Goal: Communication & Community: Ask a question

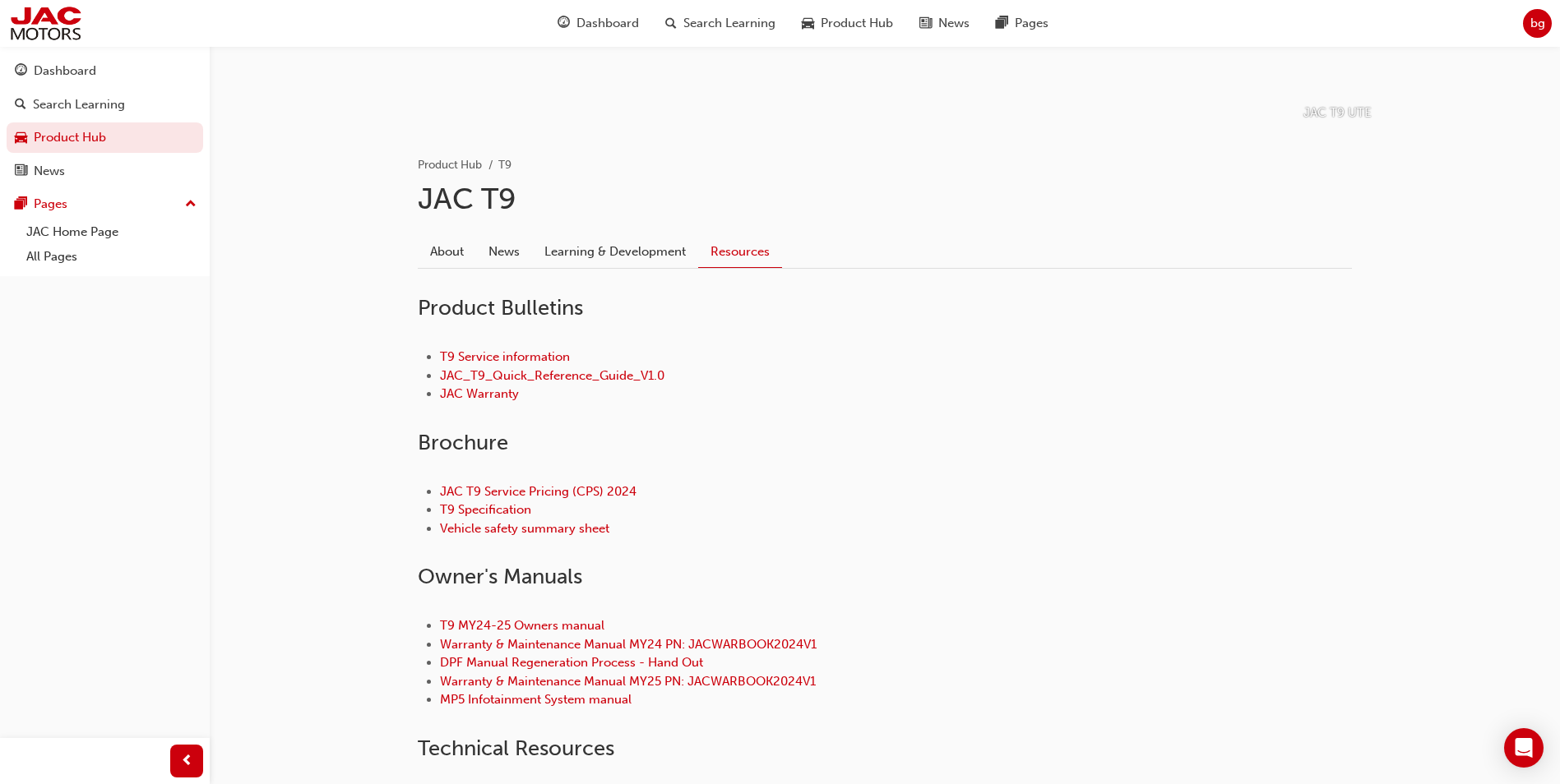
scroll to position [247, 0]
click at [535, 361] on link "T9 Service information" at bounding box center [504, 356] width 130 height 15
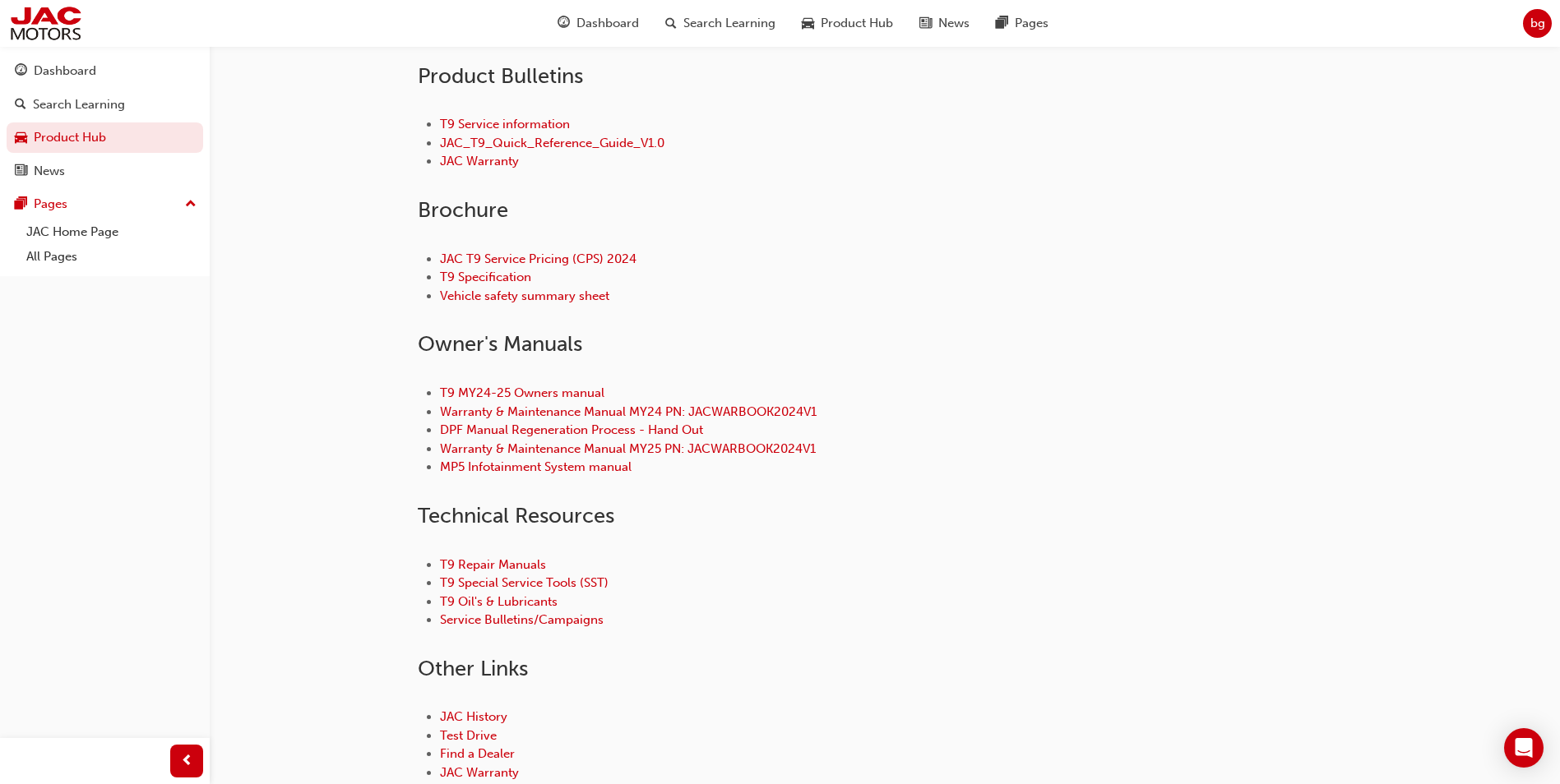
scroll to position [576, 0]
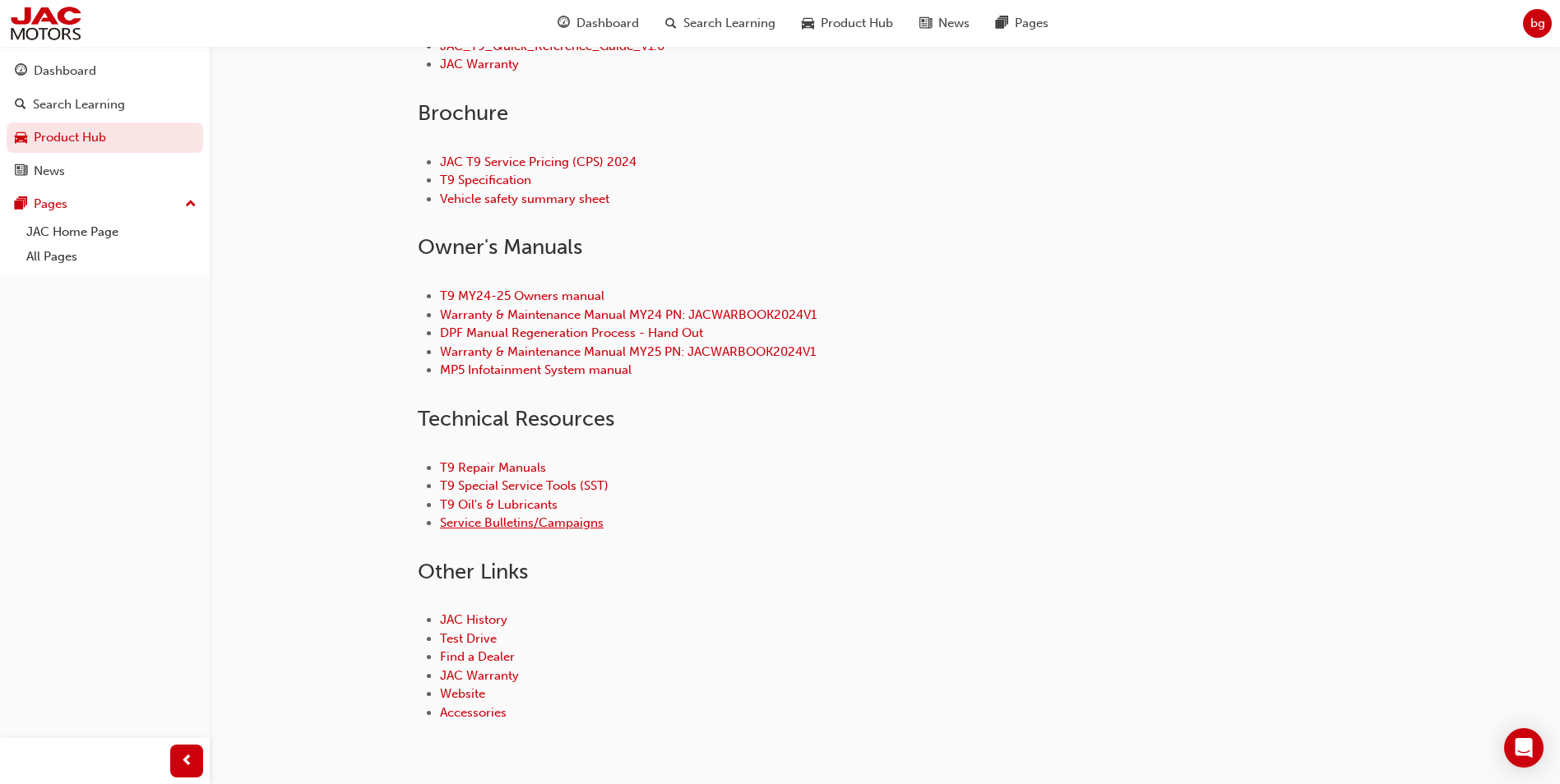
click at [546, 523] on link "Service Bulletins/Campaigns" at bounding box center [522, 523] width 164 height 15
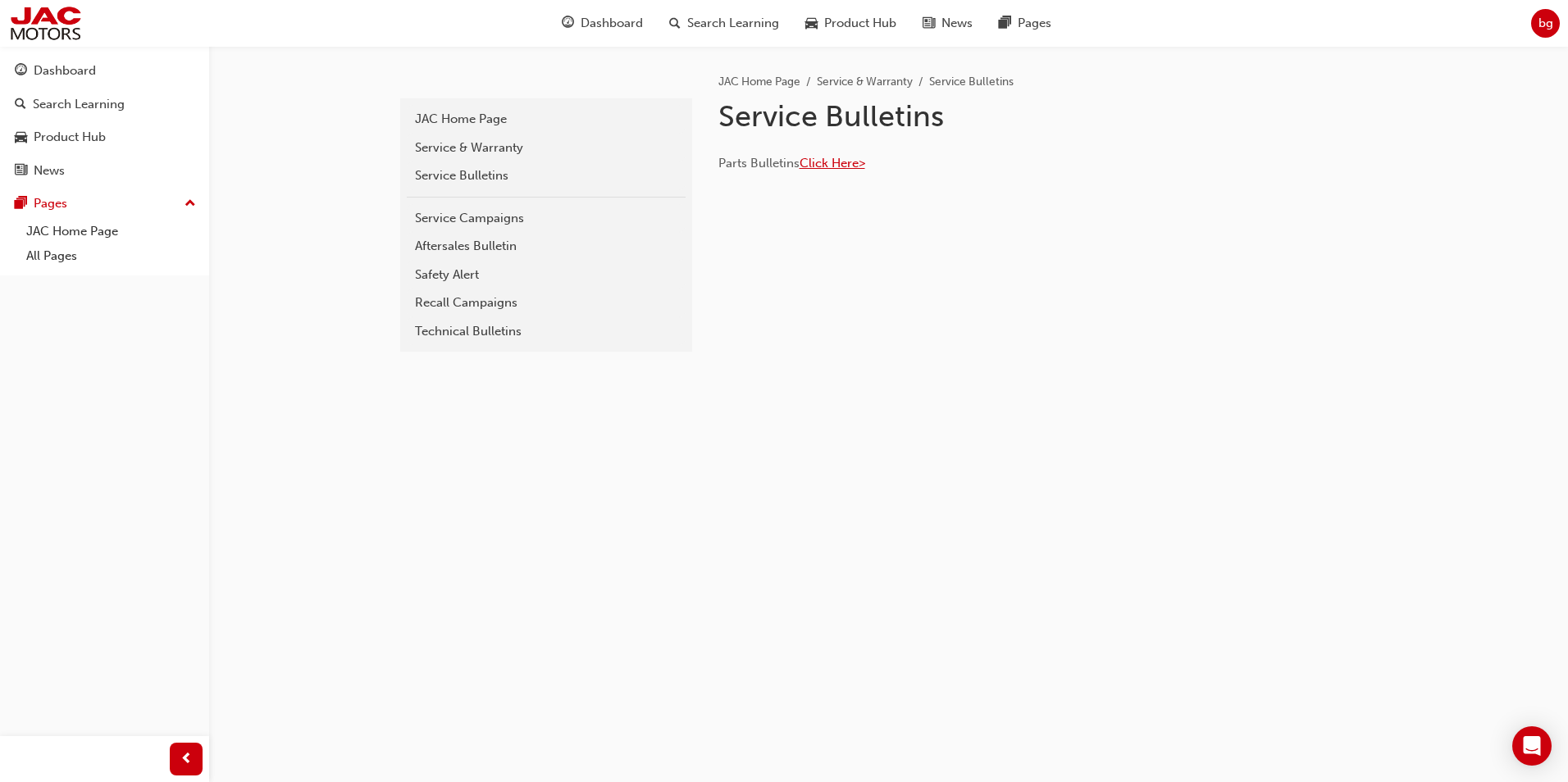
click at [844, 161] on span "Click Here>" at bounding box center [832, 164] width 65 height 15
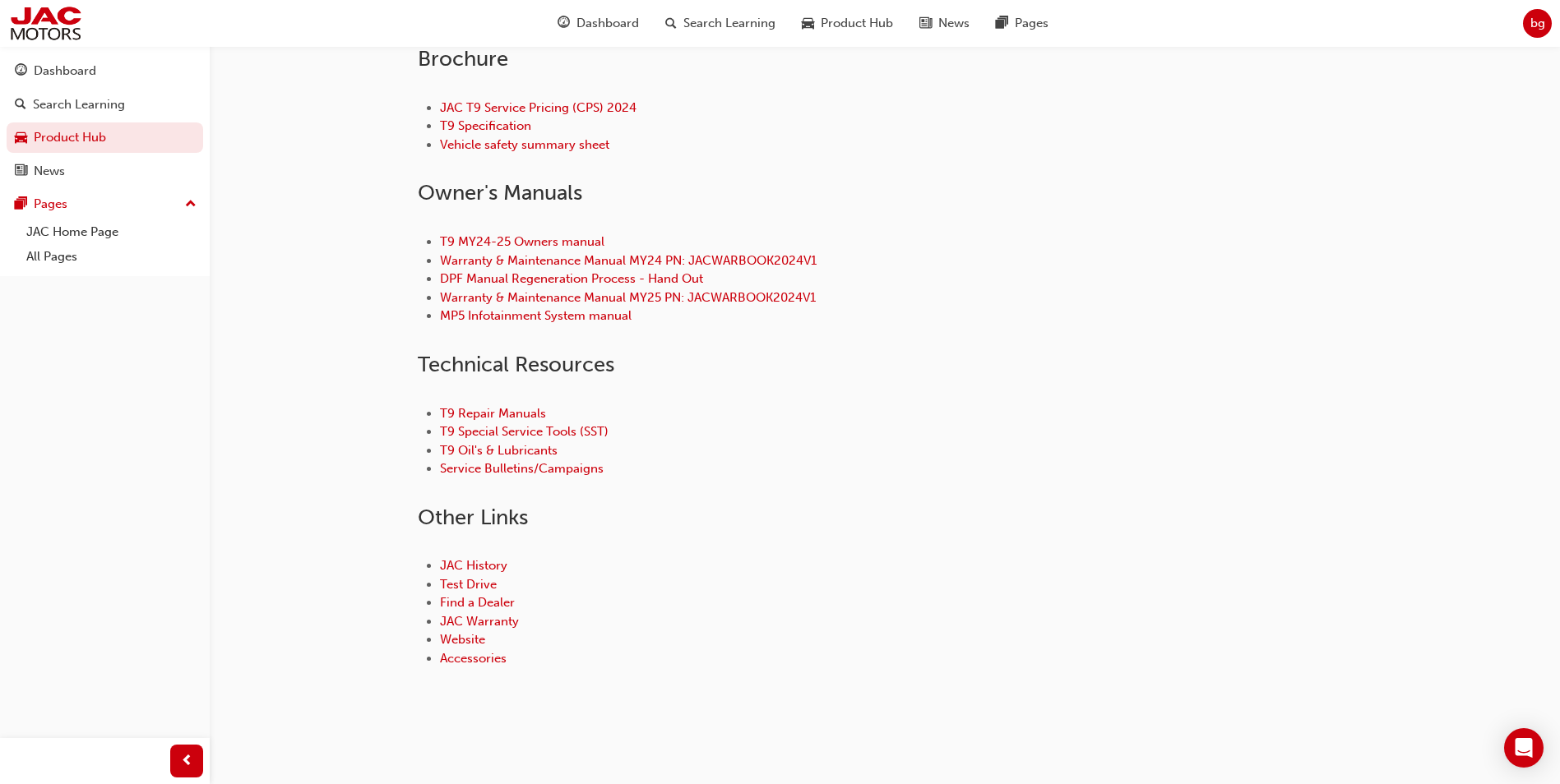
scroll to position [633, 0]
click at [542, 405] on link "T9 Repair Manuals" at bounding box center [492, 410] width 106 height 15
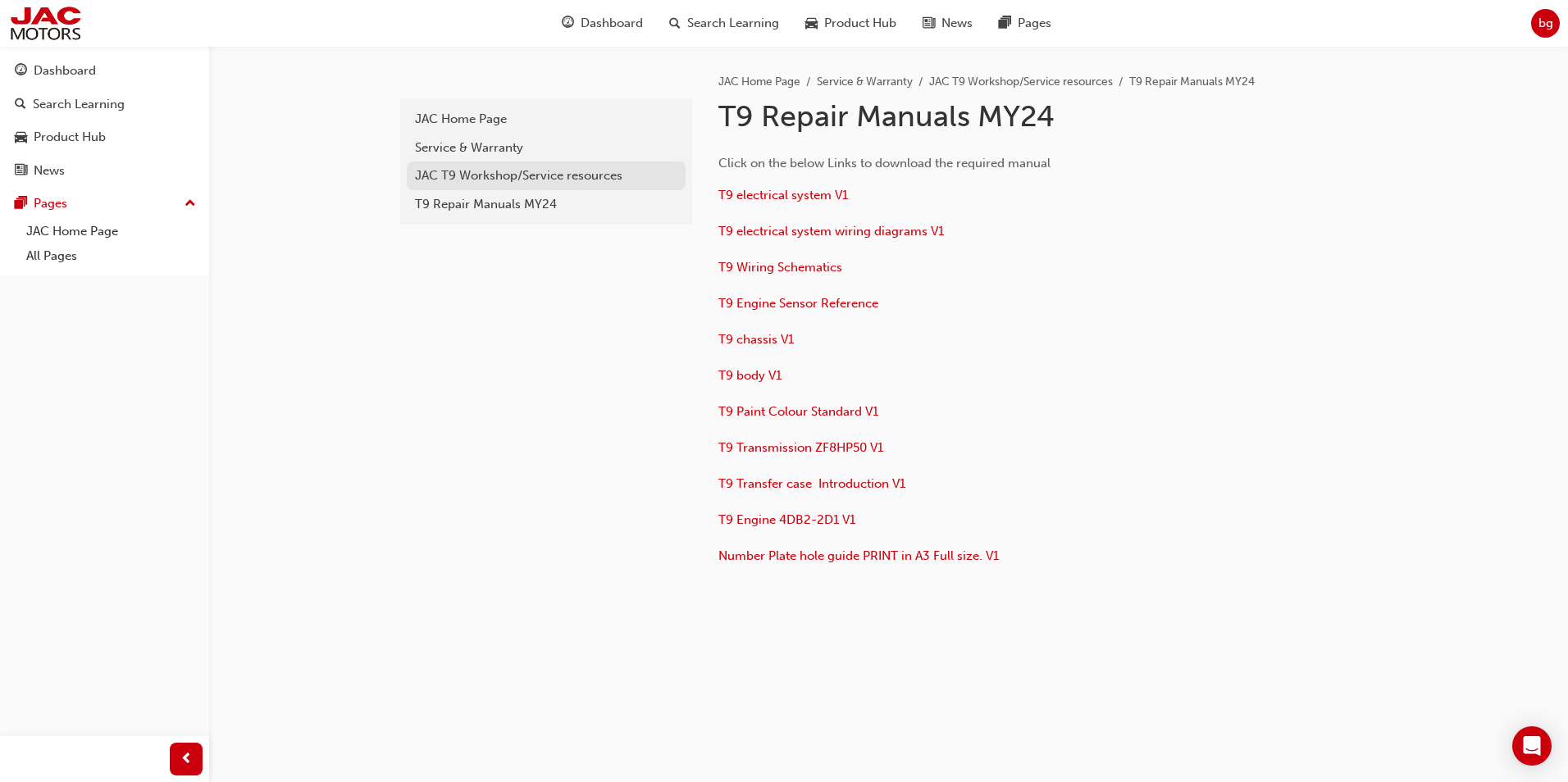
click at [482, 181] on div "JAC T9 Workshop/Service resources" at bounding box center [547, 176] width 263 height 19
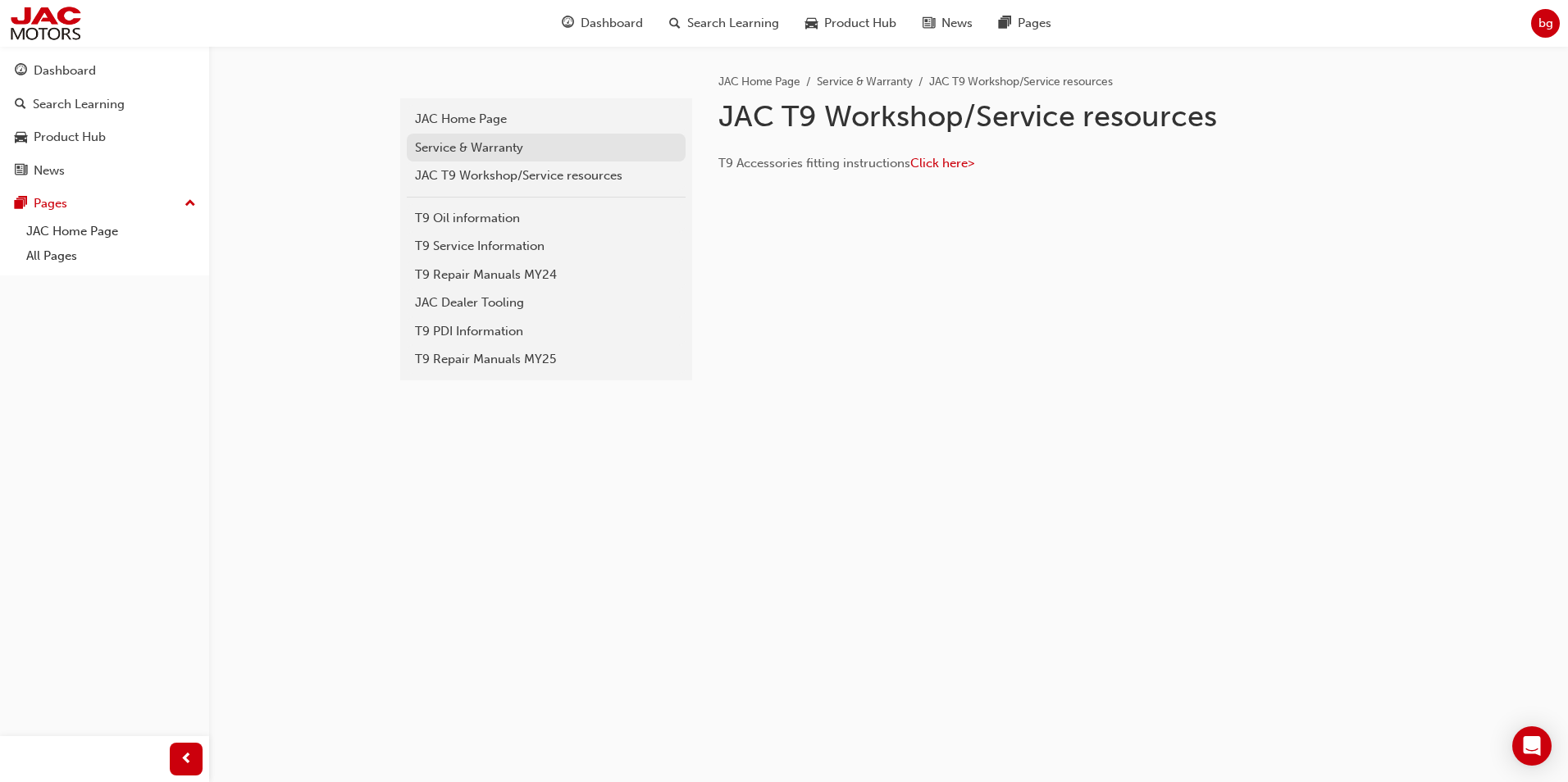
click at [495, 152] on div "Service & Warranty" at bounding box center [547, 148] width 263 height 19
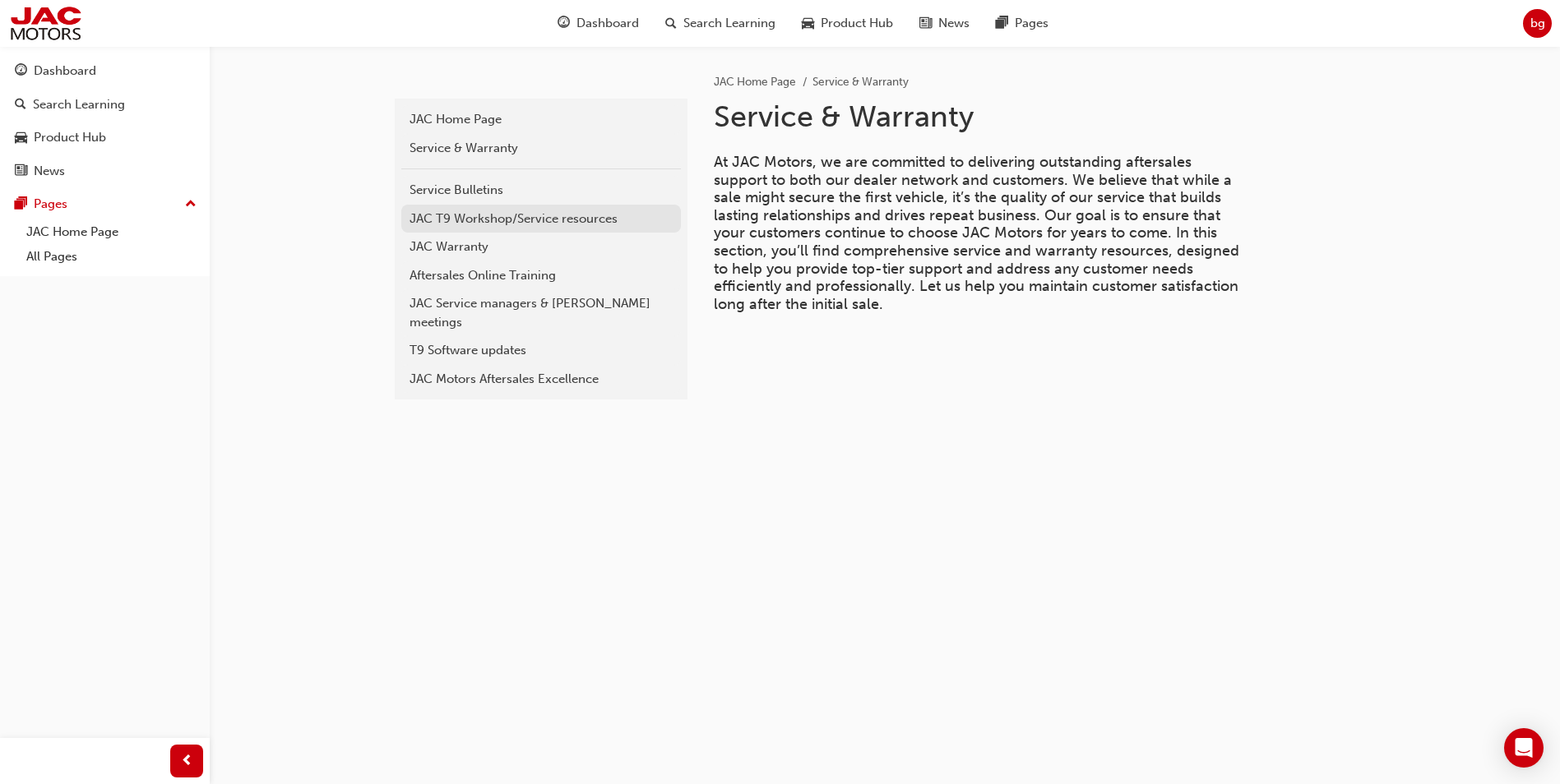
click at [494, 226] on div "JAC T9 Workshop/Service resources" at bounding box center [541, 219] width 264 height 19
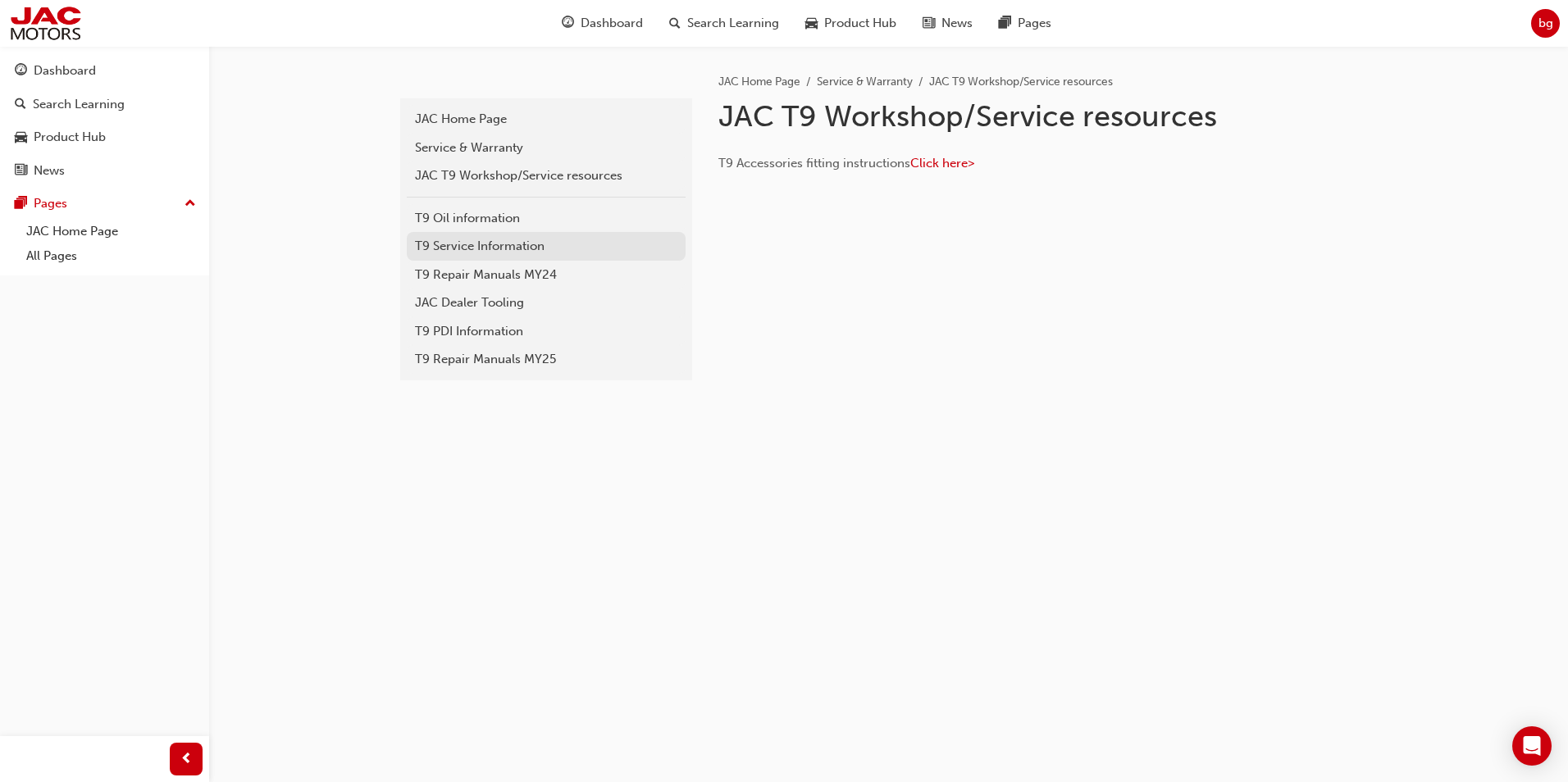
click at [507, 239] on div "T9 Service Information" at bounding box center [547, 246] width 263 height 19
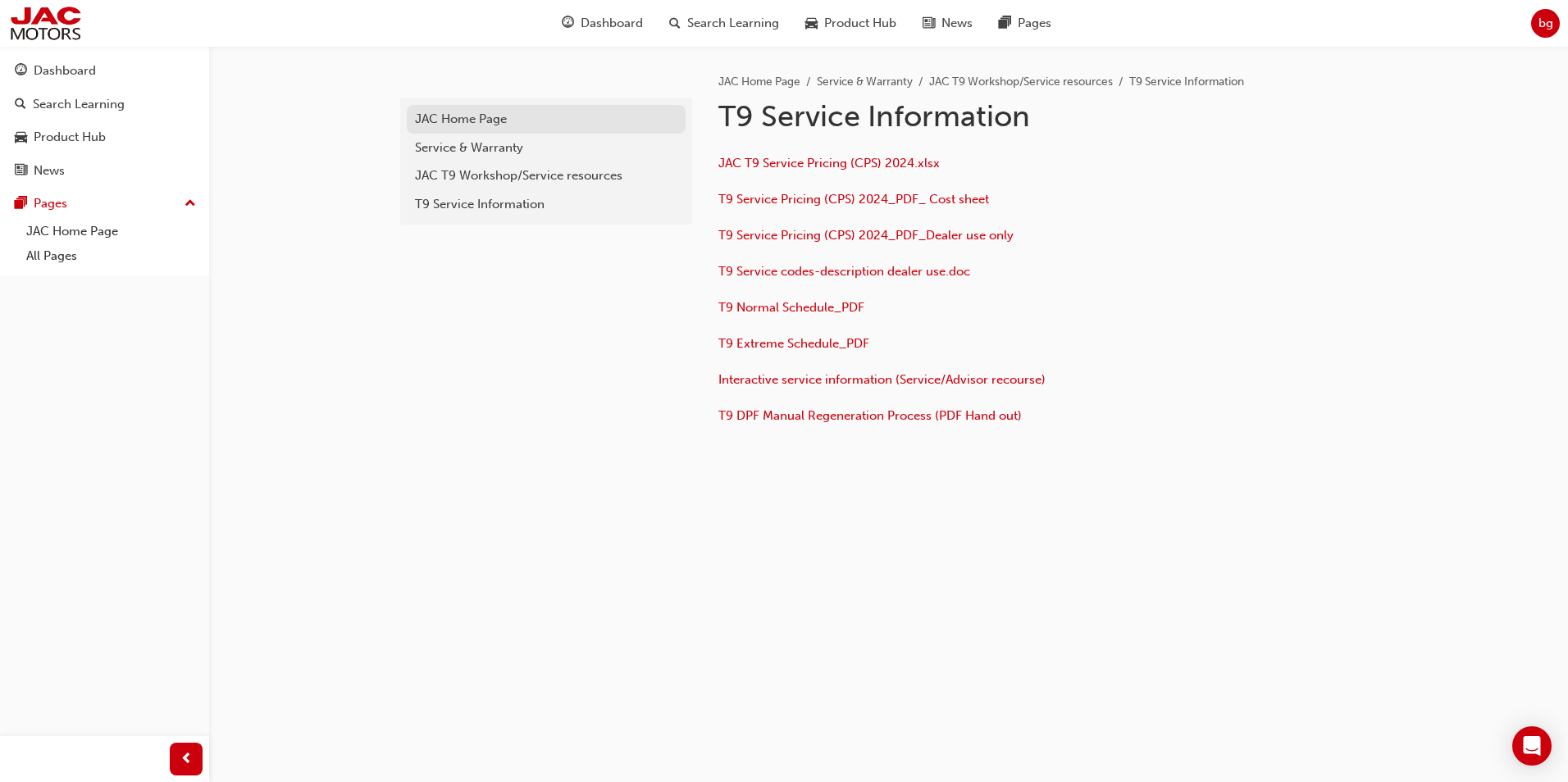
click at [489, 126] on div "JAC Home Page" at bounding box center [547, 119] width 263 height 19
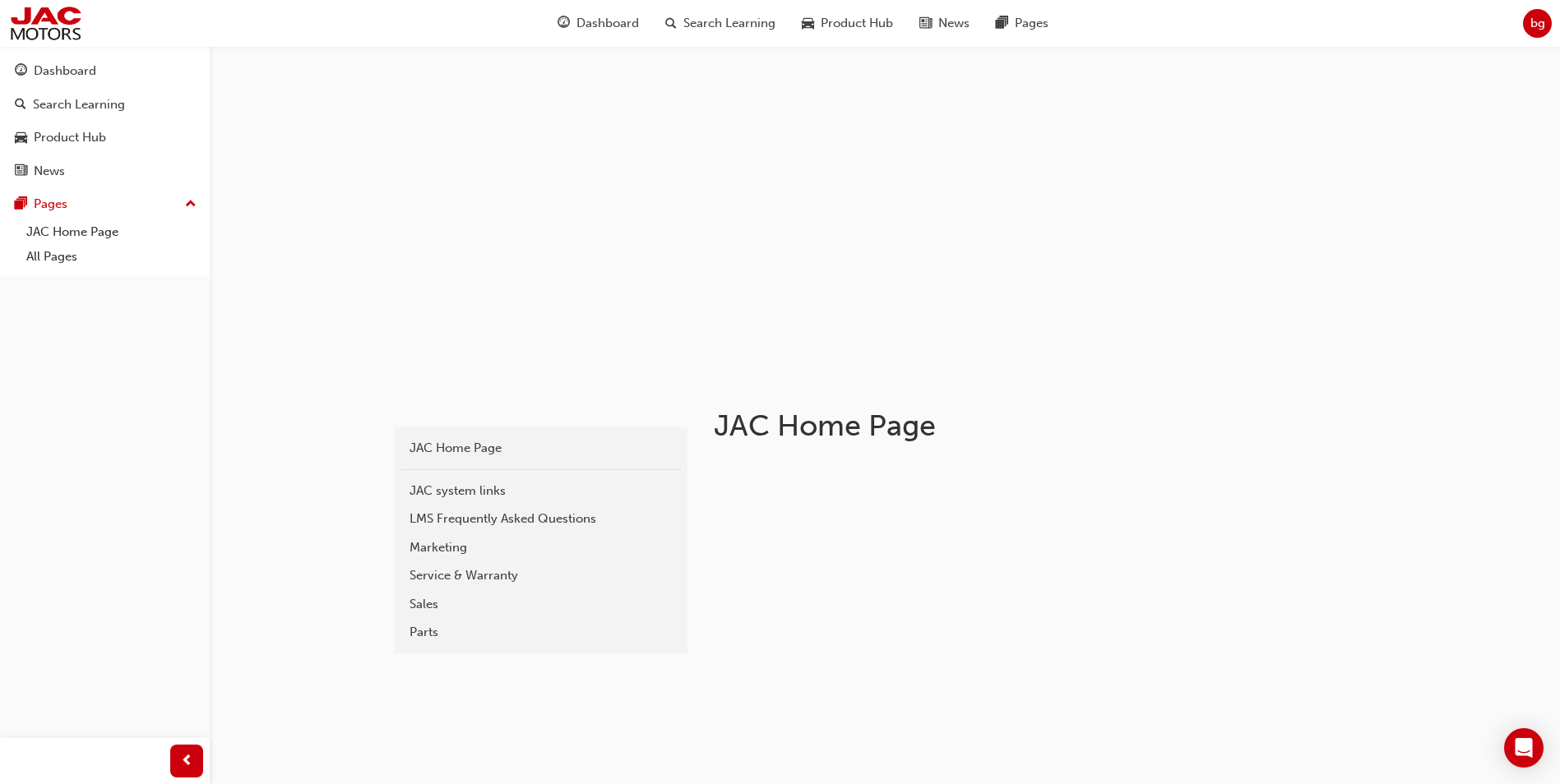
scroll to position [247, 0]
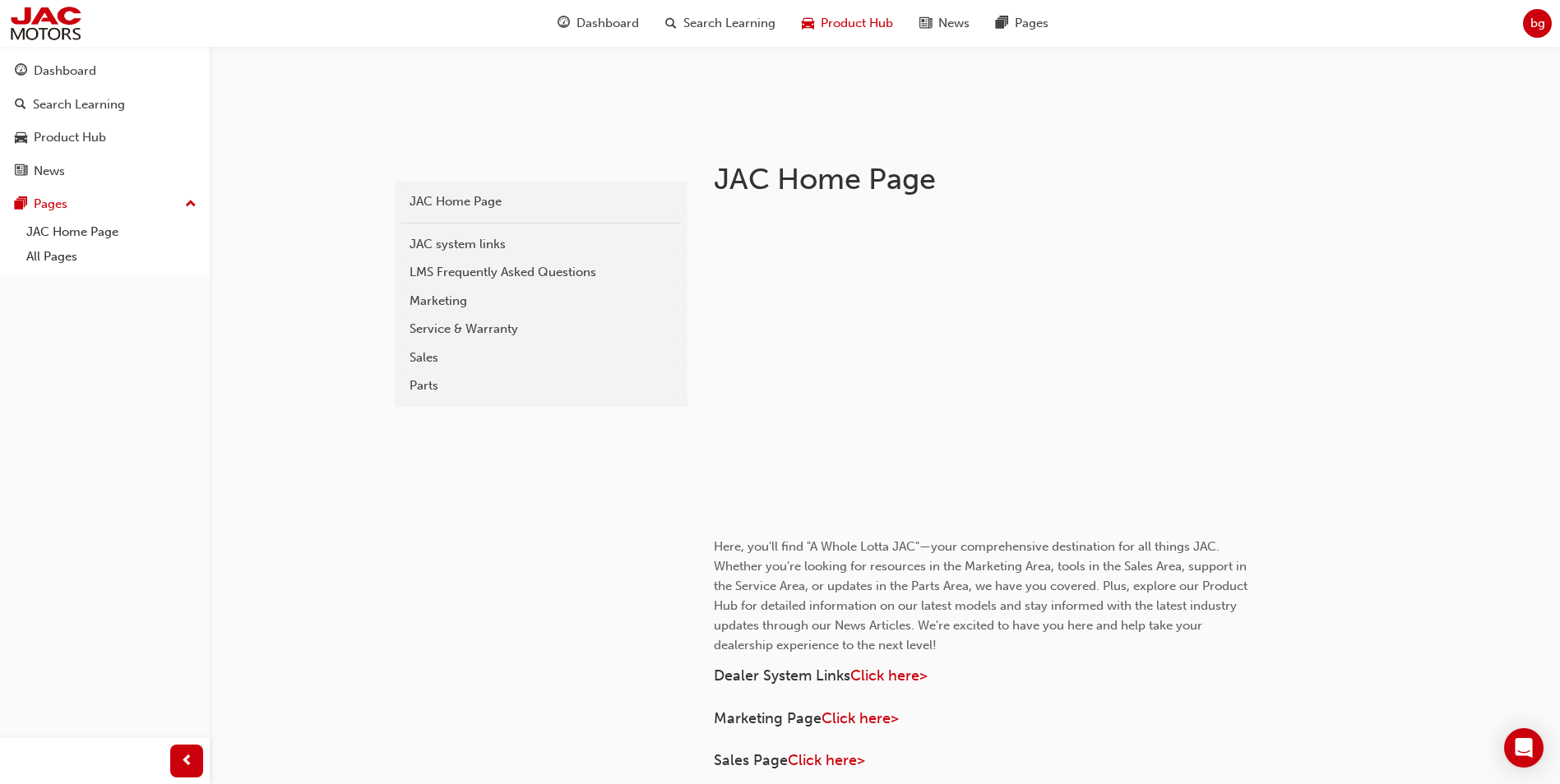
click at [882, 11] on div "Product Hub" at bounding box center [848, 23] width 118 height 34
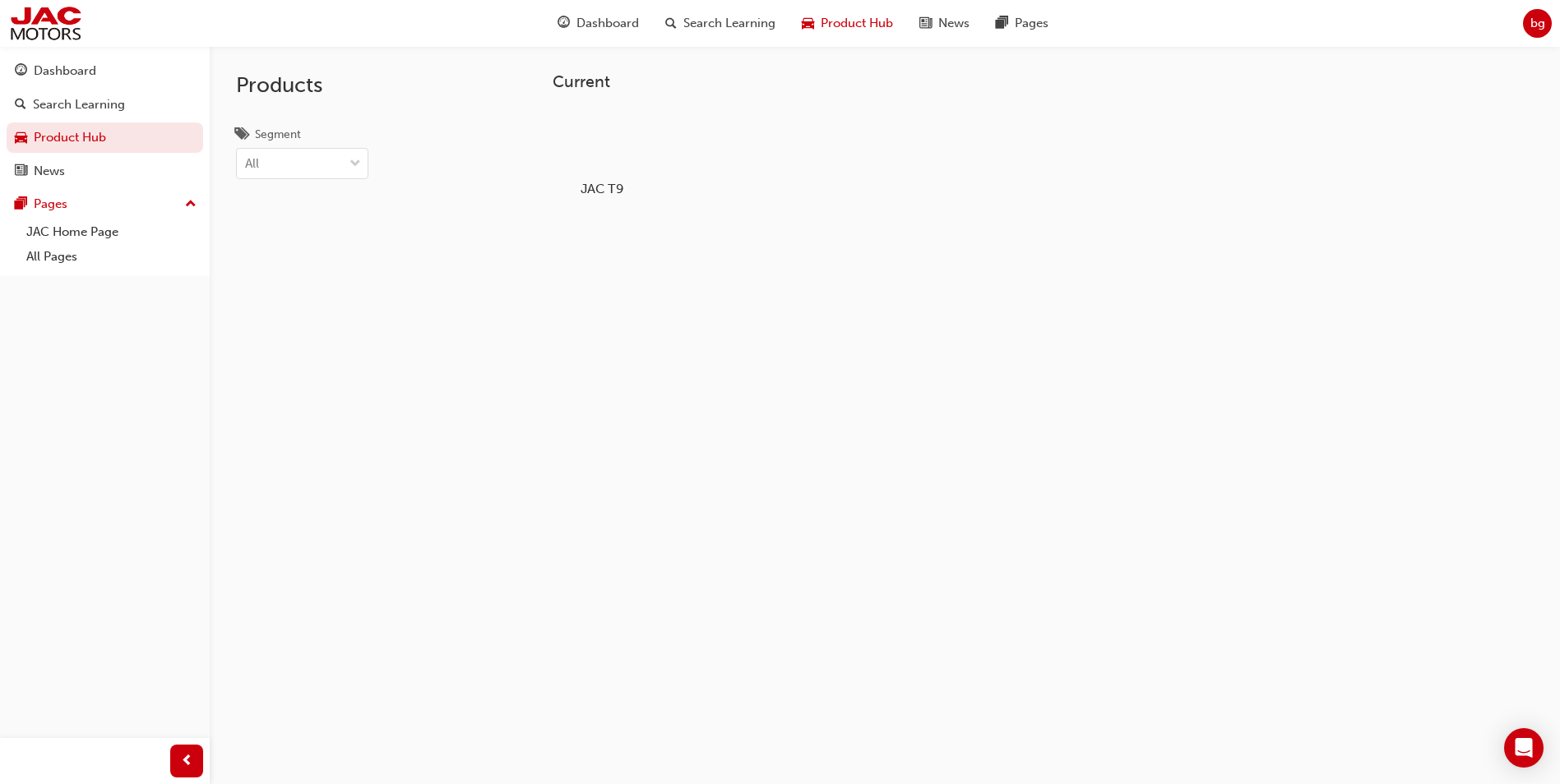
click at [607, 161] on div at bounding box center [602, 141] width 91 height 65
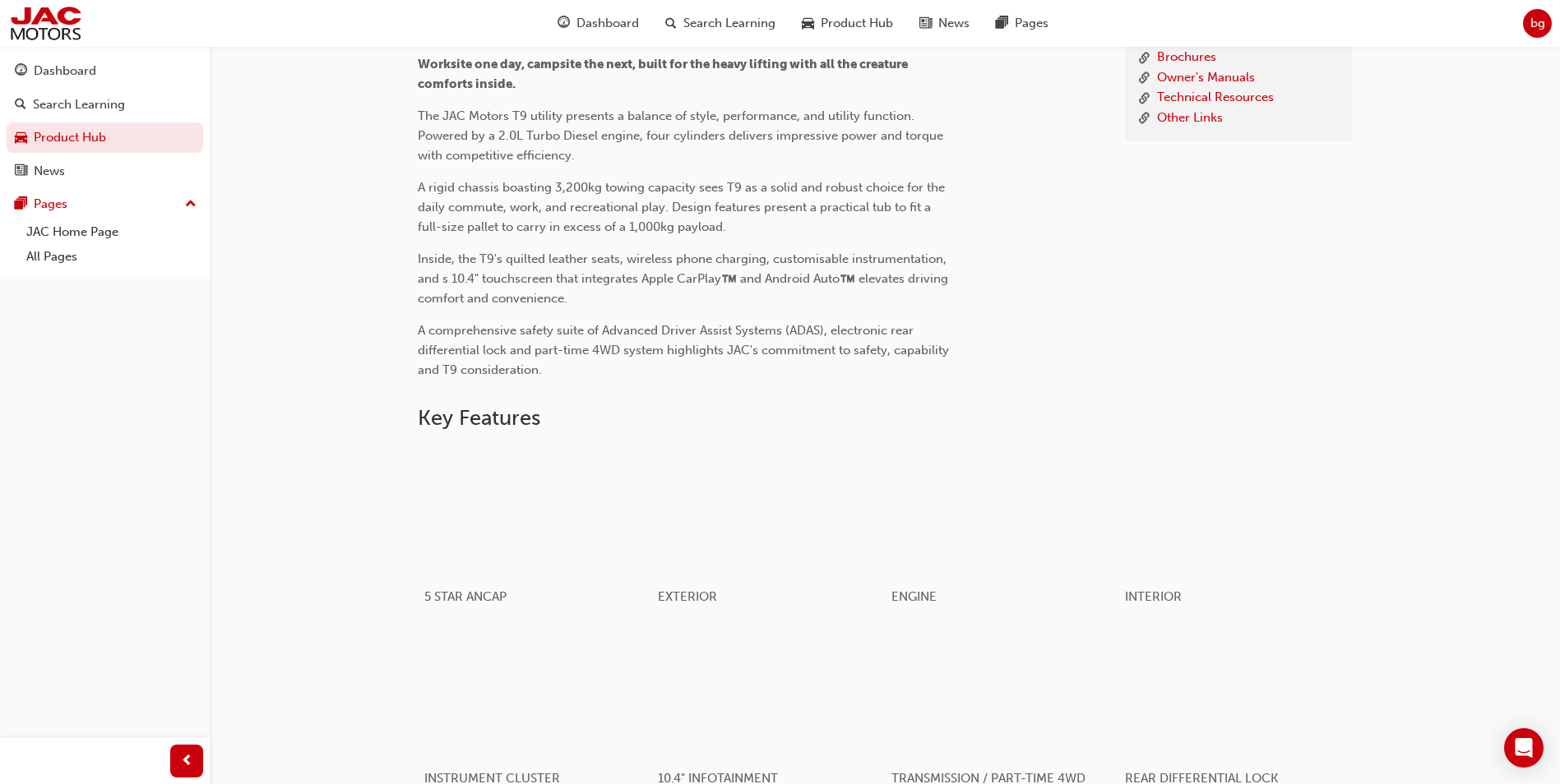
scroll to position [411, 0]
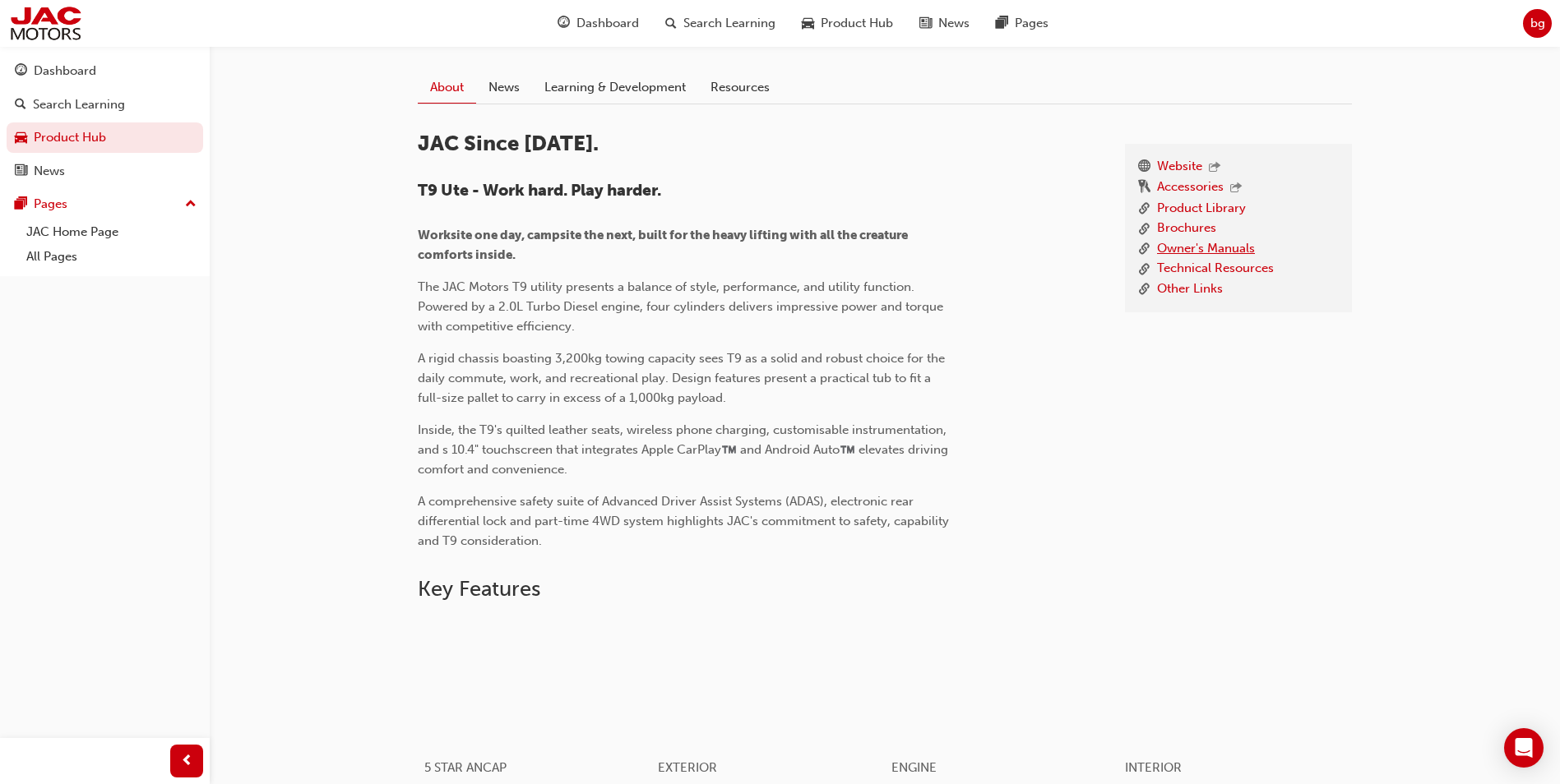
click at [1203, 244] on link "Owner's Manuals" at bounding box center [1206, 250] width 98 height 20
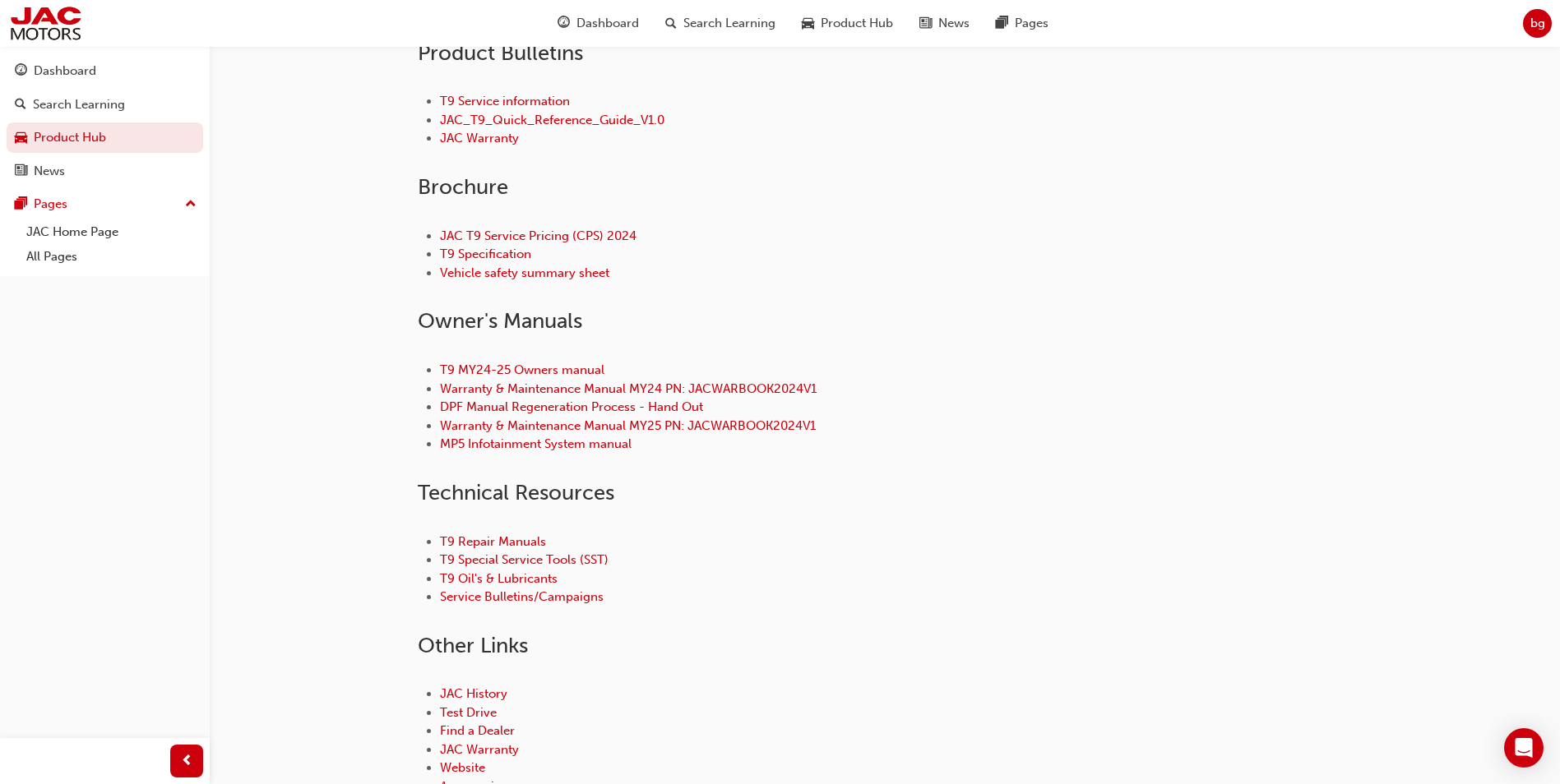
scroll to position [633, 0]
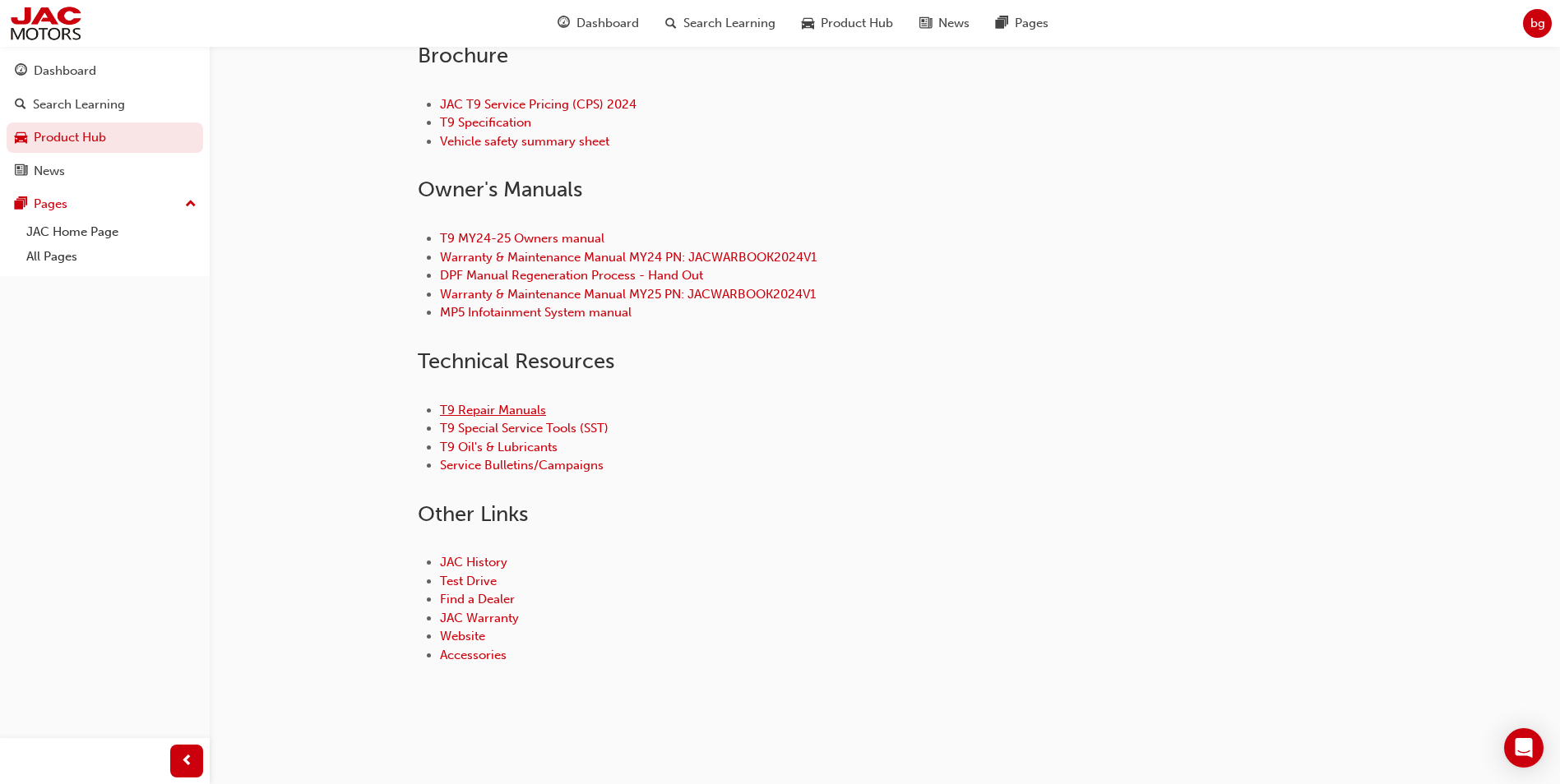
click at [525, 412] on link "T9 Repair Manuals" at bounding box center [492, 410] width 106 height 15
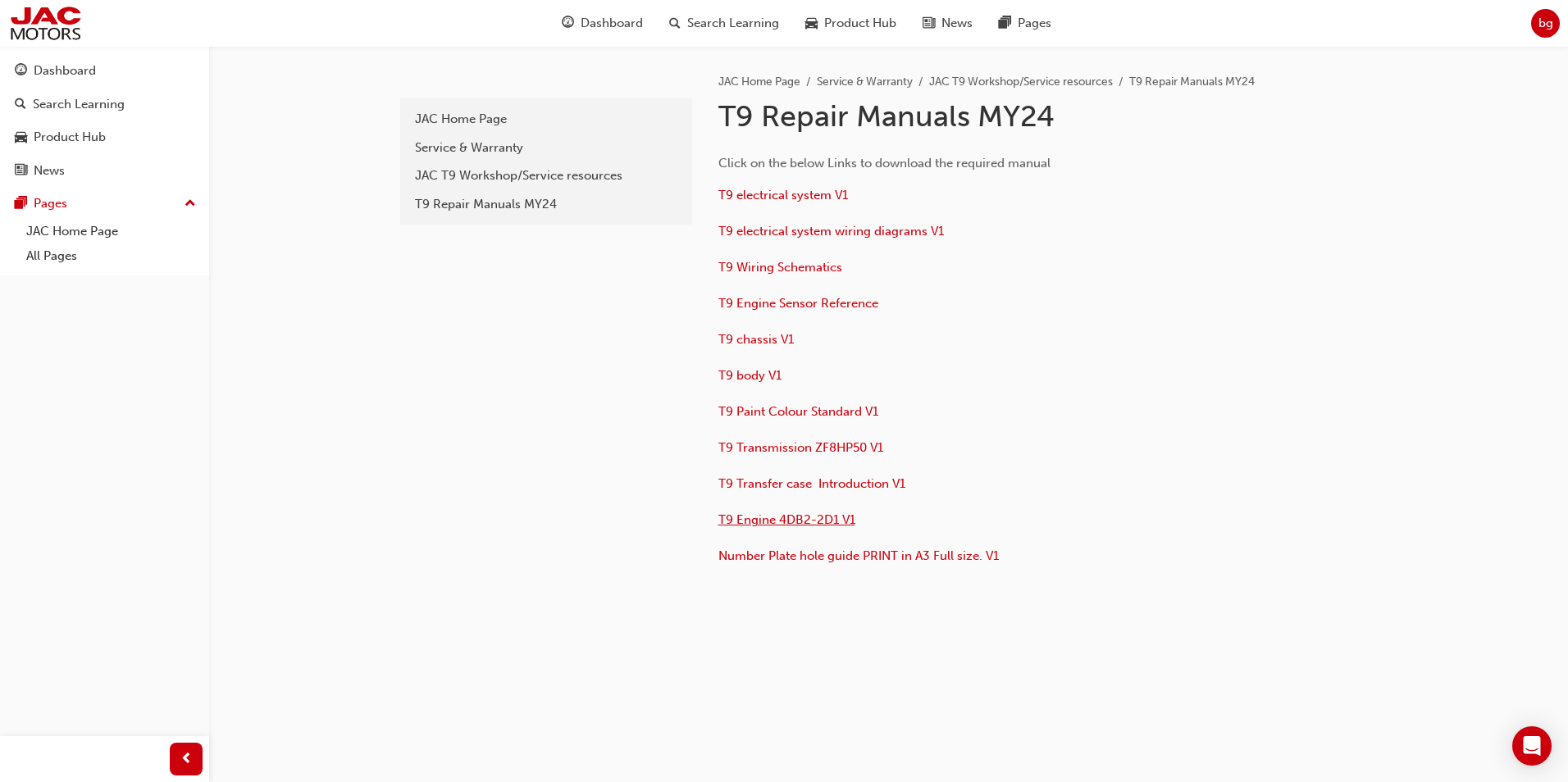
click at [790, 521] on span "T9 Engine 4DB2-2D1 V1" at bounding box center [787, 520] width 137 height 15
click at [809, 195] on span "T9 electrical system V1" at bounding box center [783, 195] width 130 height 15
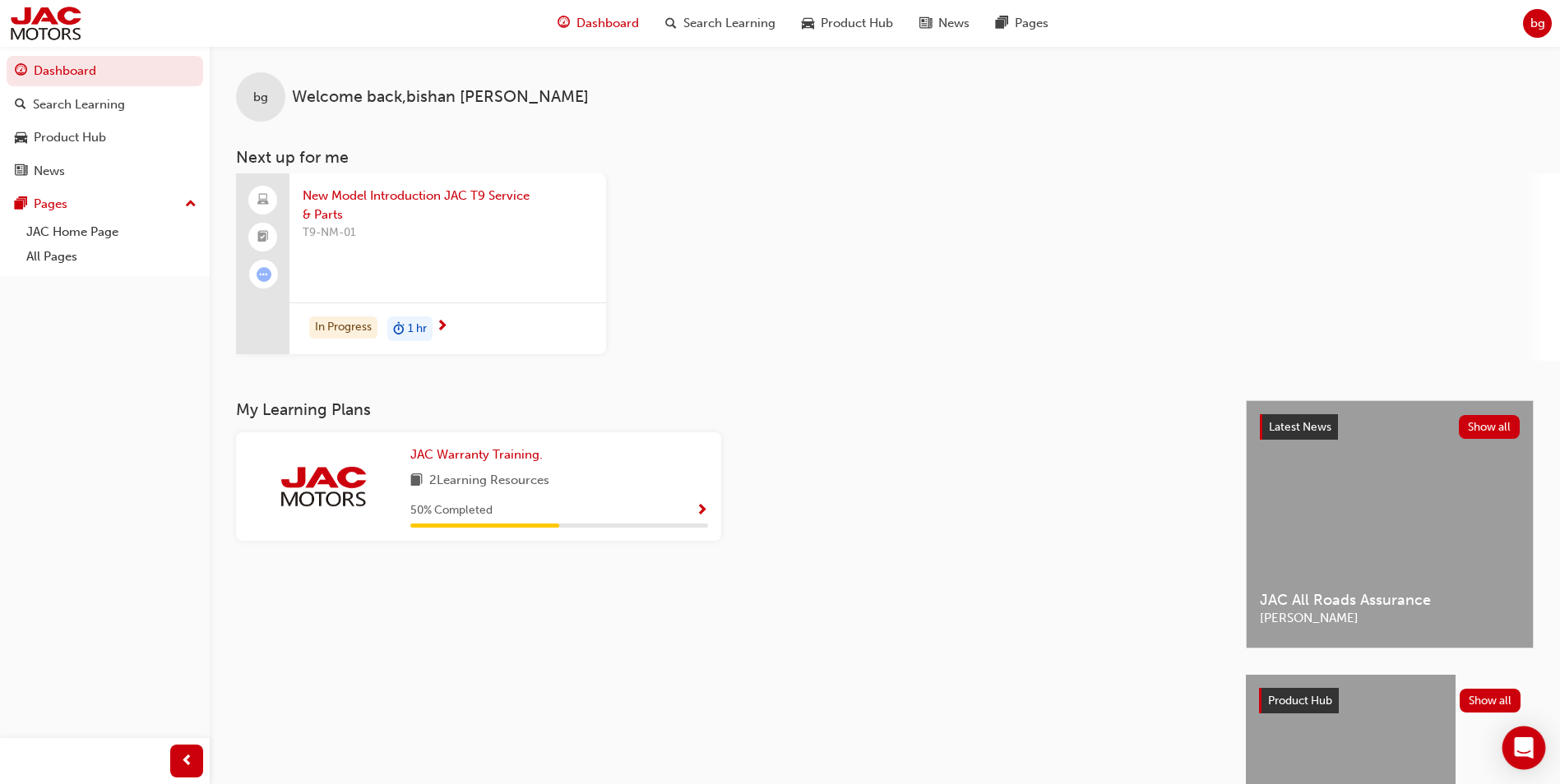
click at [1517, 738] on icon "Open Intercom Messenger" at bounding box center [1523, 747] width 19 height 21
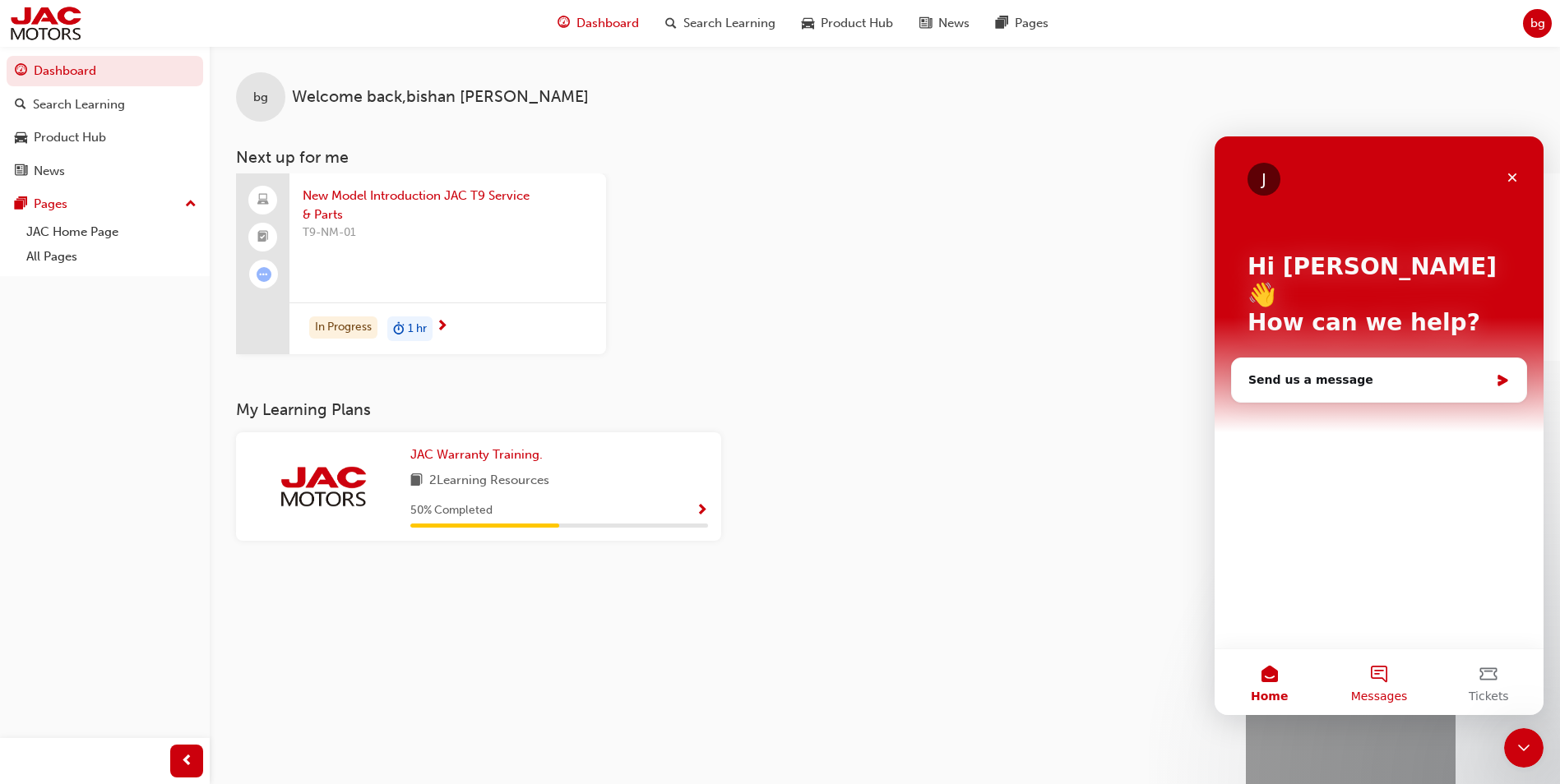
click at [1370, 691] on span "Messages" at bounding box center [1379, 696] width 57 height 11
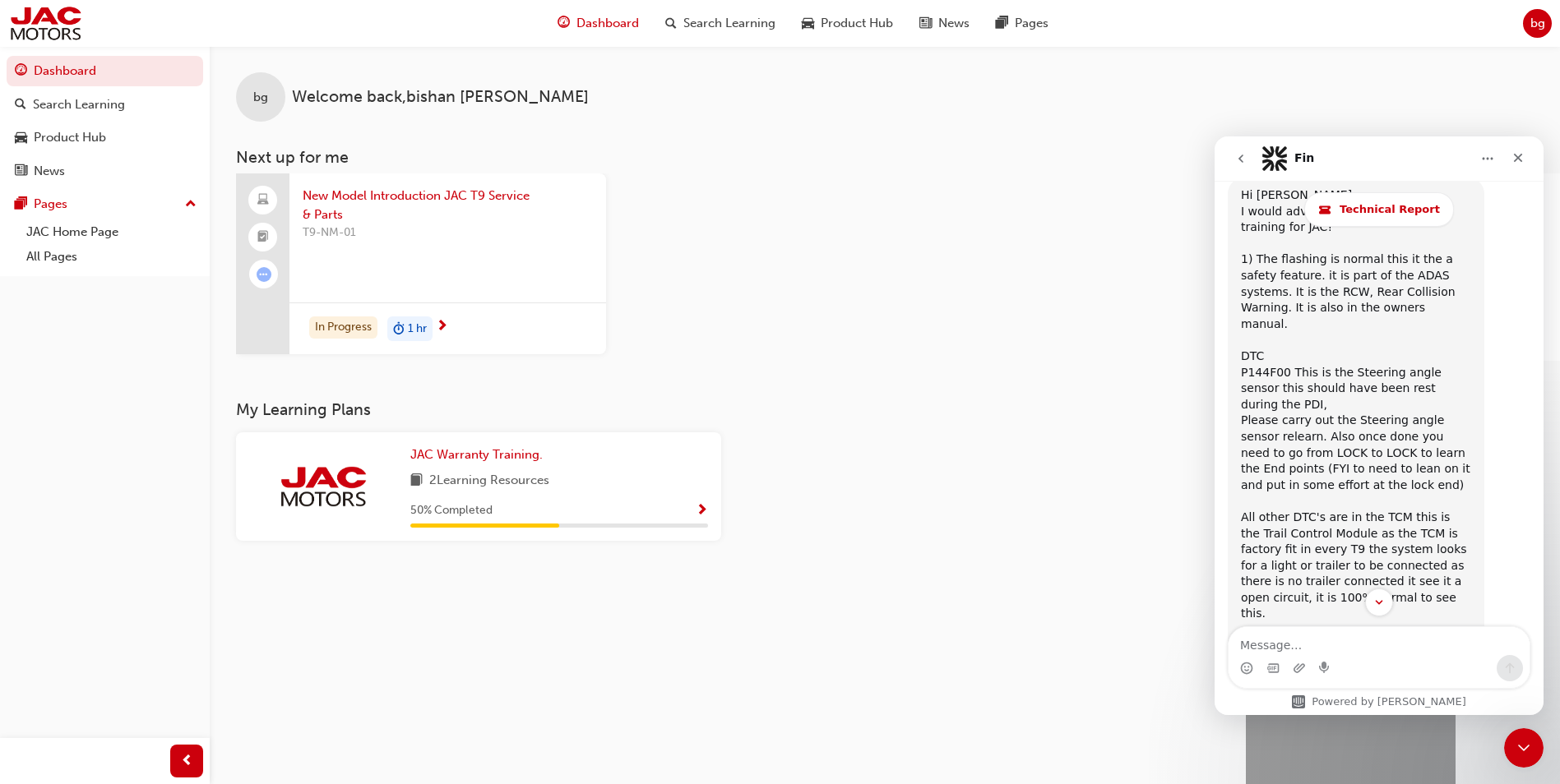
scroll to position [2528, 0]
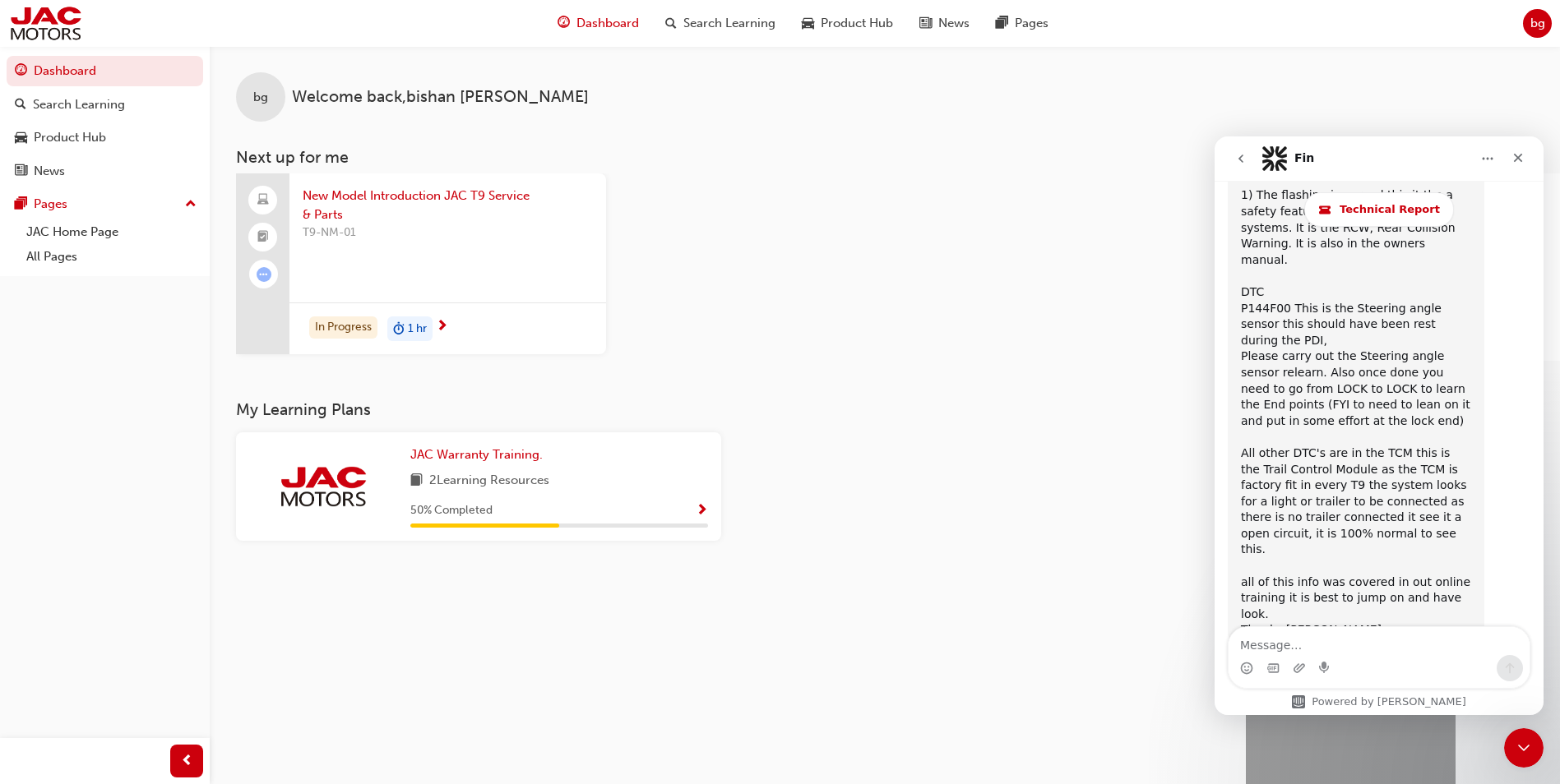
click at [1245, 163] on icon "go back" at bounding box center [1240, 158] width 13 height 13
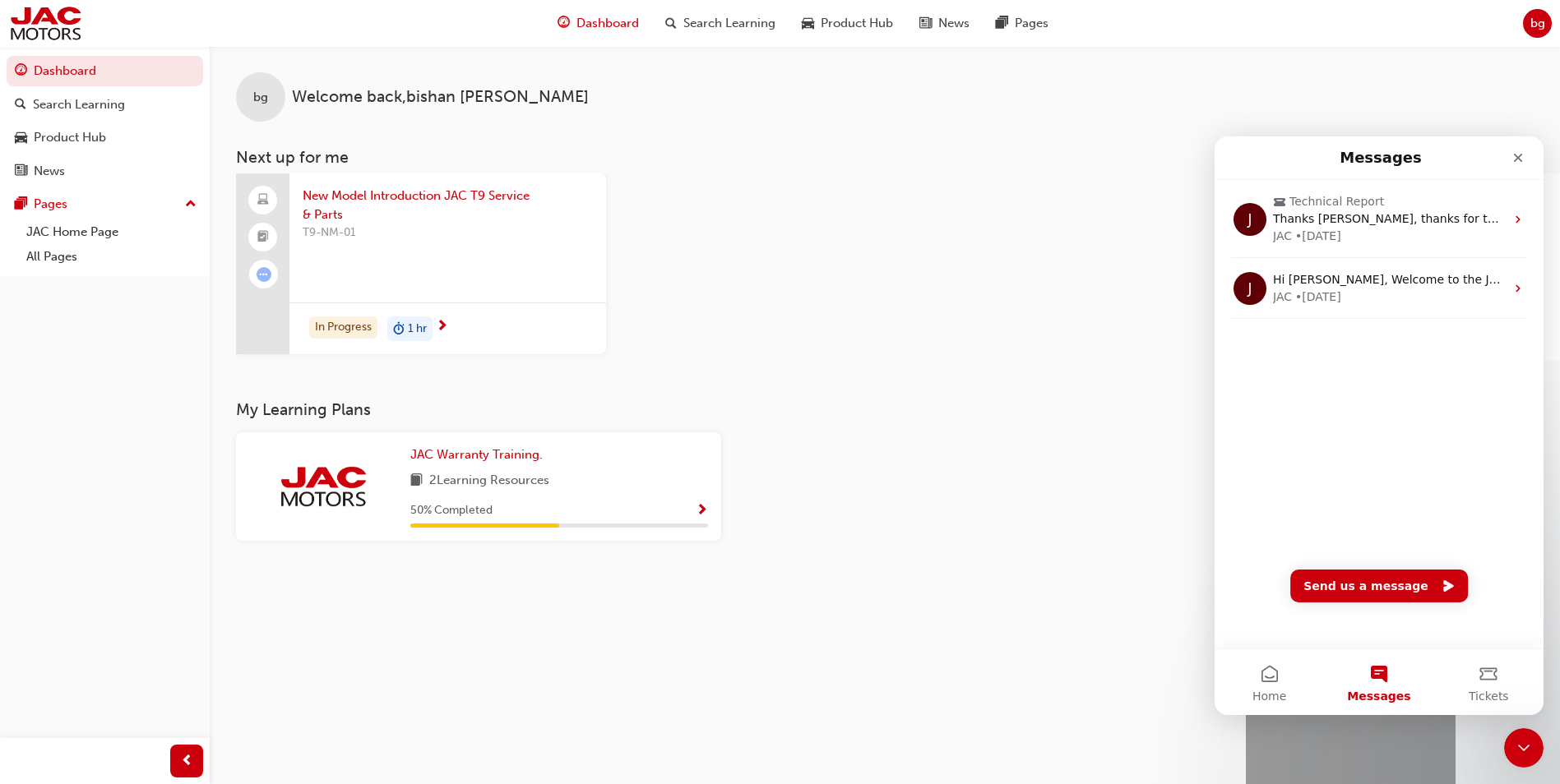
scroll to position [0, 0]
click at [1443, 584] on icon "Send us a message" at bounding box center [1448, 586] width 10 height 11
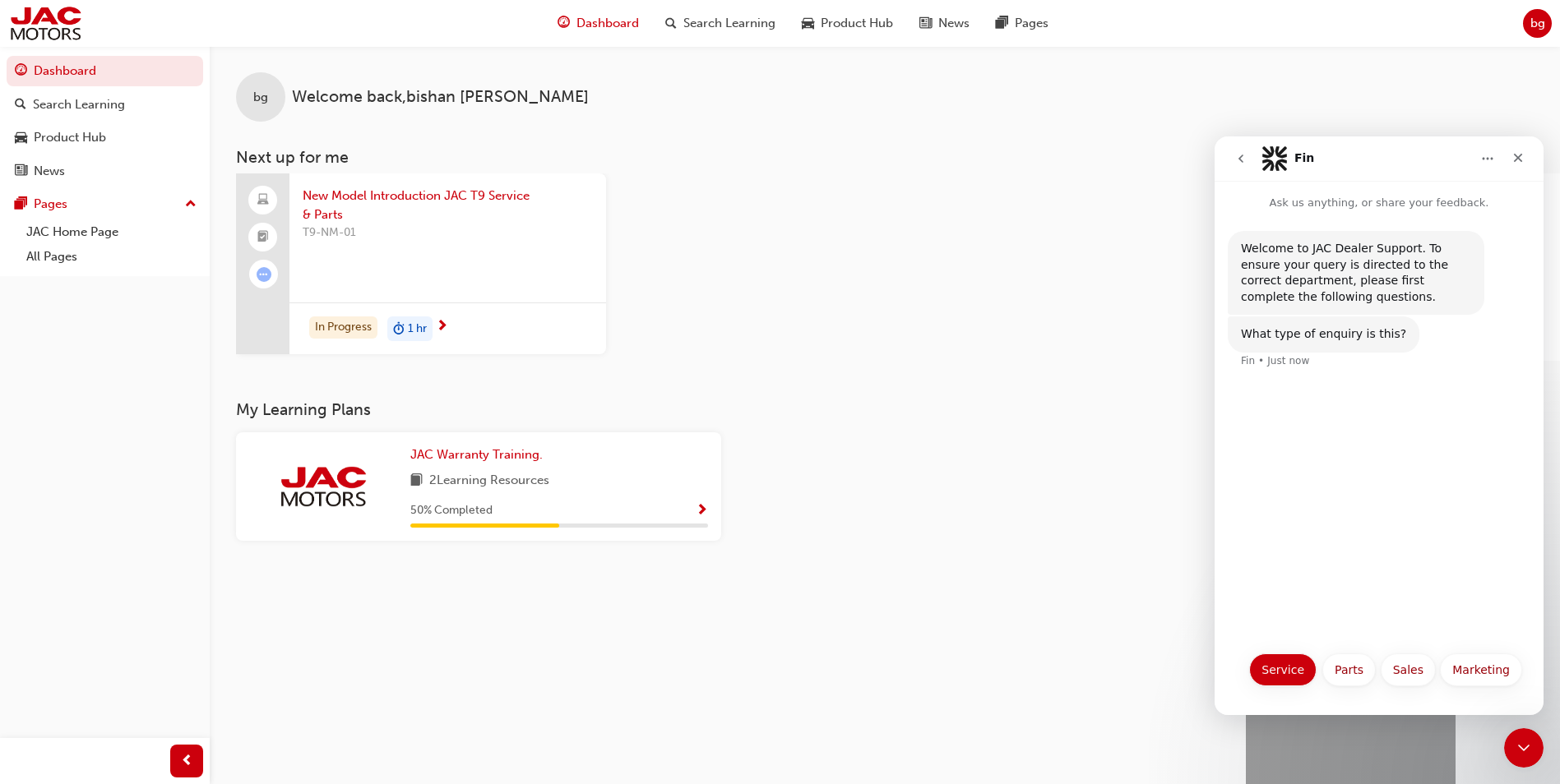
click at [1286, 677] on button "Service" at bounding box center [1282, 670] width 67 height 33
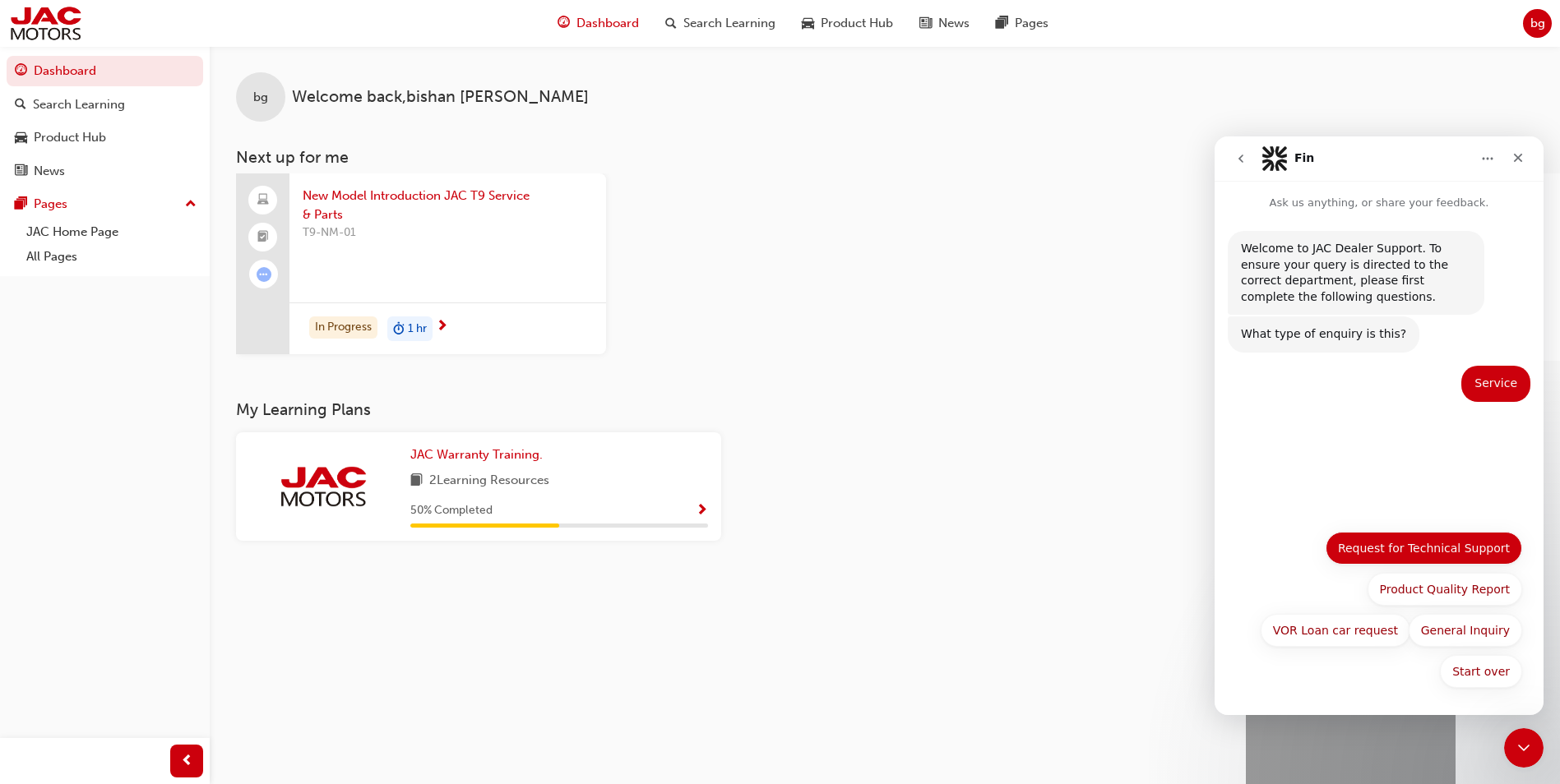
click at [1463, 552] on button "Request for Technical Support" at bounding box center [1423, 548] width 196 height 33
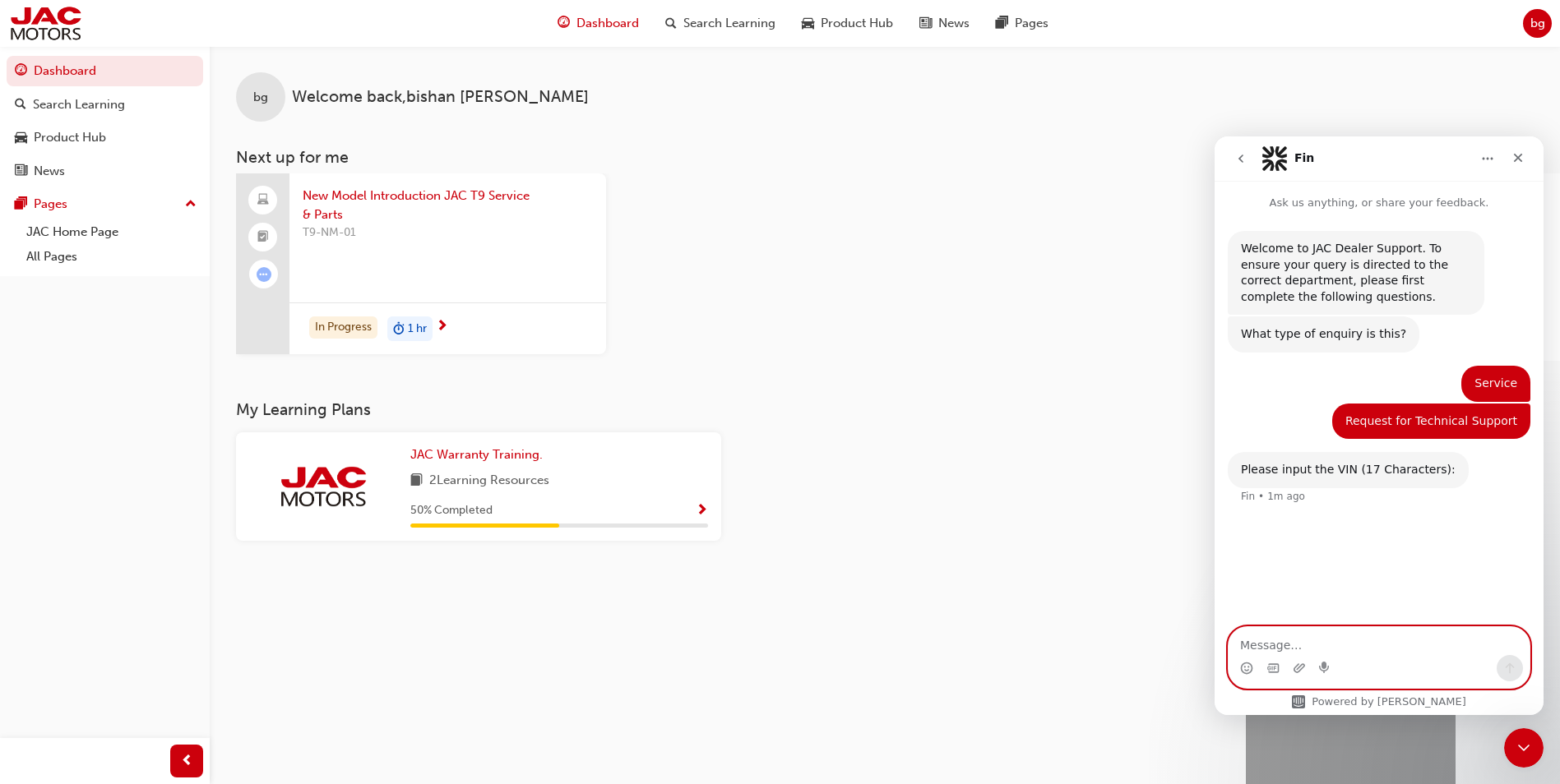
click at [1389, 649] on textarea "Message…" at bounding box center [1378, 641] width 301 height 28
paste textarea "[US_VEHICLE_IDENTIFICATION_NUMBER]"
type textarea "[US_VEHICLE_IDENTIFICATION_NUMBER]"
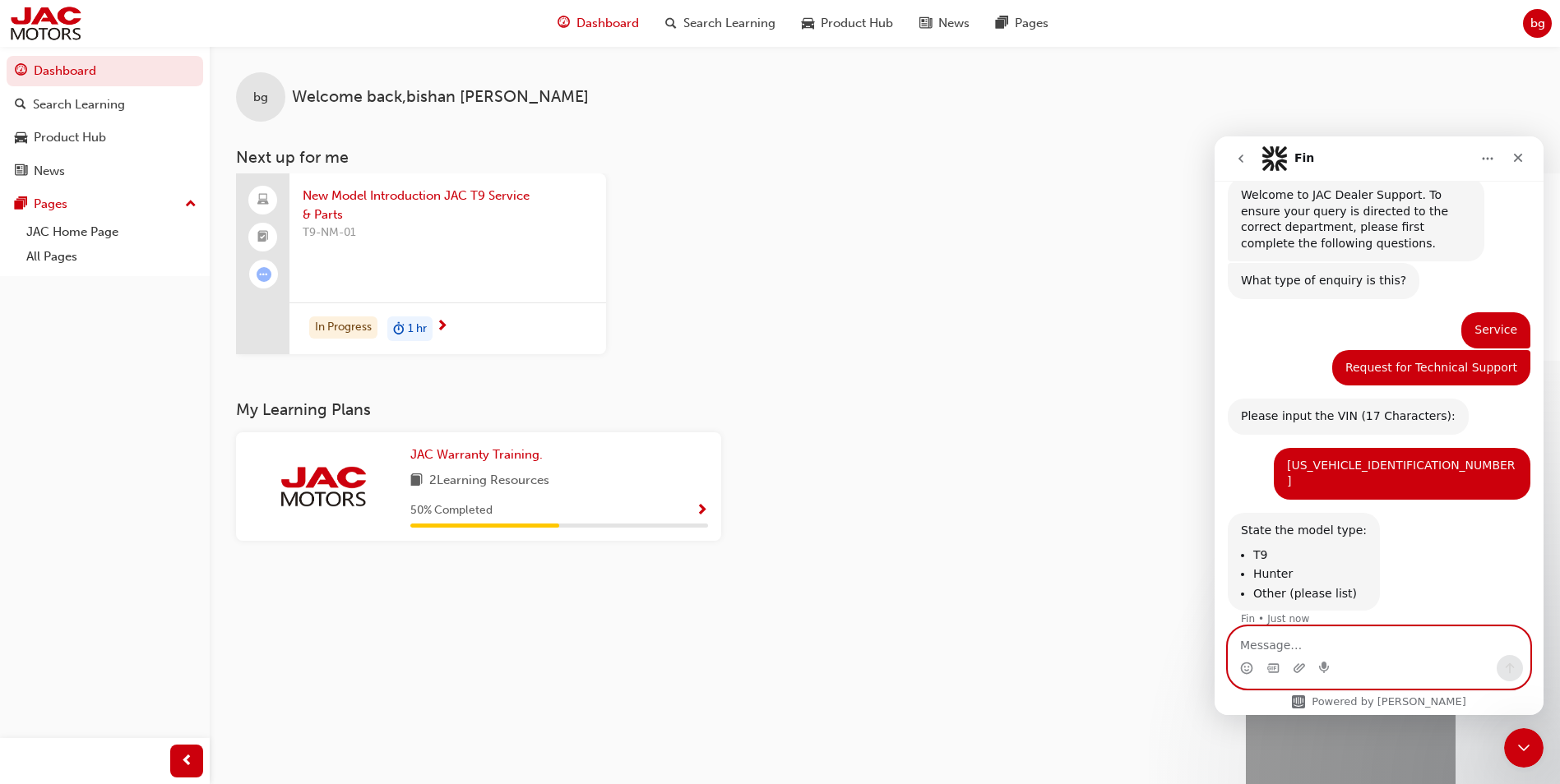
scroll to position [56, 0]
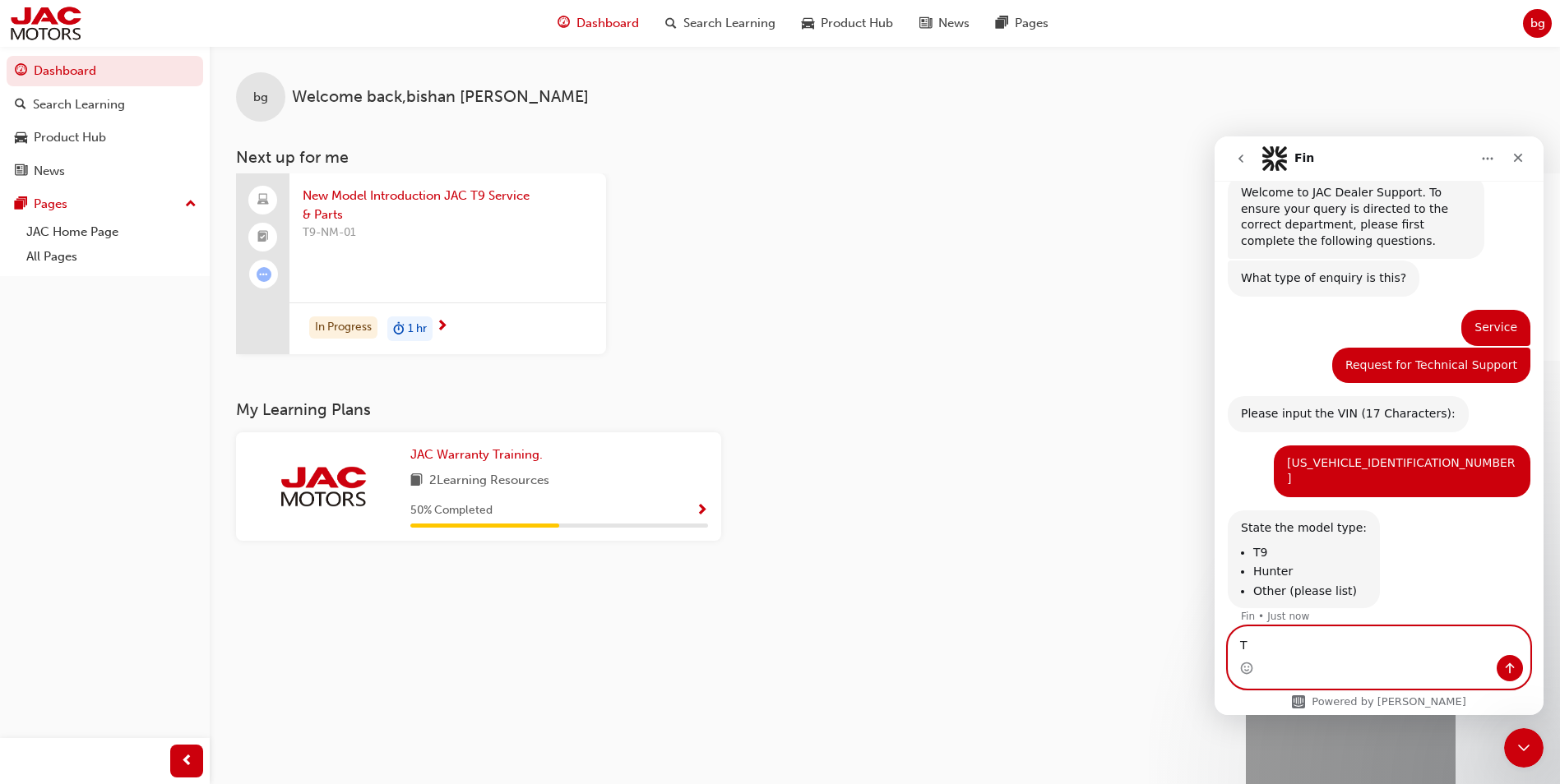
type textarea "T9"
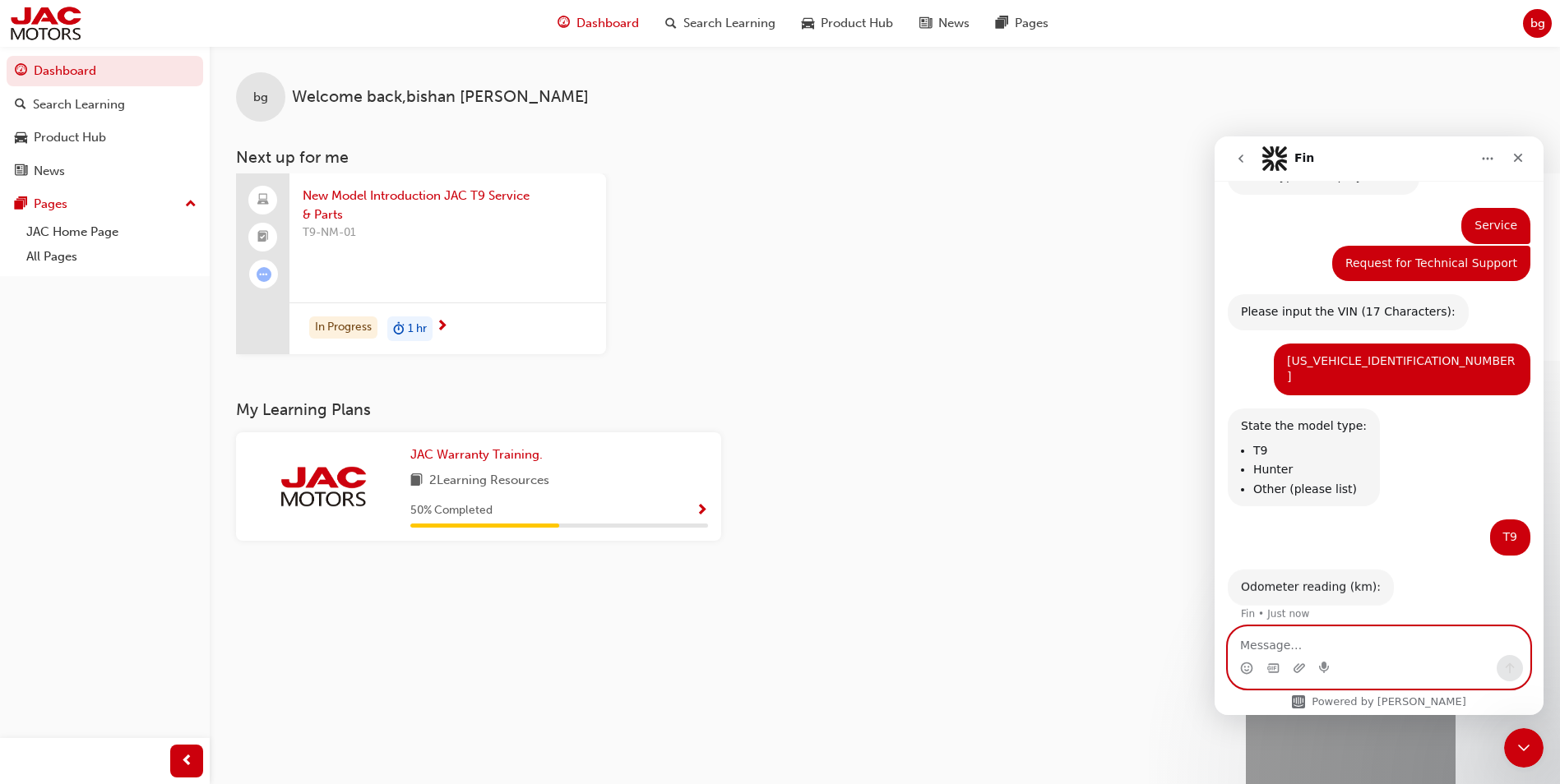
scroll to position [154, 0]
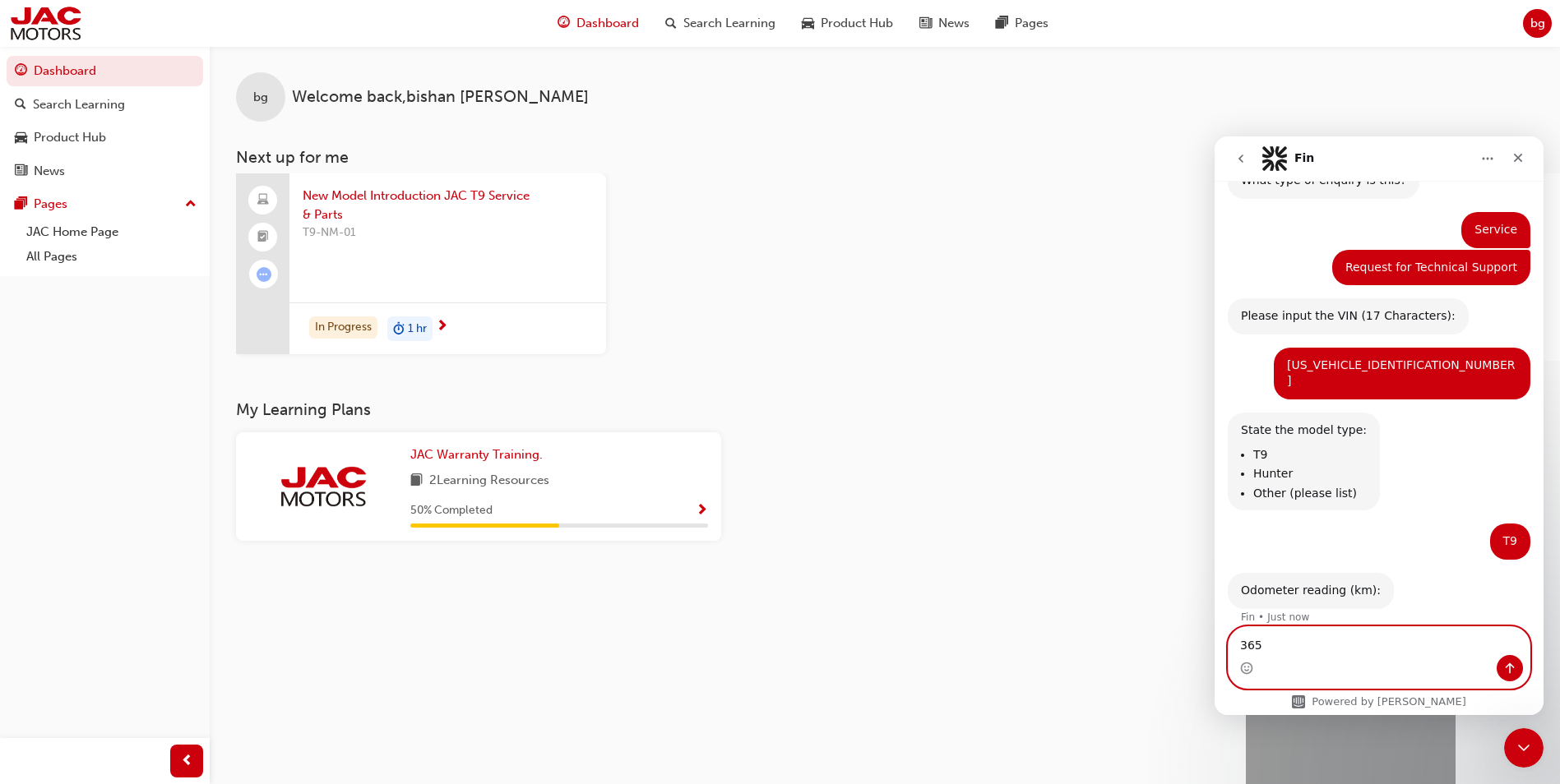
type textarea "3657"
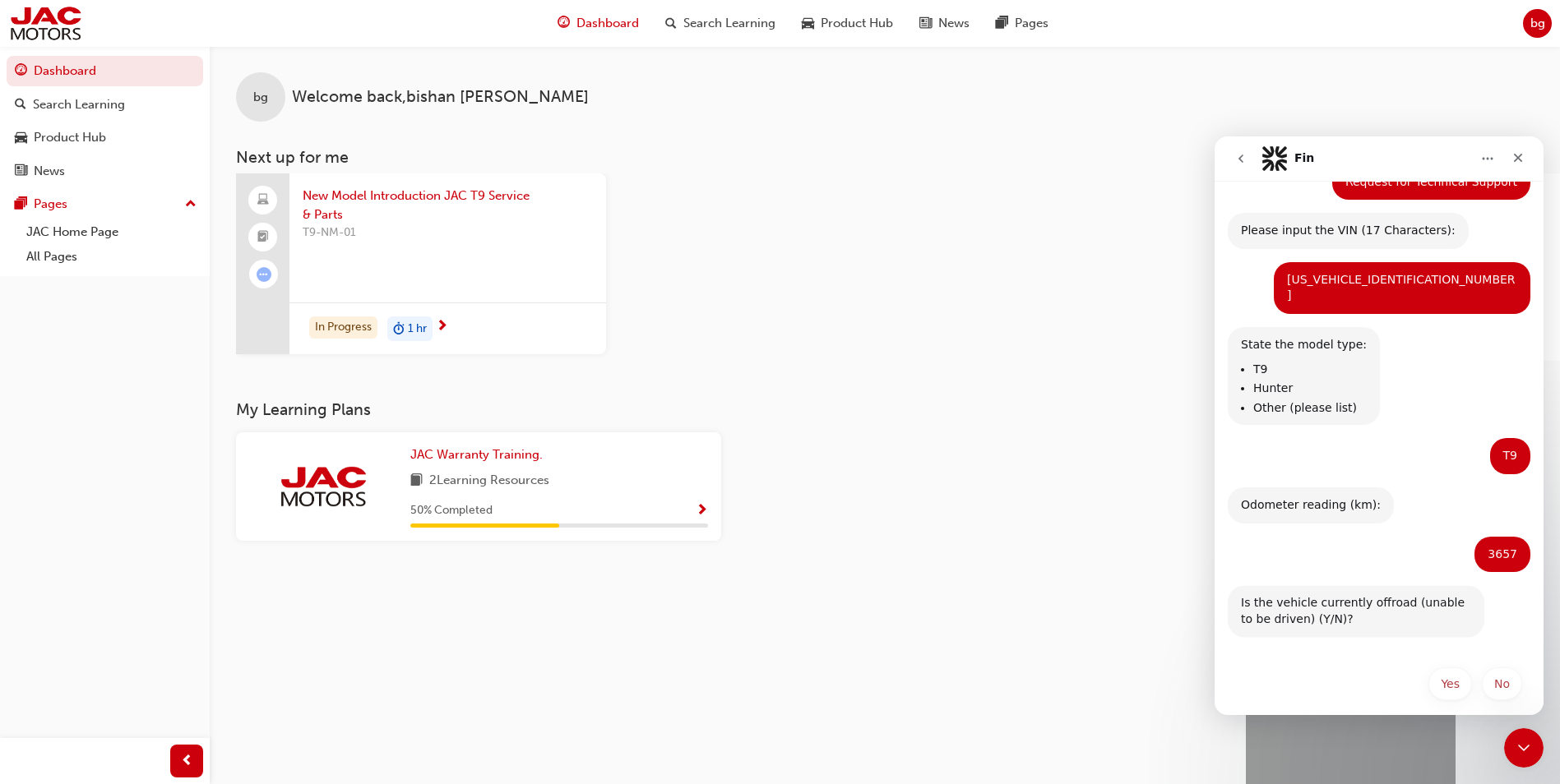
scroll to position [238, 0]
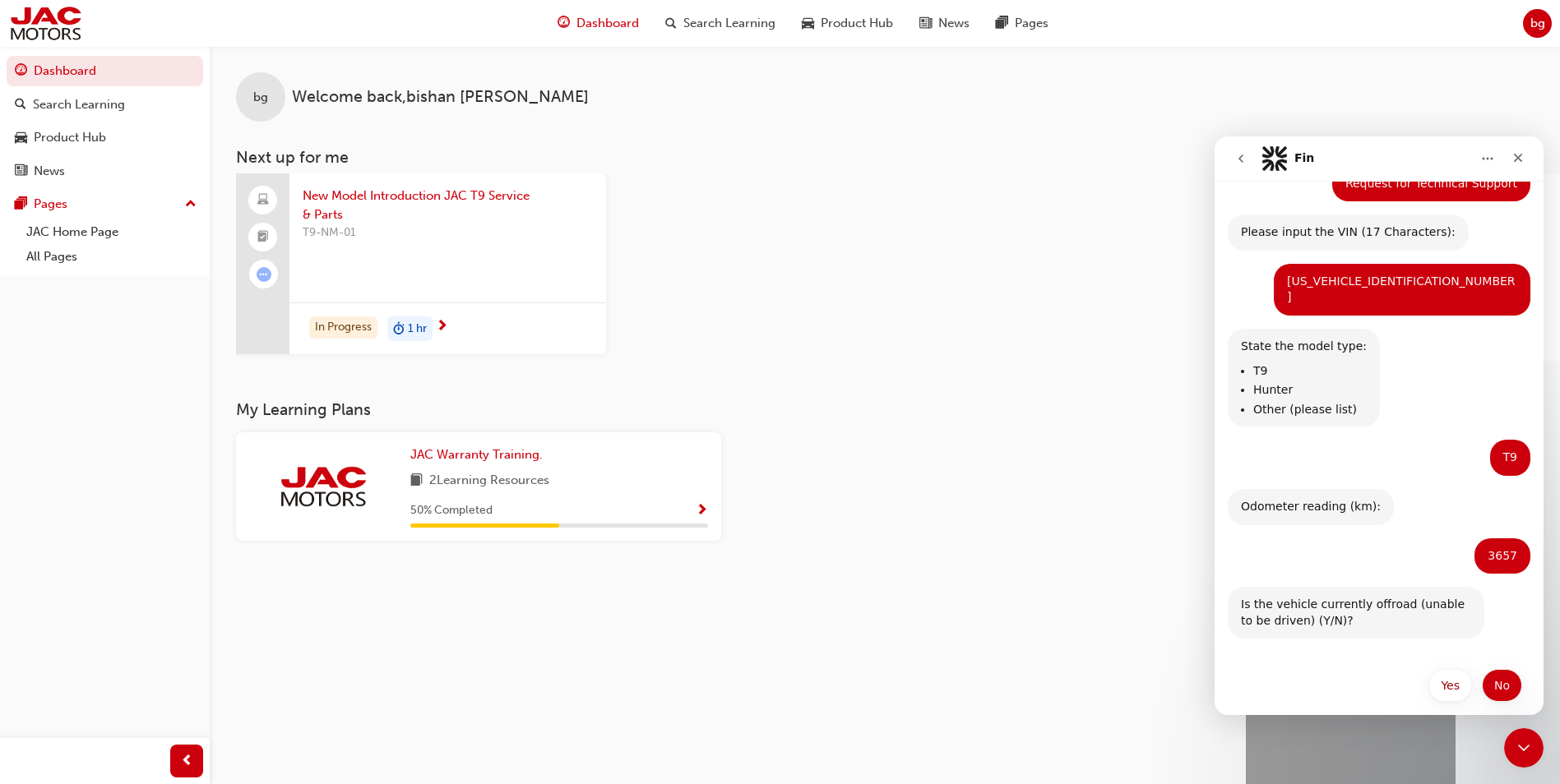
click at [1497, 676] on button "No" at bounding box center [1502, 685] width 41 height 33
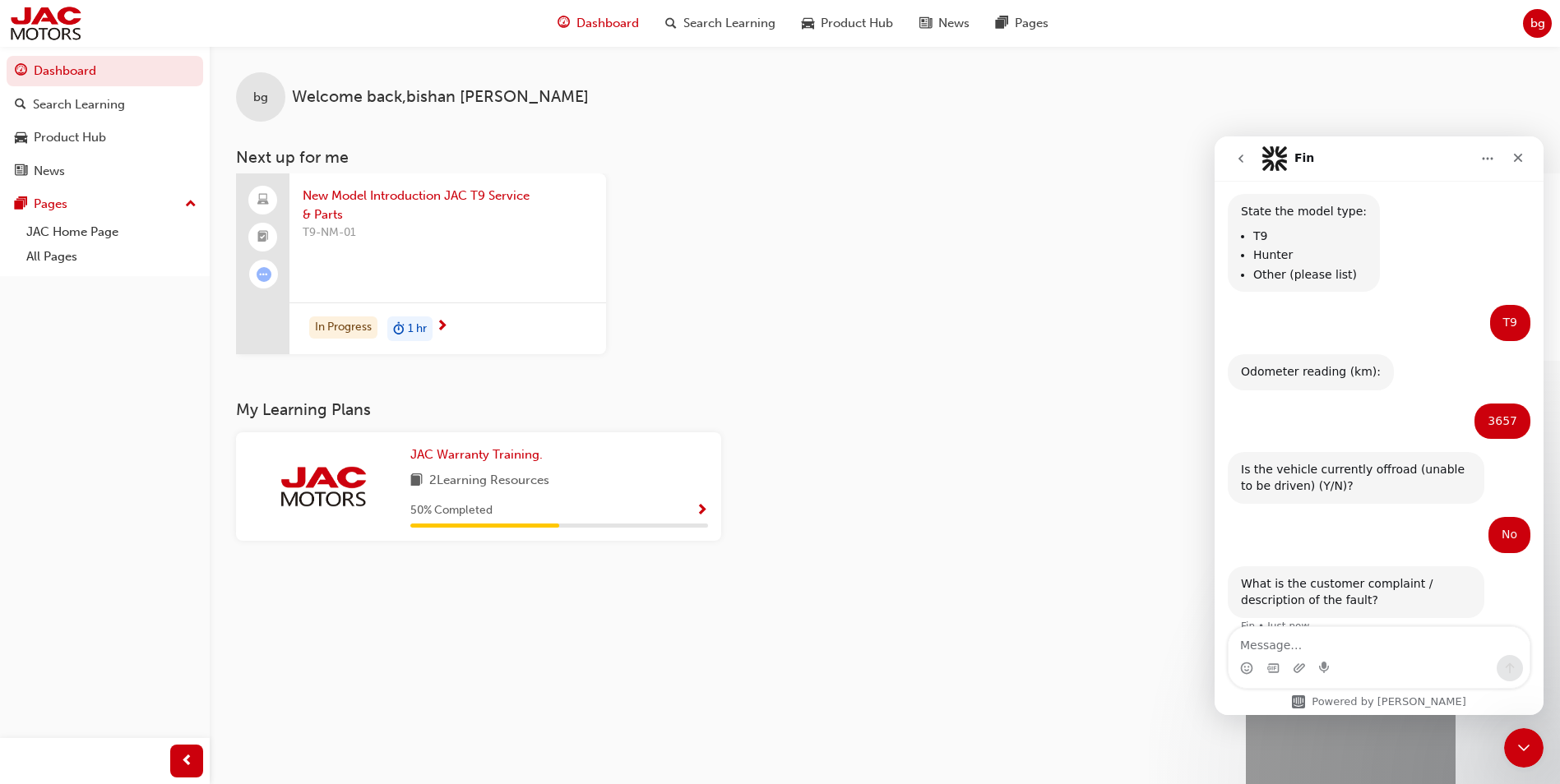
scroll to position [382, 0]
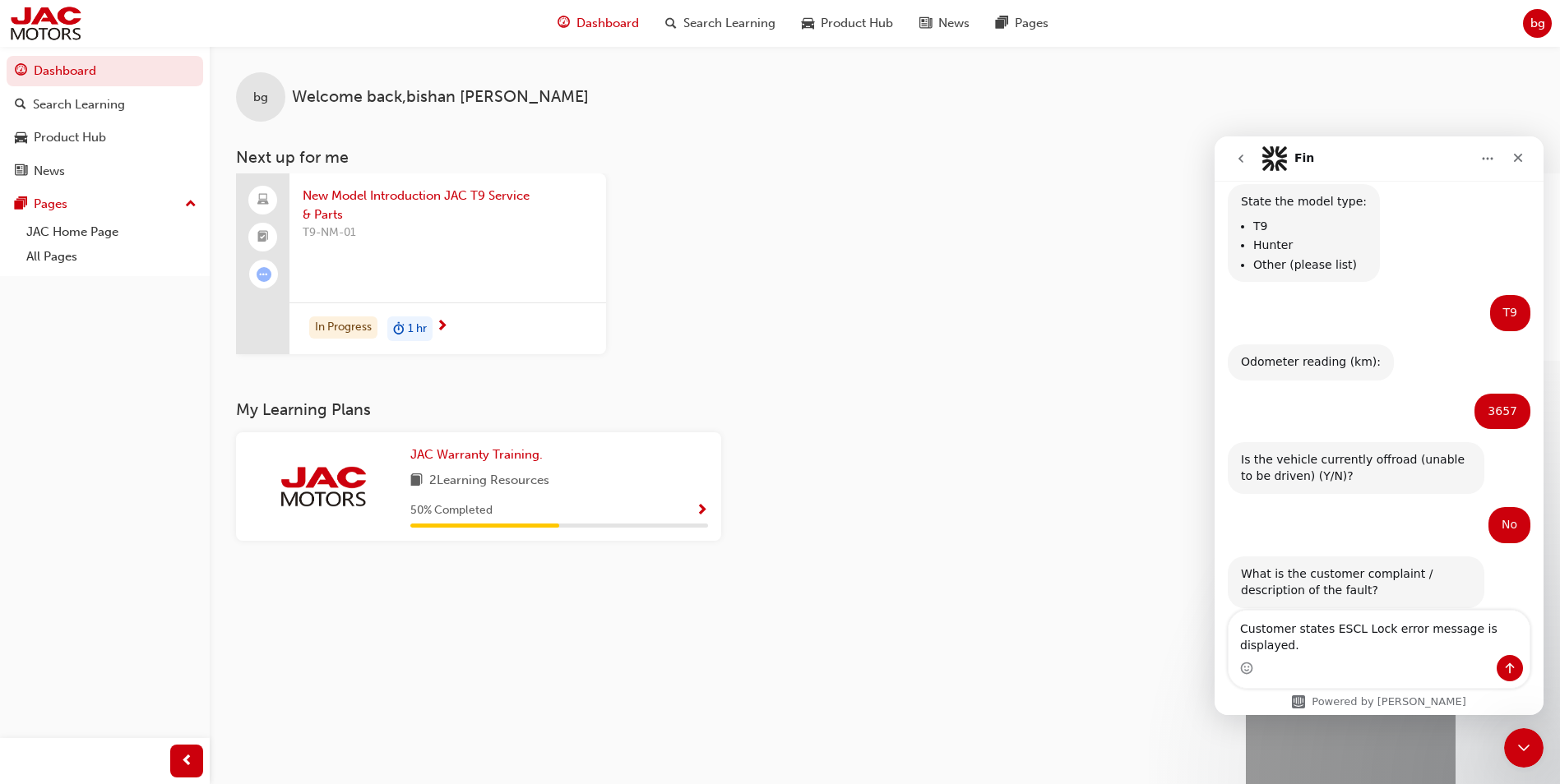
type textarea "Customer states ESCL Lock error message is displayed."
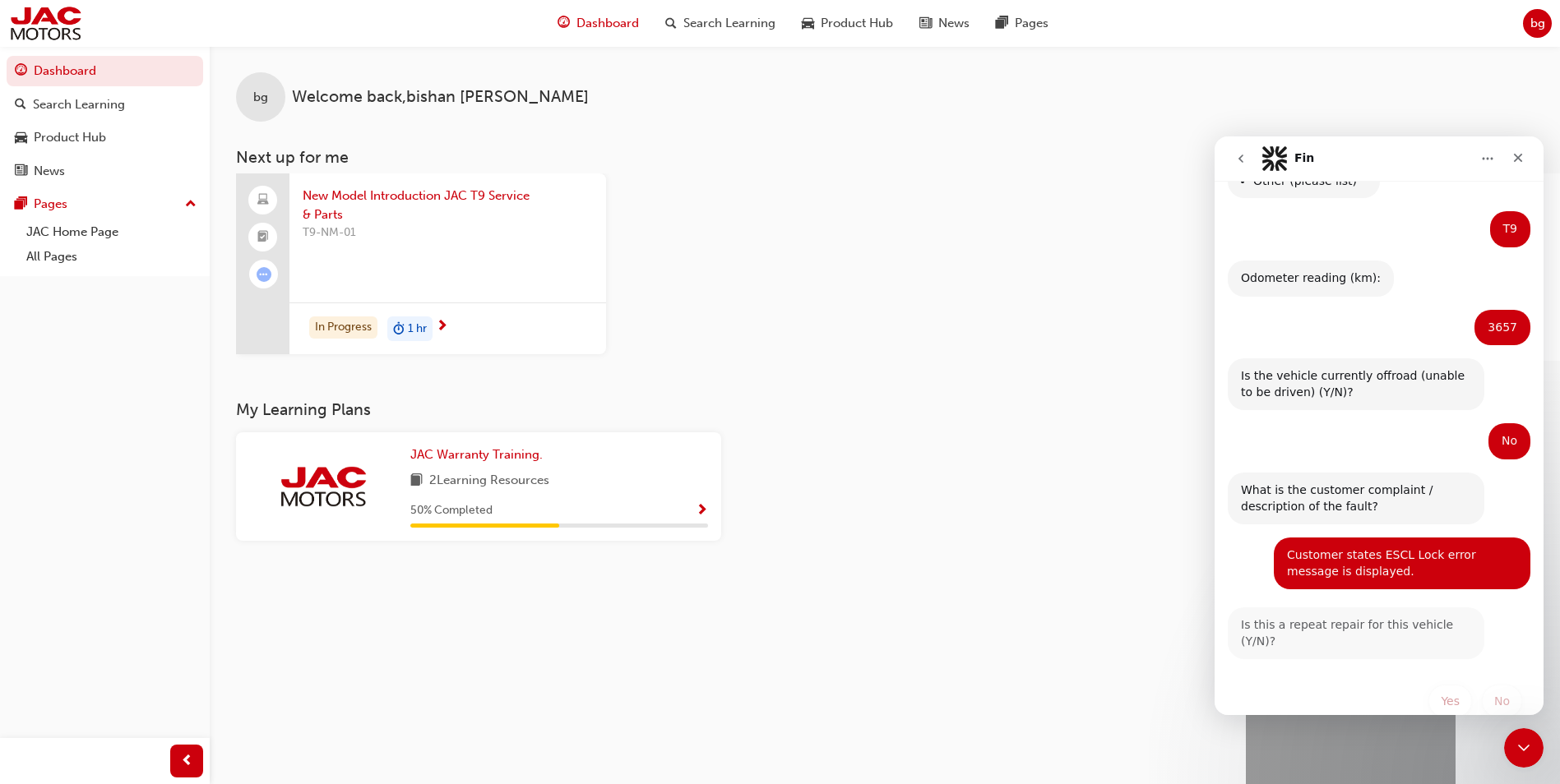
scroll to position [465, 0]
click at [1496, 685] on button "No" at bounding box center [1502, 702] width 41 height 33
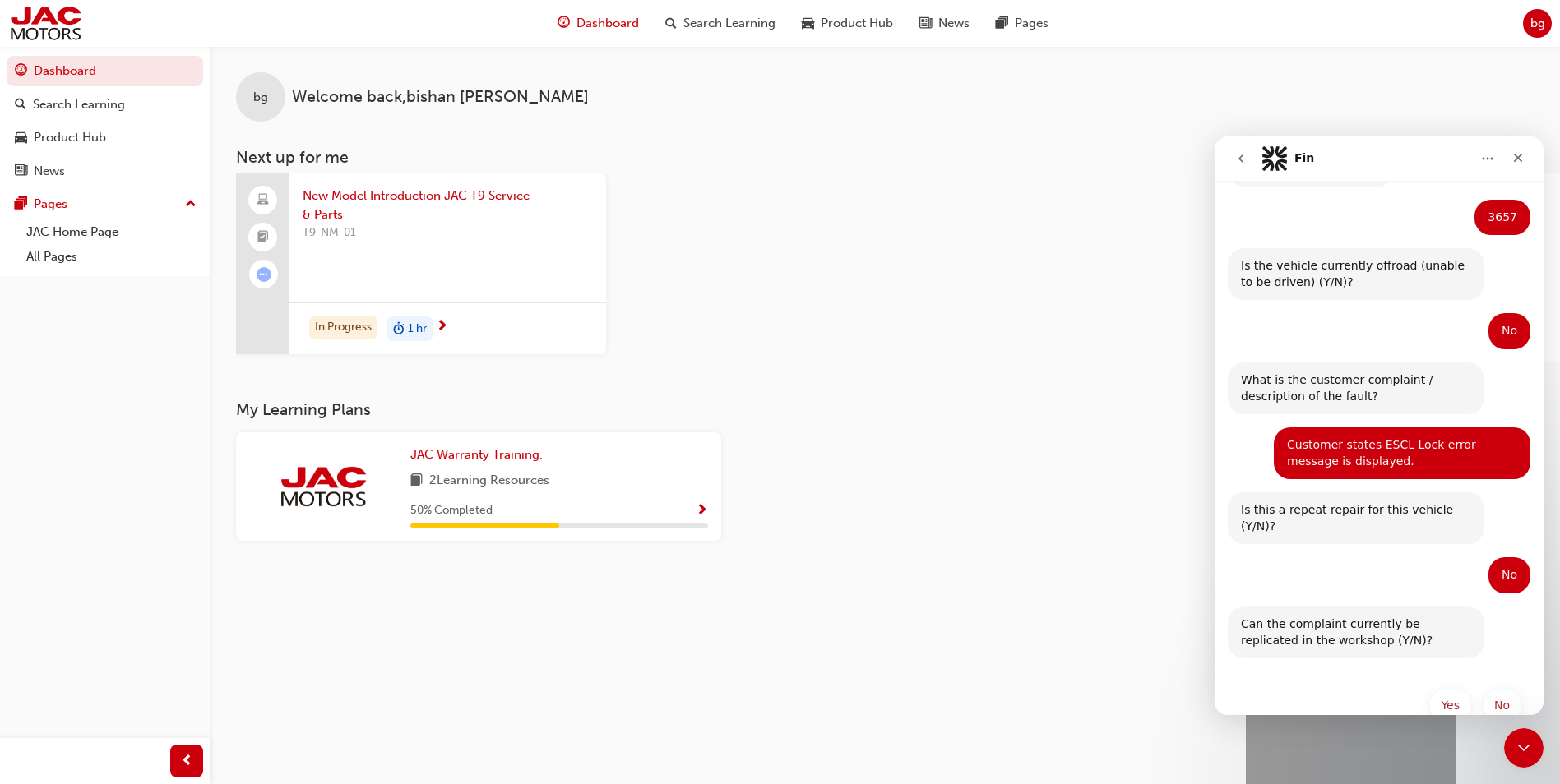
scroll to position [579, 0]
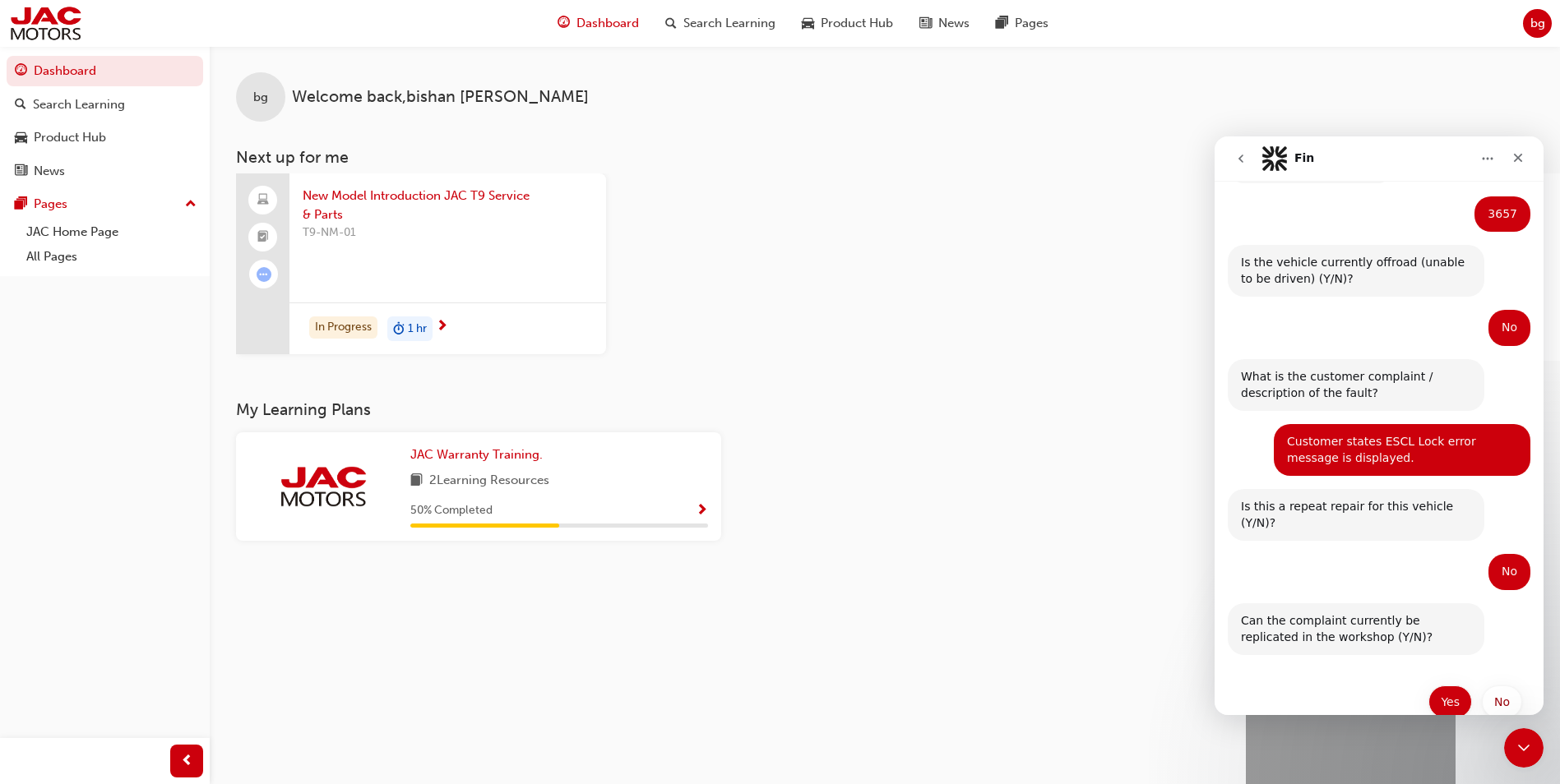
click at [1456, 685] on button "Yes" at bounding box center [1449, 702] width 43 height 33
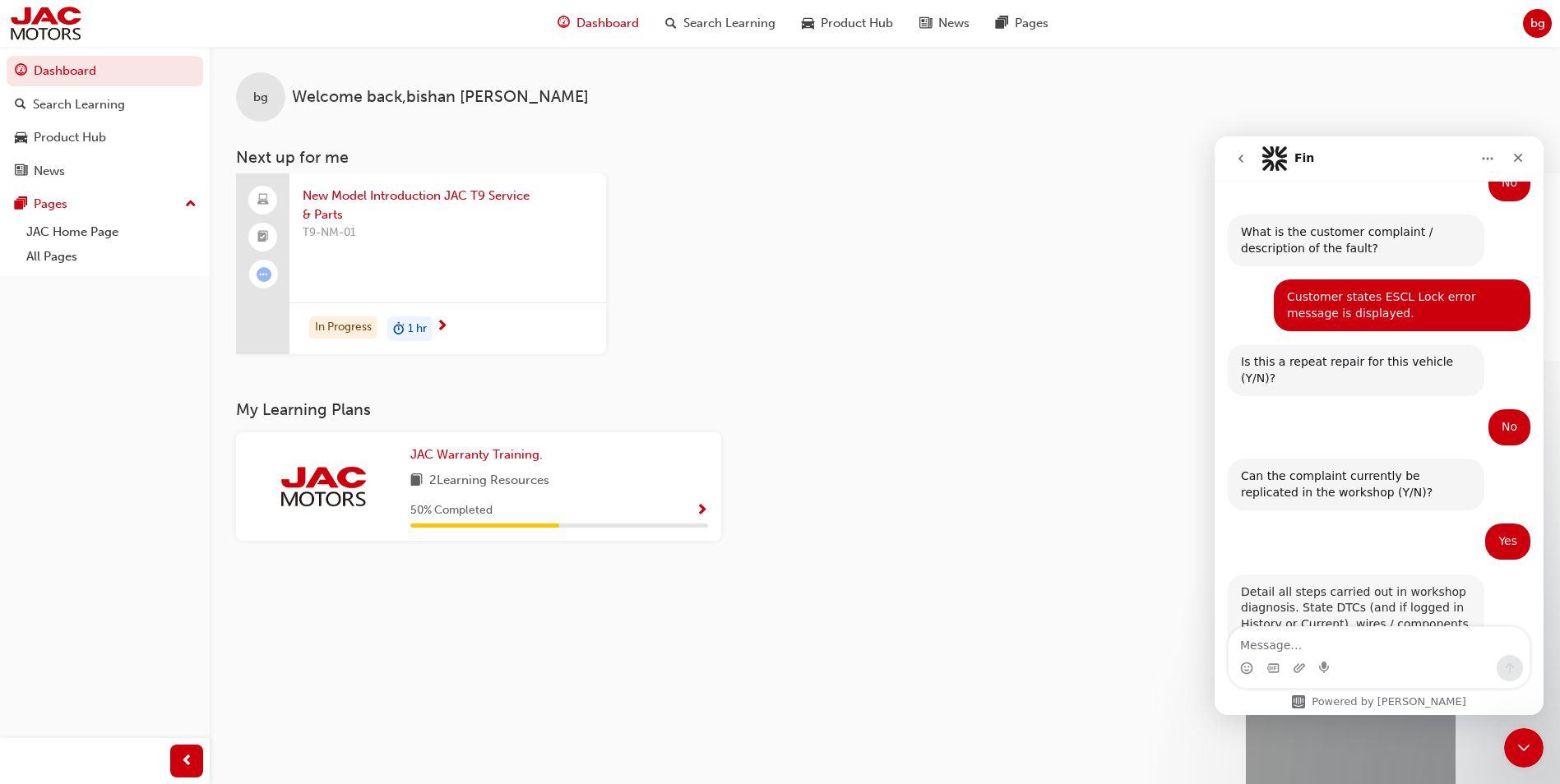
scroll to position [756, 0]
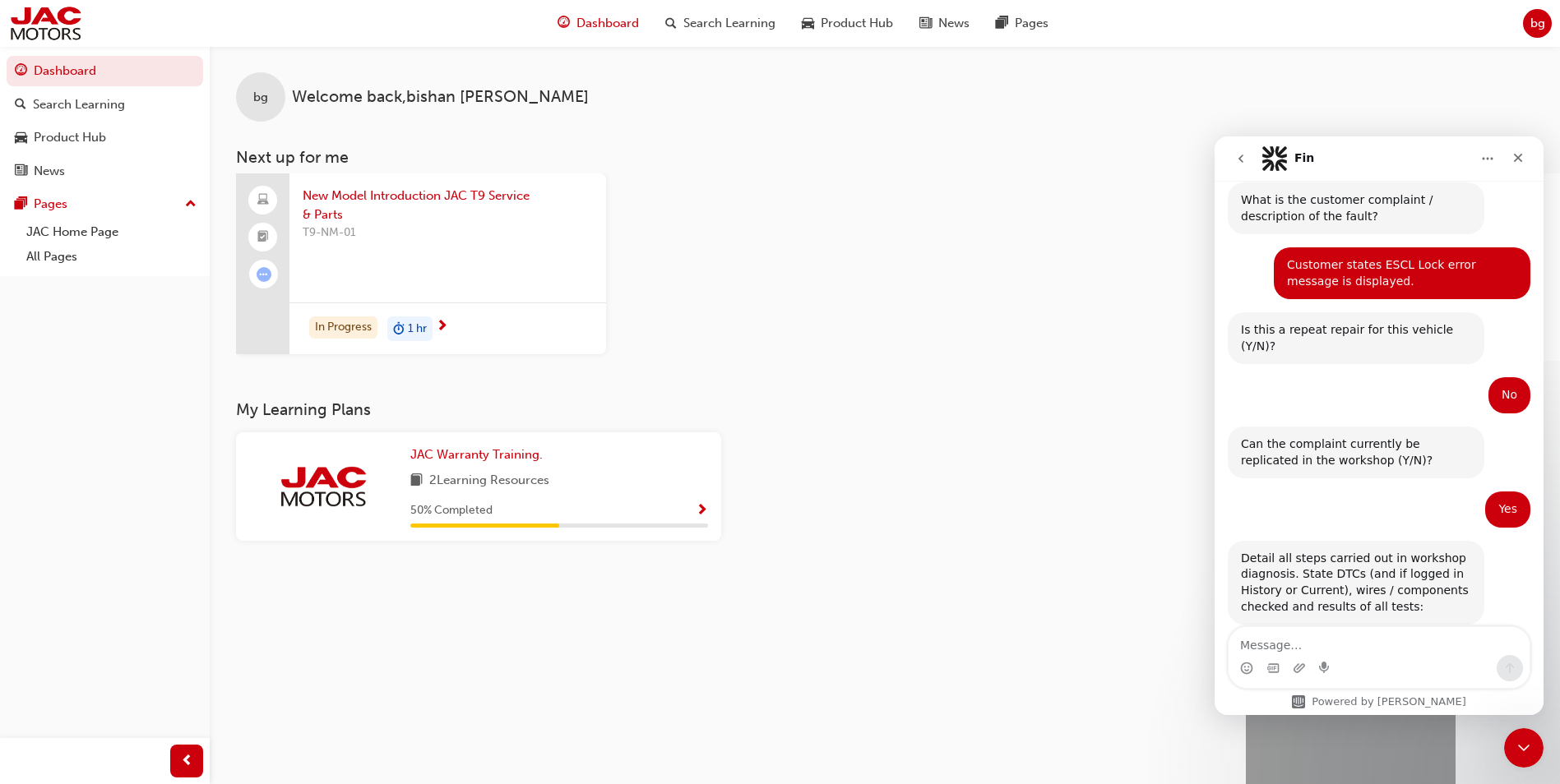
click at [1355, 645] on textarea "Message…" at bounding box center [1378, 641] width 301 height 28
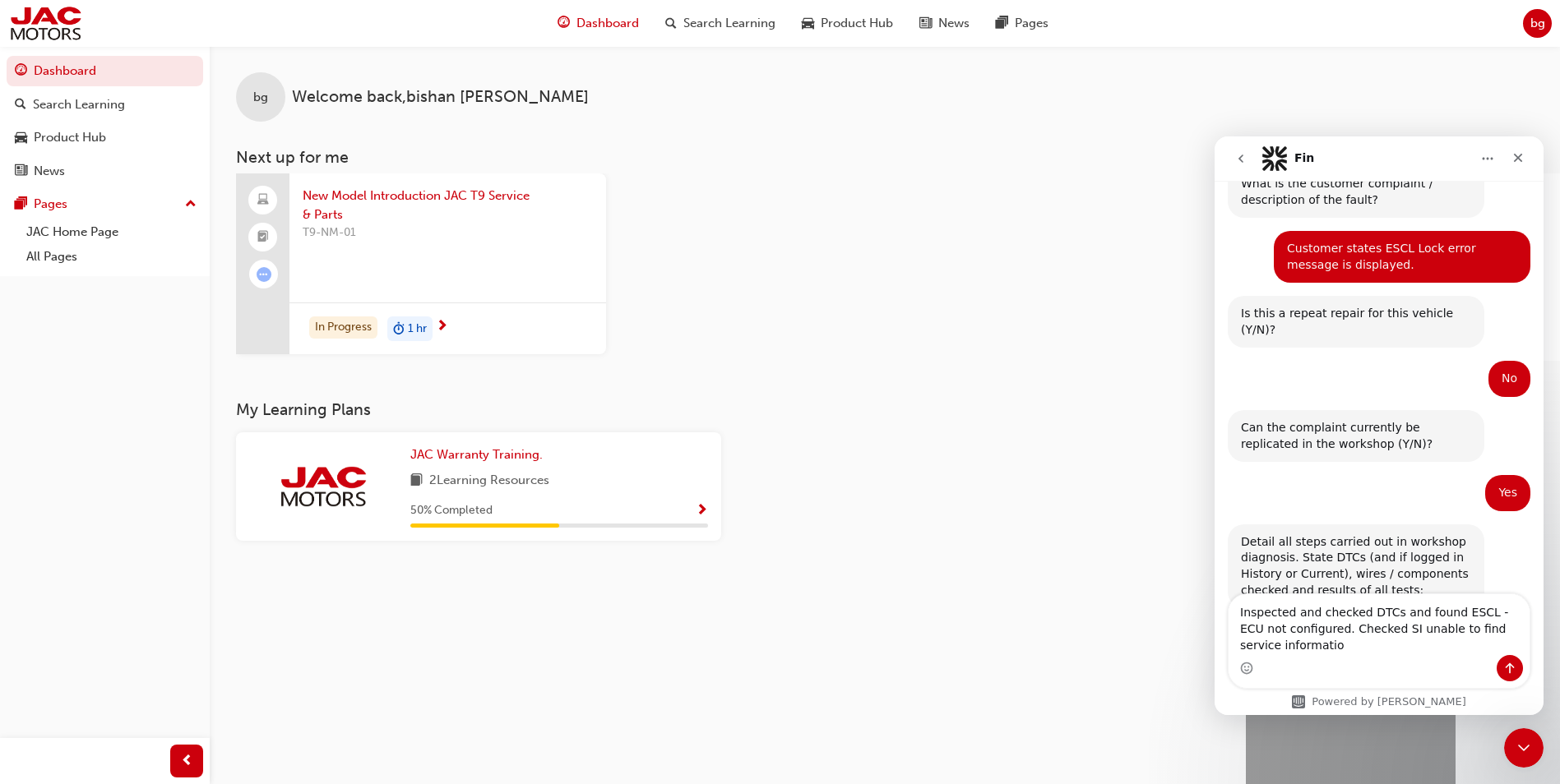
type textarea "Inspected and checked DTCs and found ESCL - ECU not configured. Checked SI unab…"
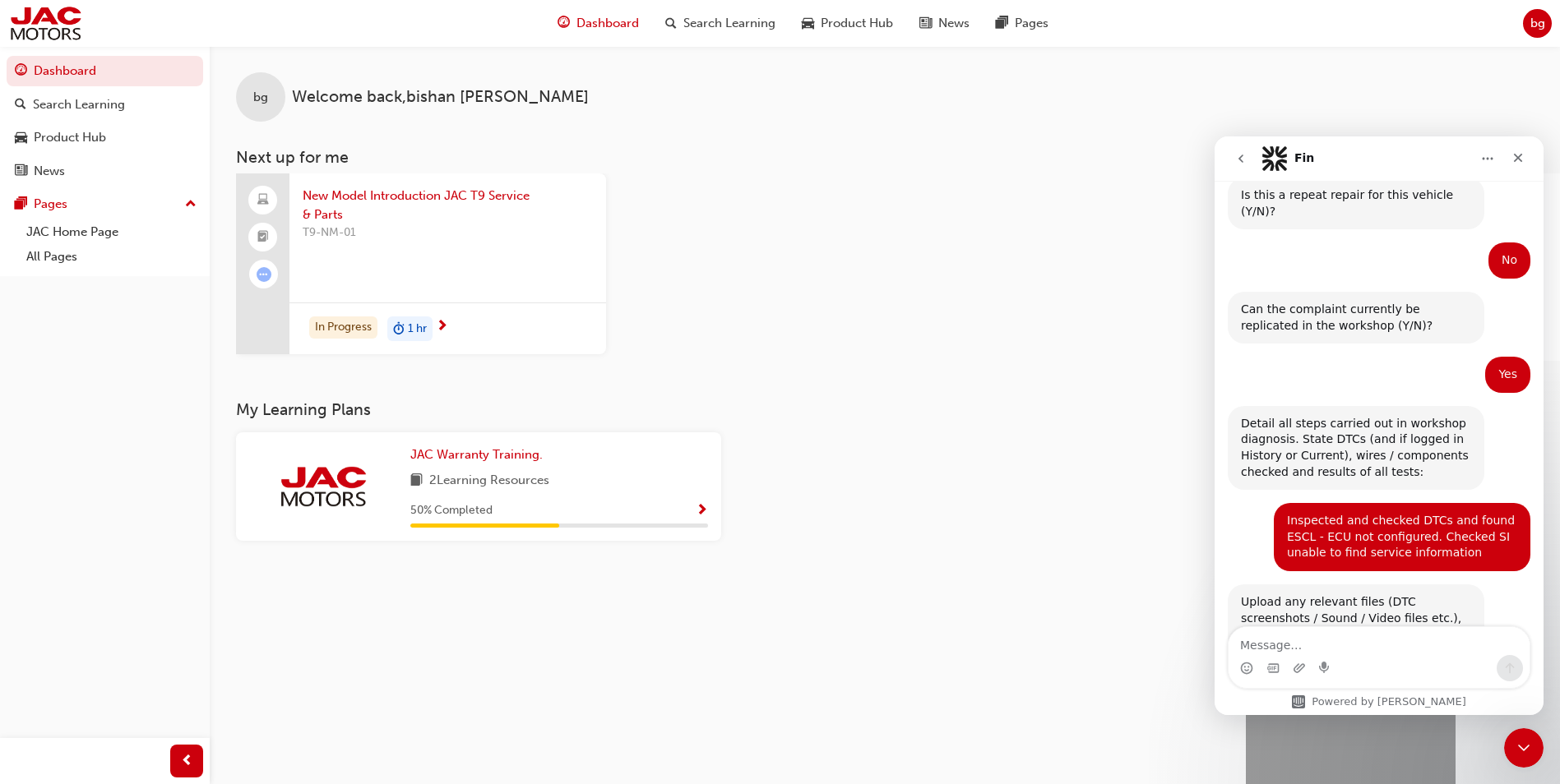
scroll to position [919, 0]
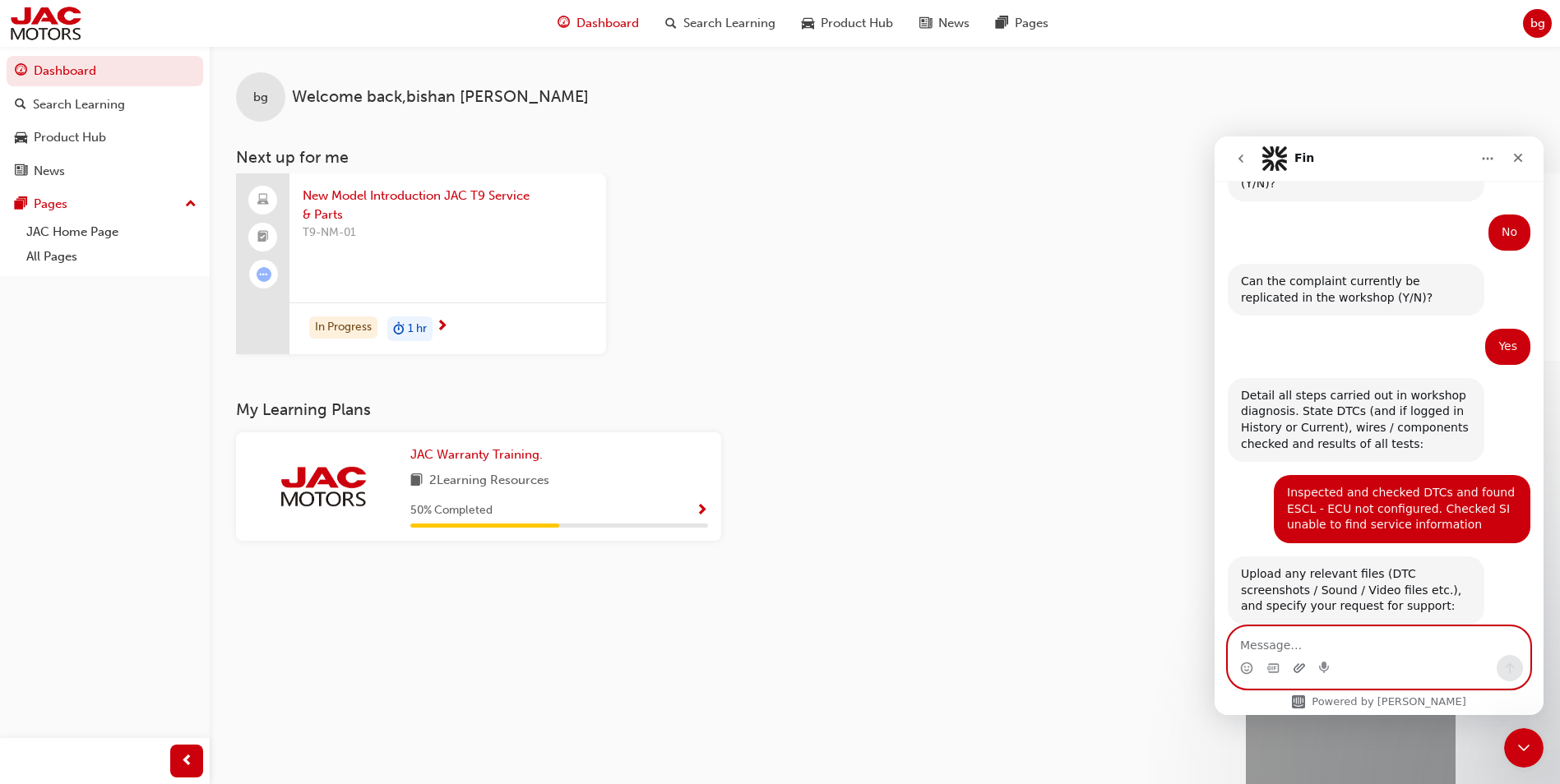
click at [1296, 673] on icon "Upload attachment" at bounding box center [1299, 668] width 11 height 9
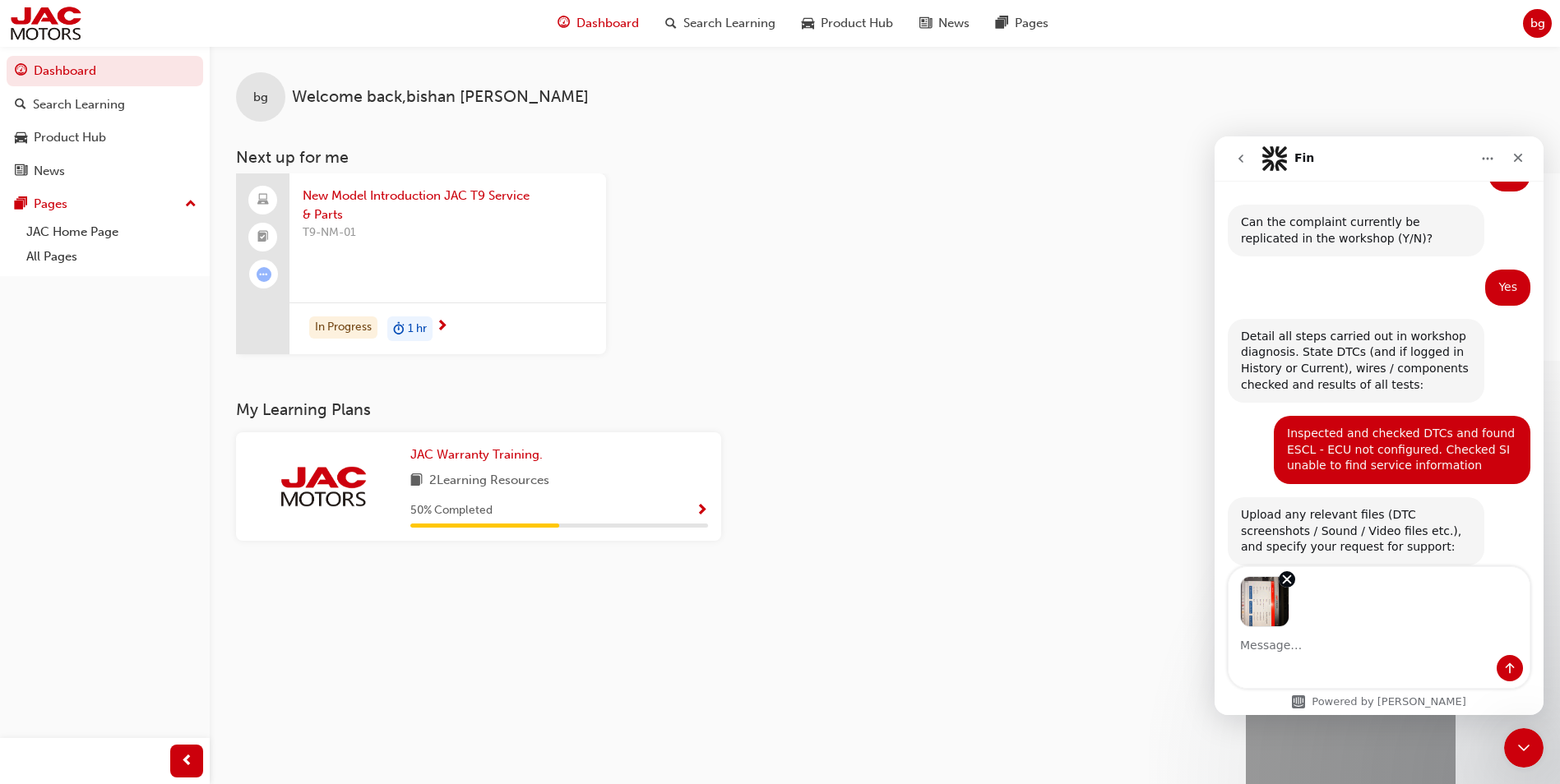
scroll to position [979, 0]
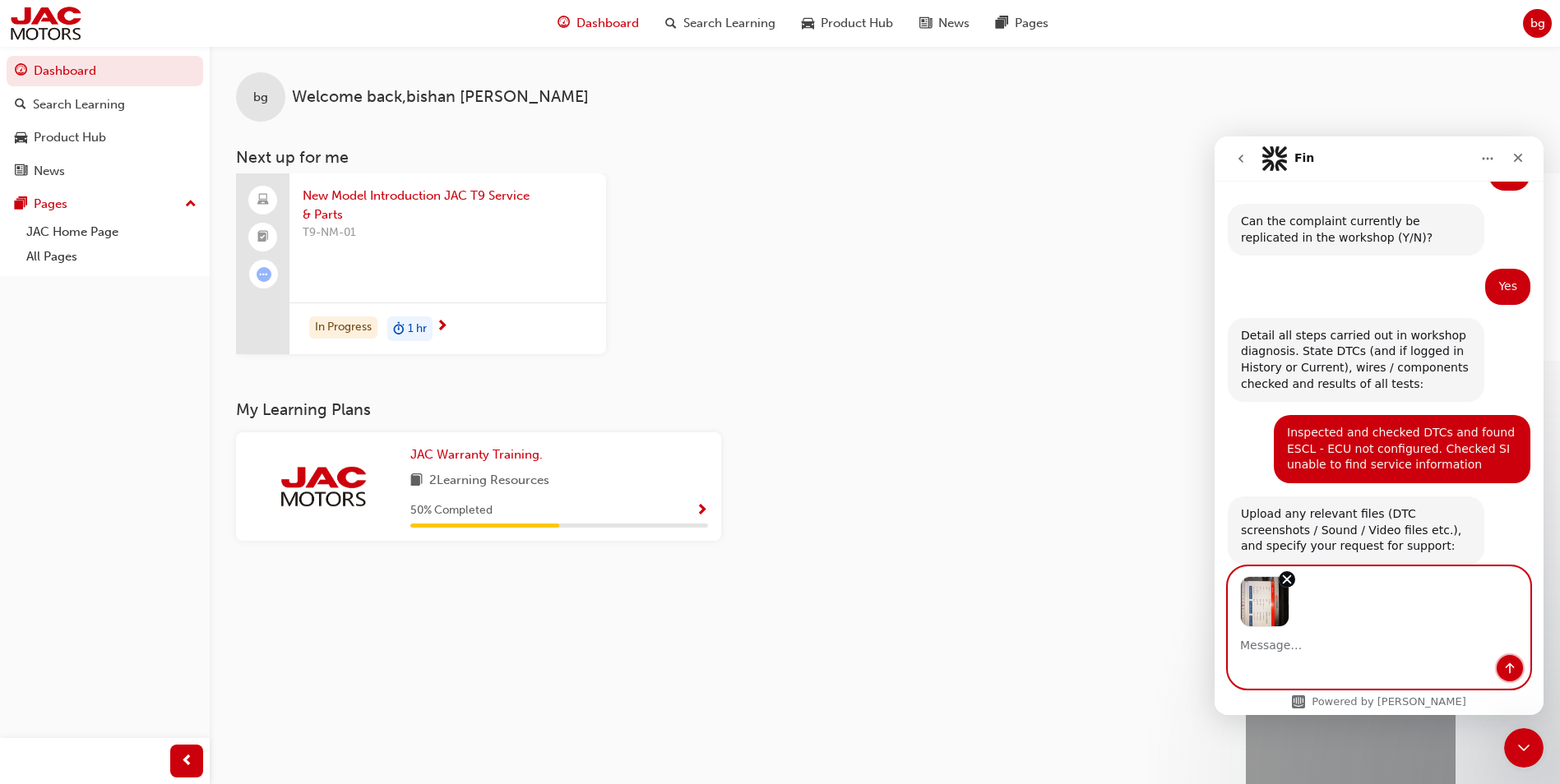
click at [1510, 678] on button "Send a message…" at bounding box center [1509, 668] width 27 height 27
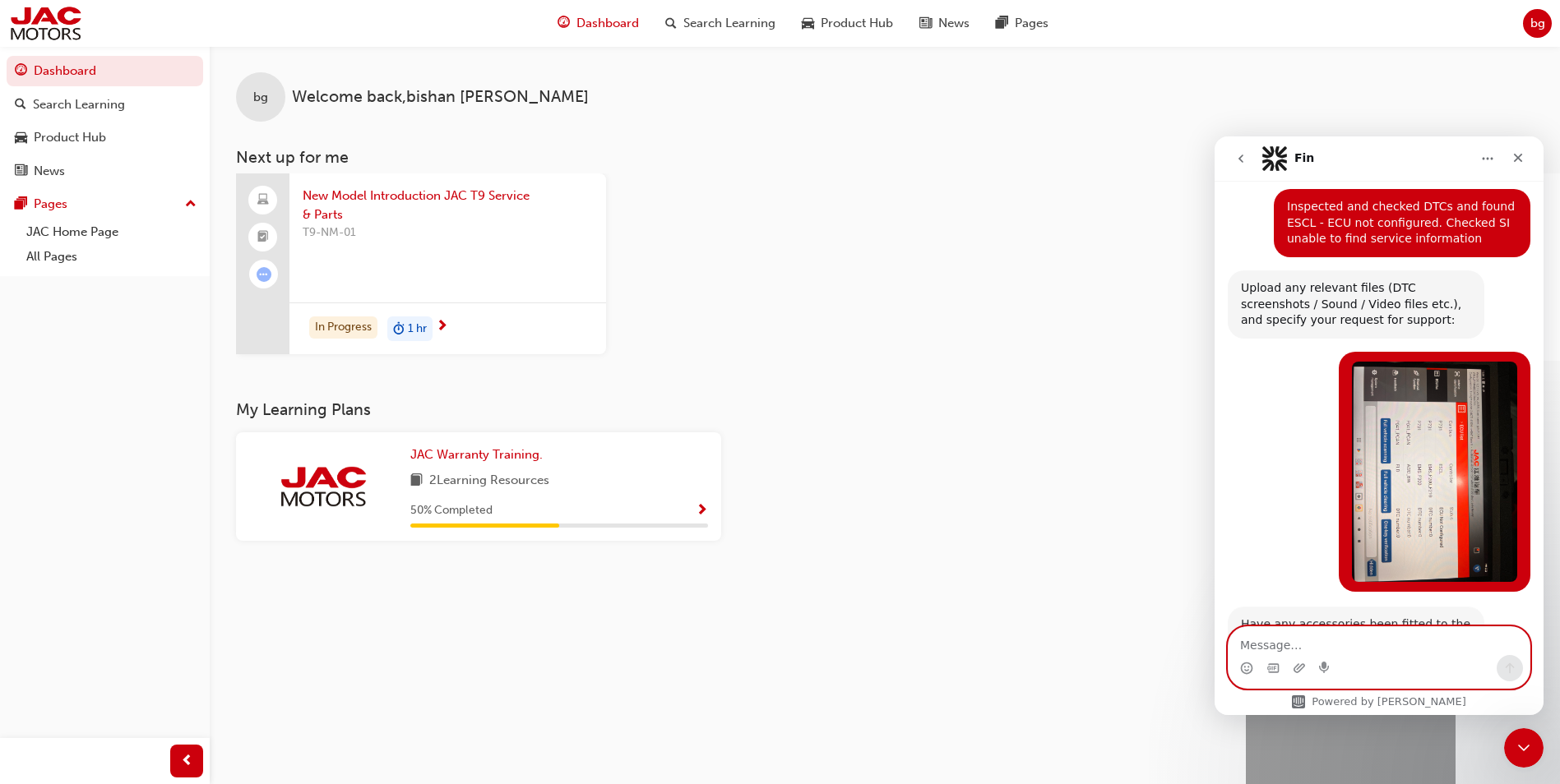
scroll to position [1253, 0]
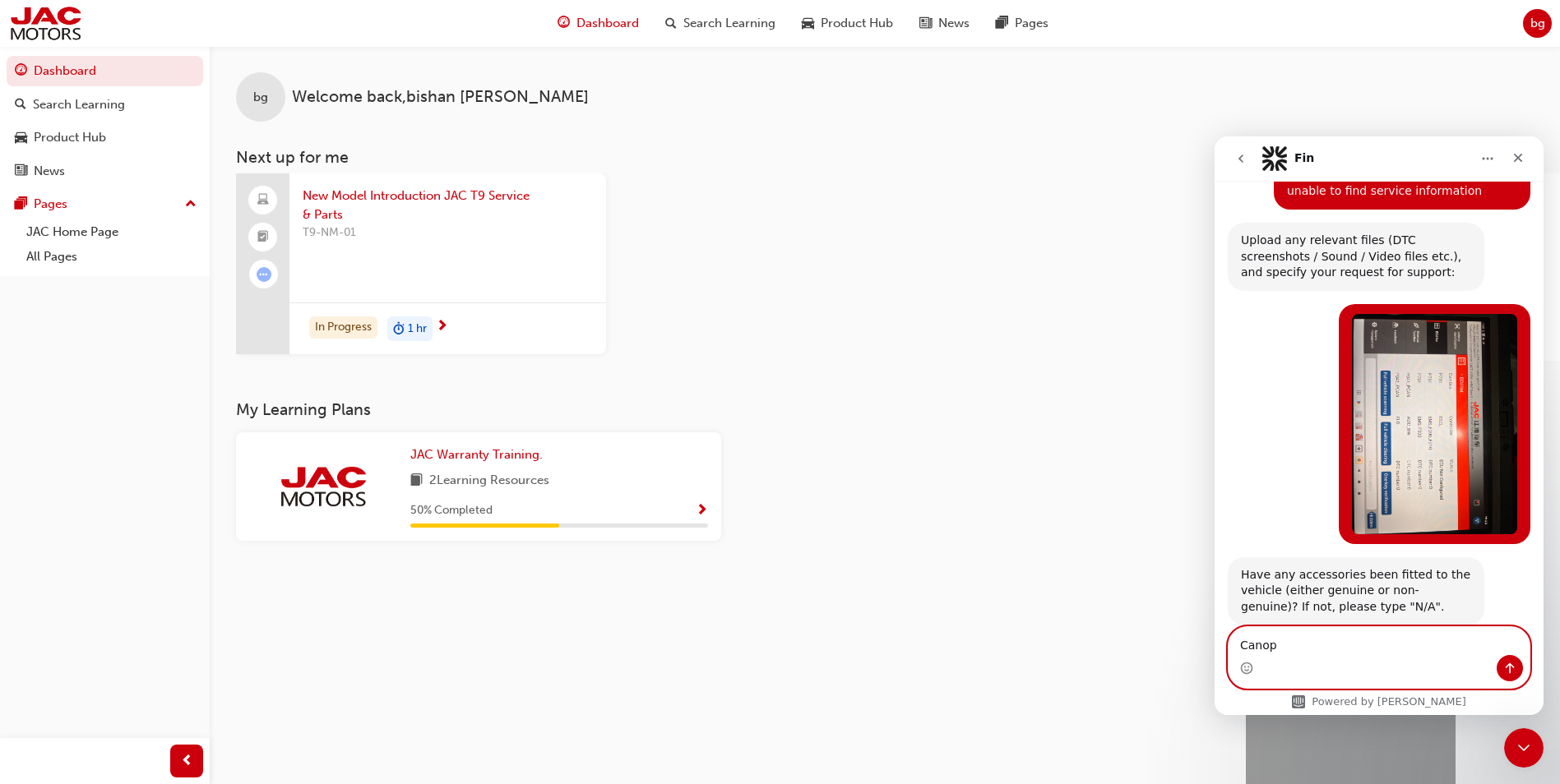
type textarea "Canopy"
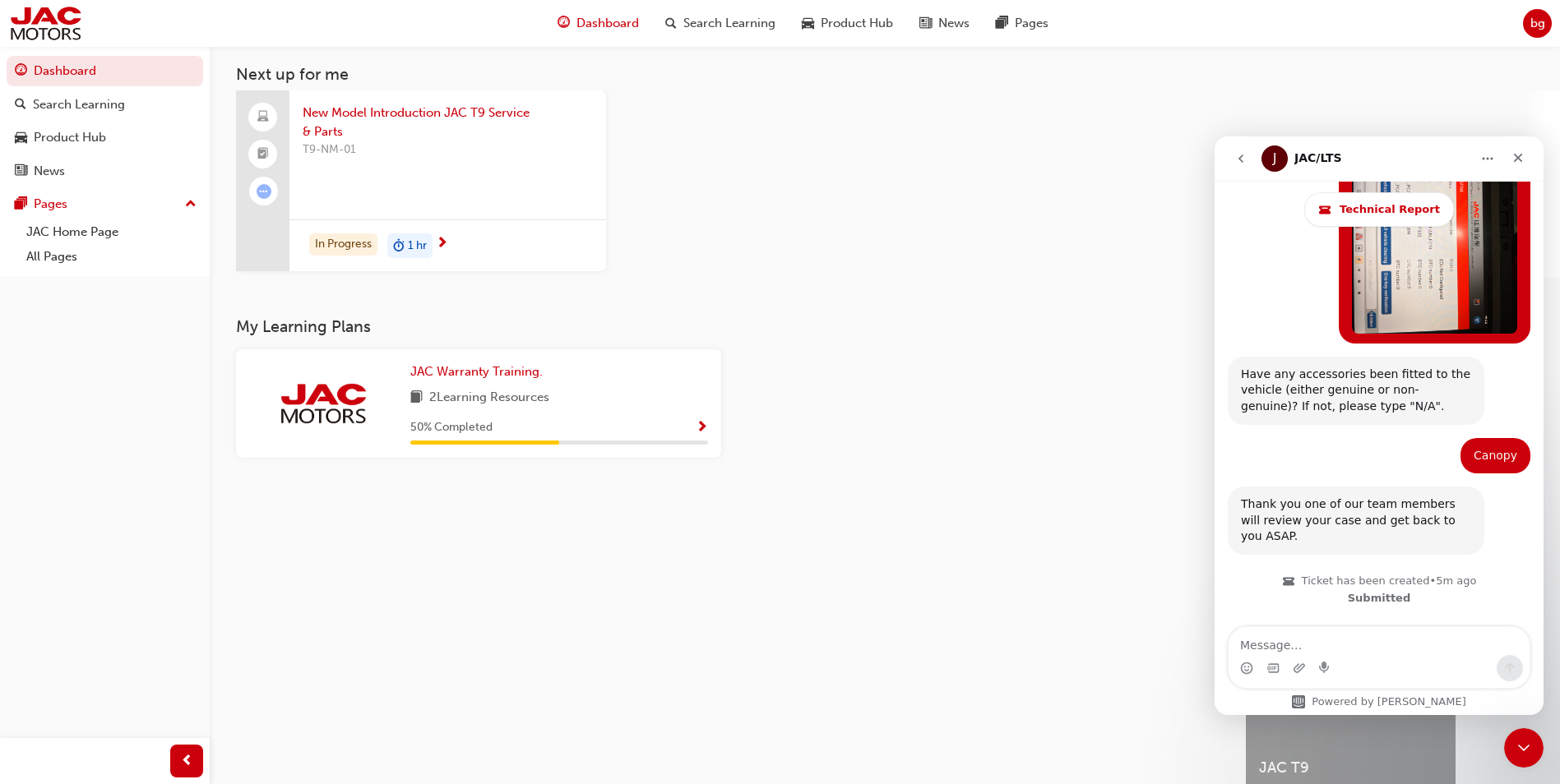
scroll to position [0, 0]
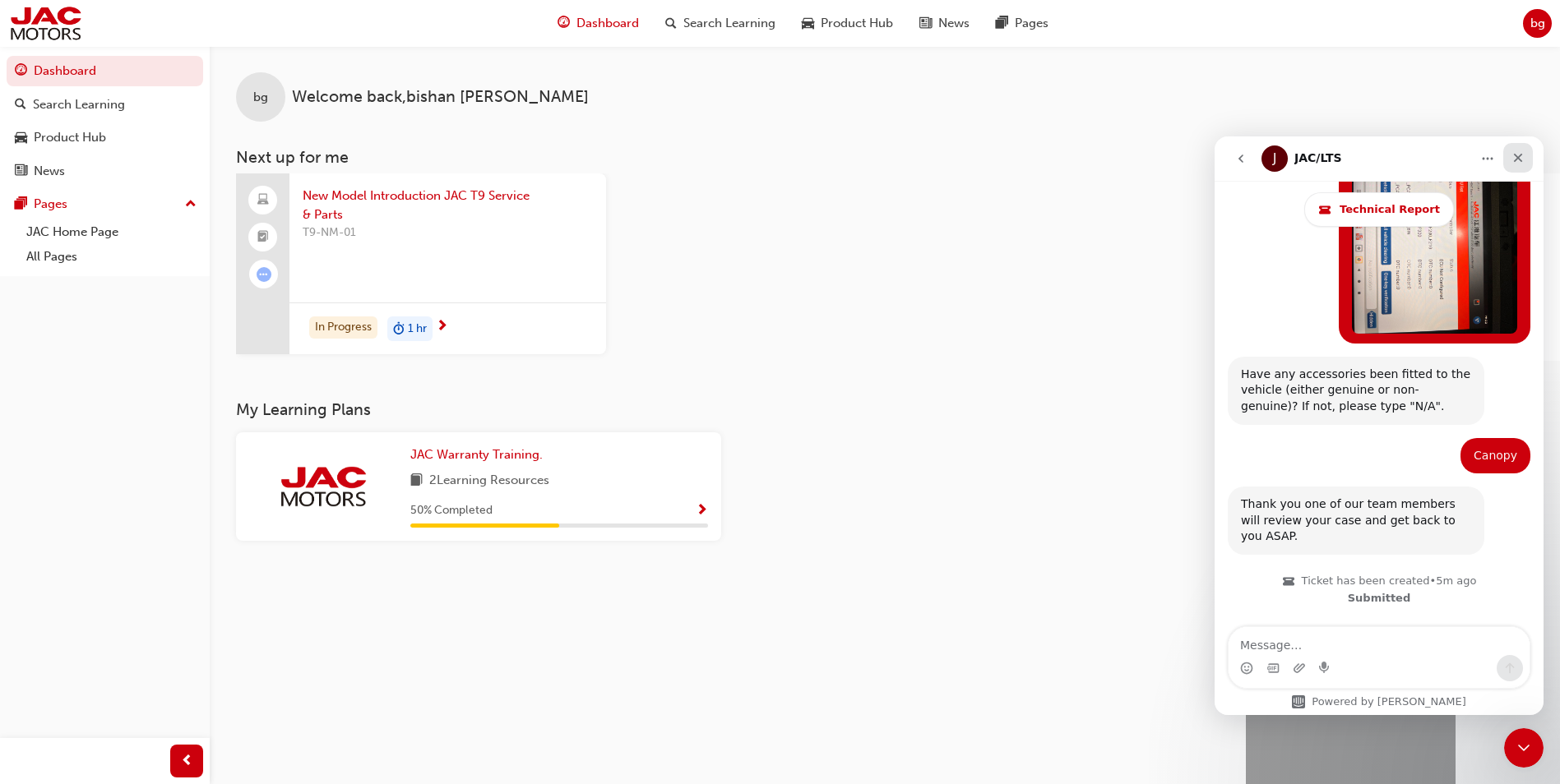
click at [1512, 161] on icon "Close" at bounding box center [1518, 158] width 13 height 13
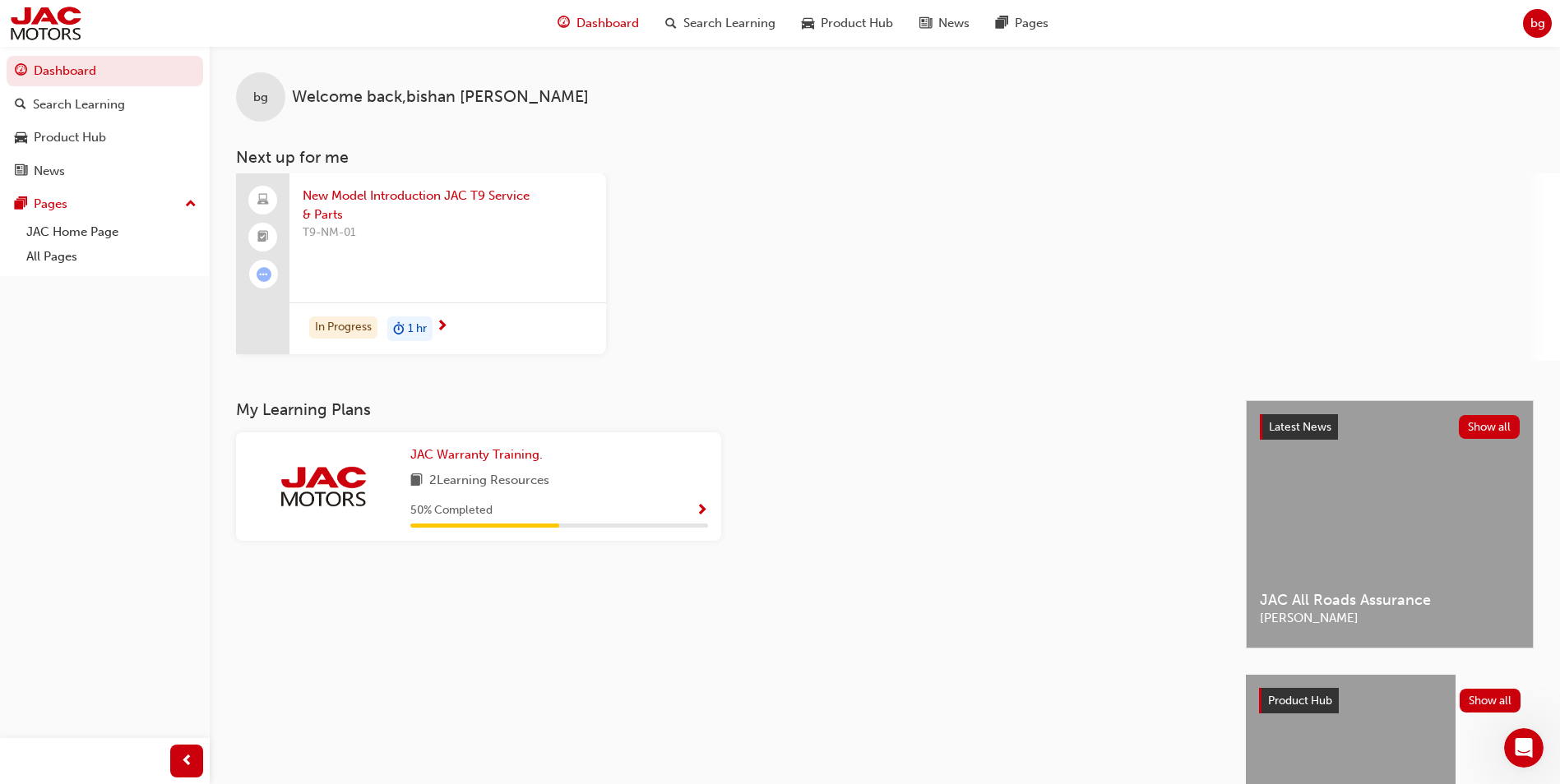
scroll to position [1500, 0]
click at [1519, 748] on icon "Open Intercom Messenger" at bounding box center [1521, 745] width 11 height 13
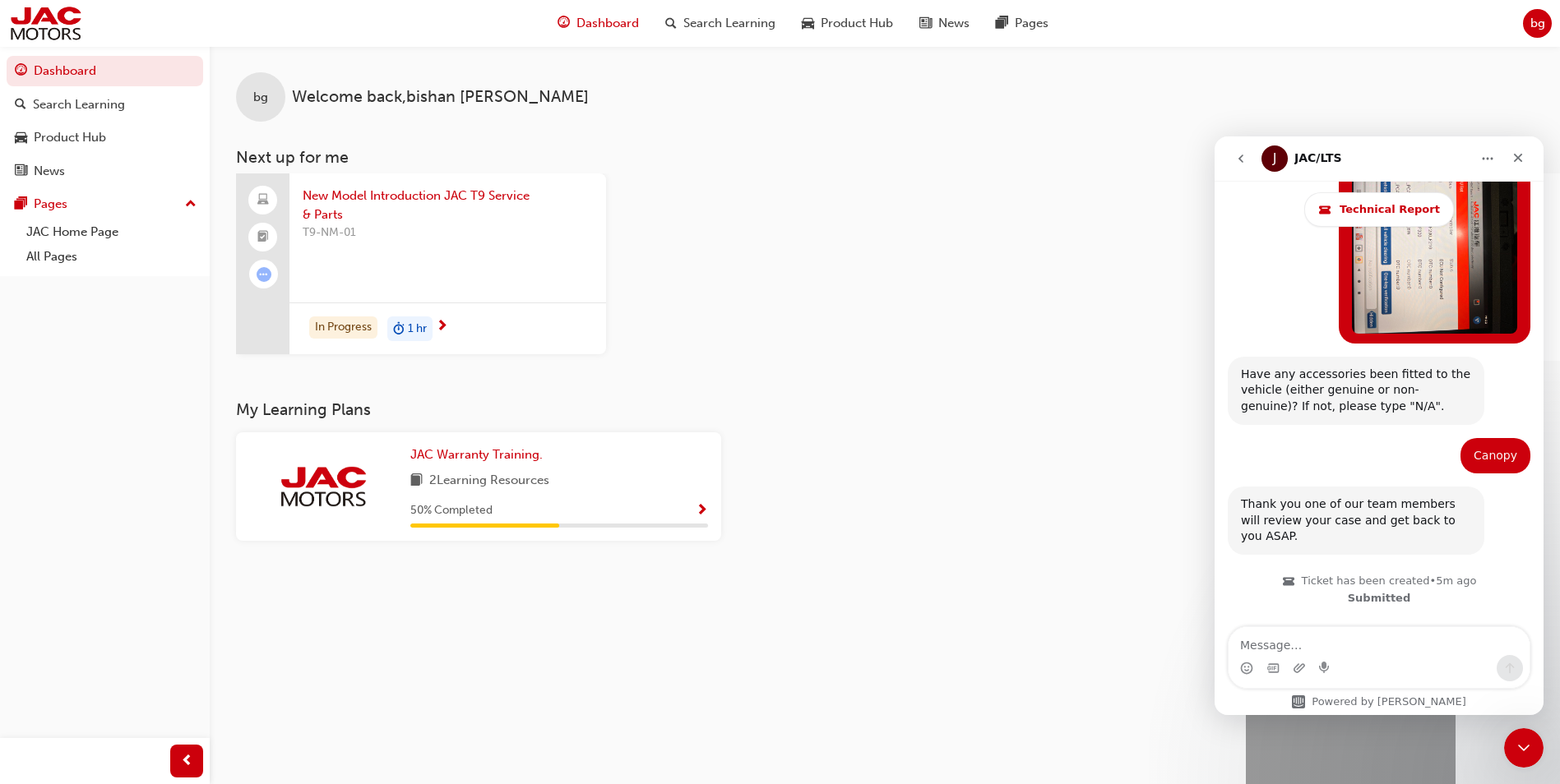
click at [1227, 156] on button "go back" at bounding box center [1241, 158] width 31 height 31
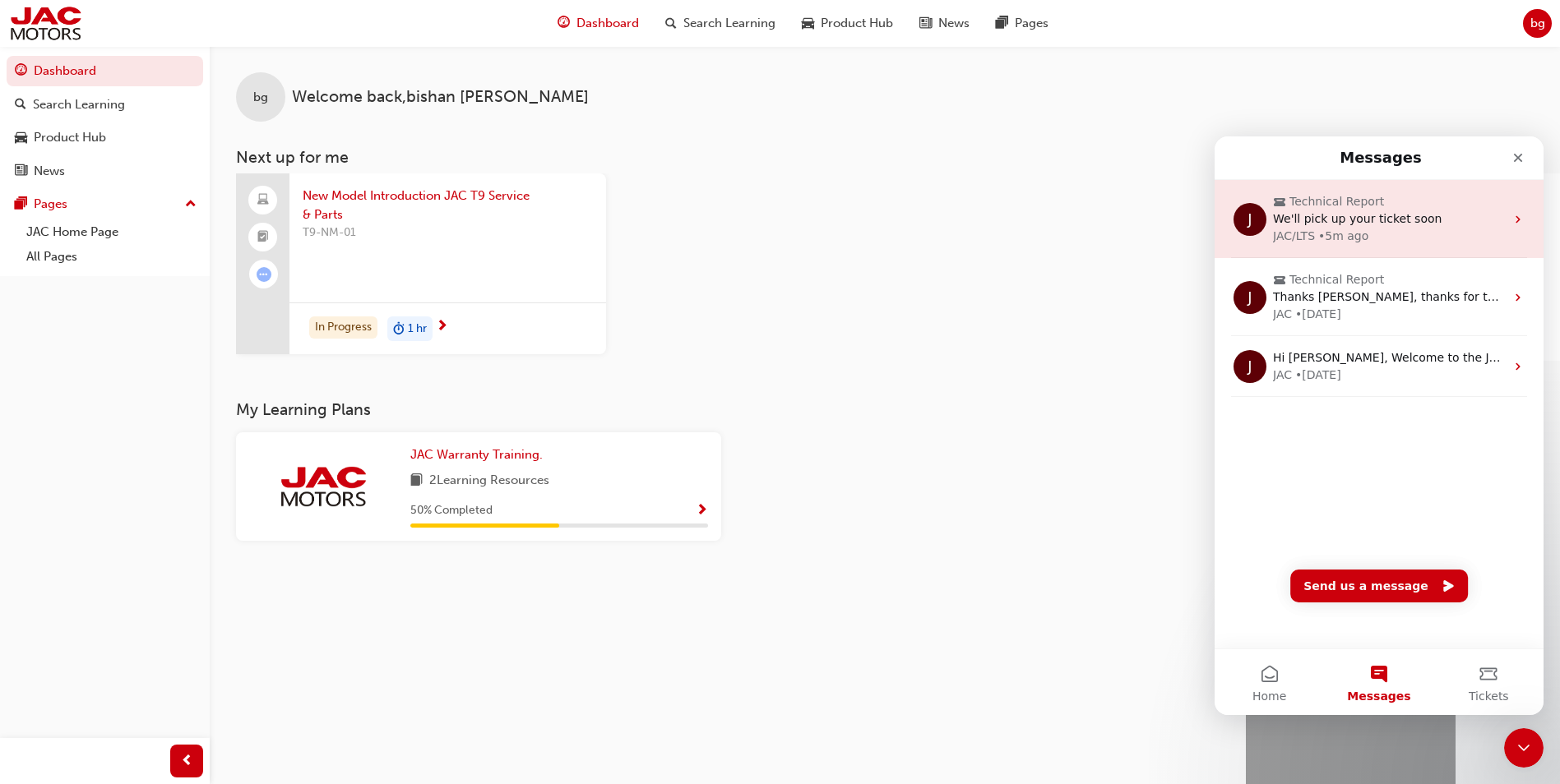
click at [1478, 225] on div "We'll pick up your ticket soon" at bounding box center [1389, 218] width 232 height 18
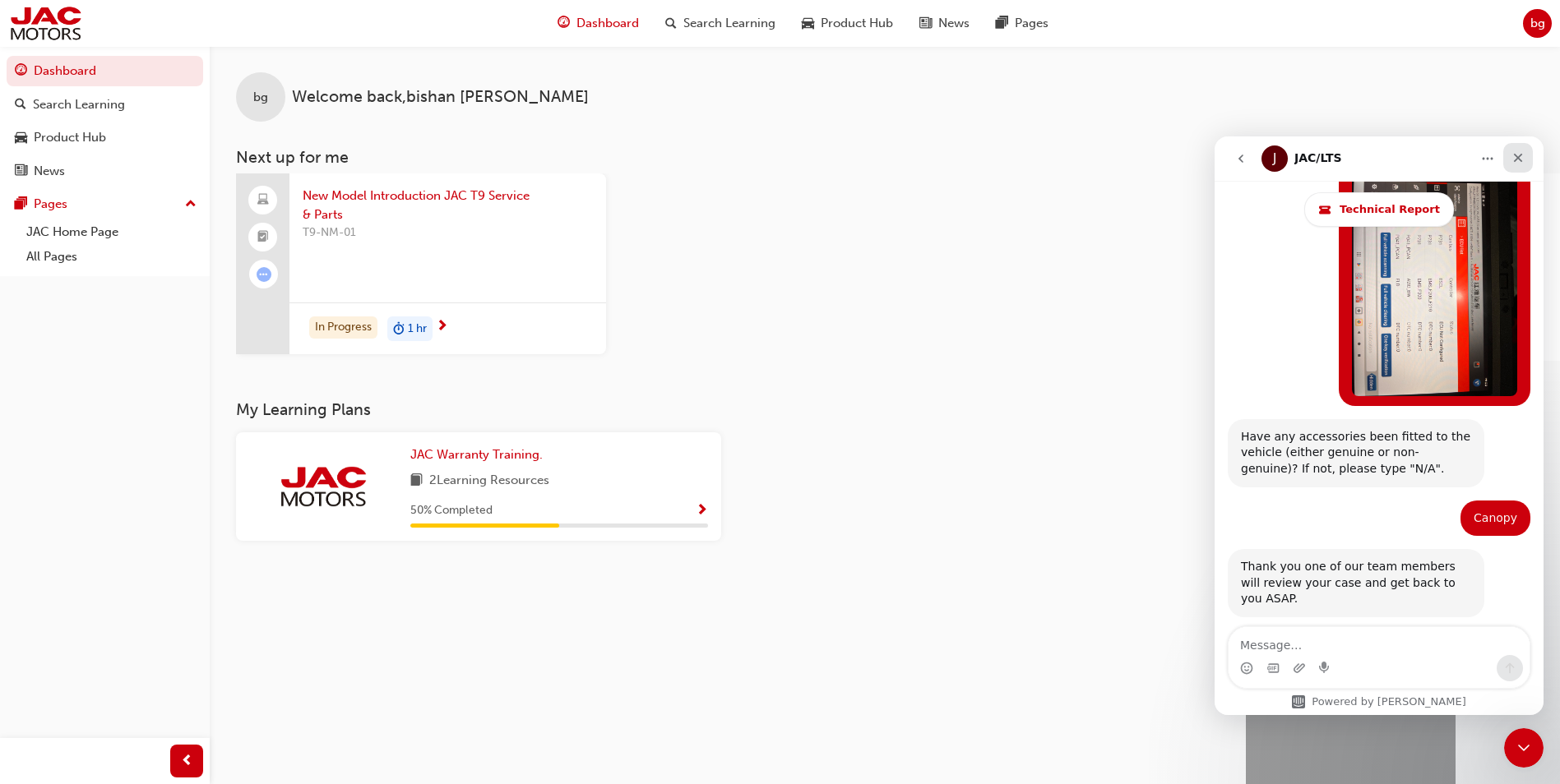
scroll to position [1417, 0]
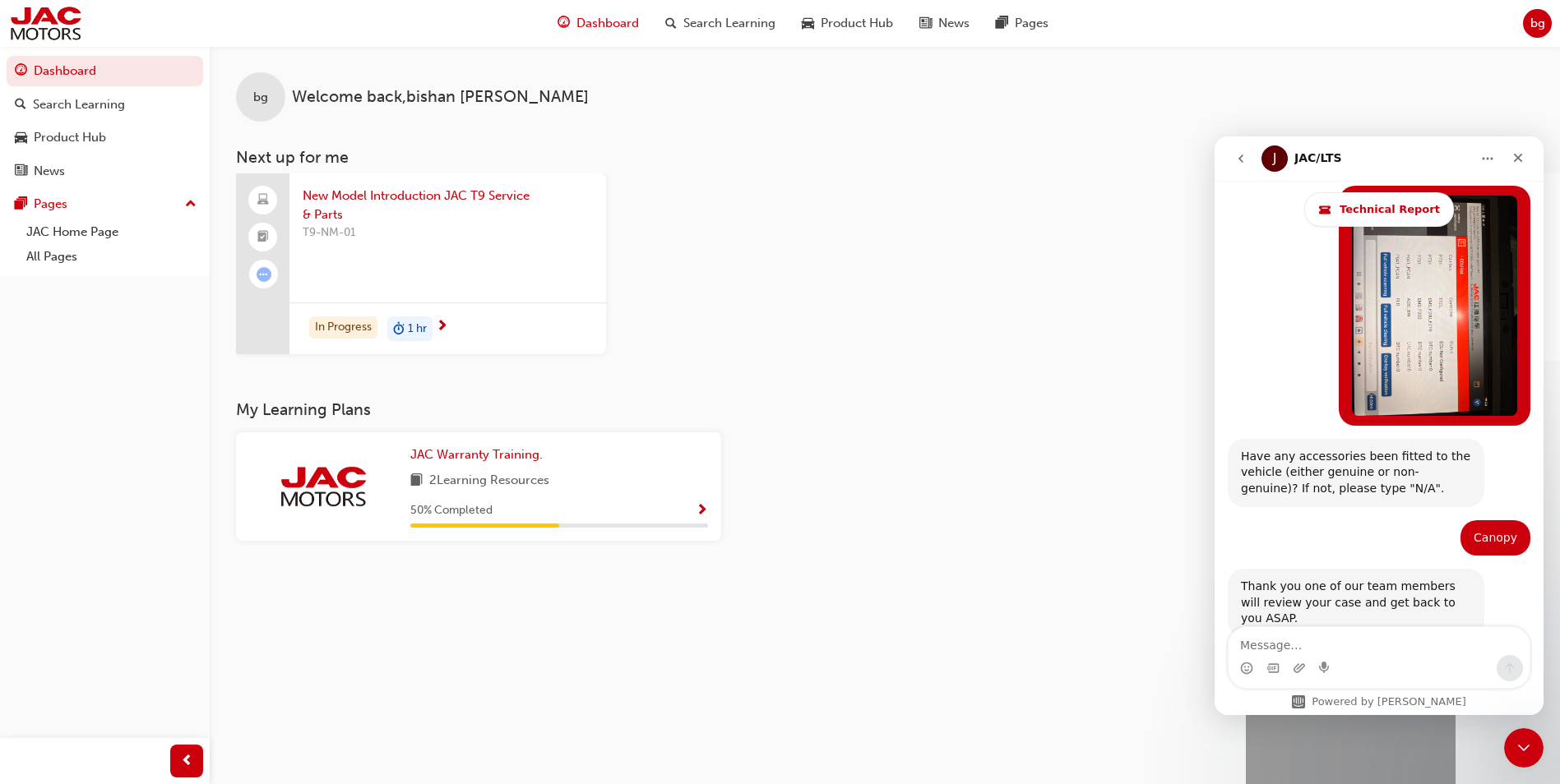
click at [1492, 163] on icon "Home" at bounding box center [1487, 158] width 13 height 13
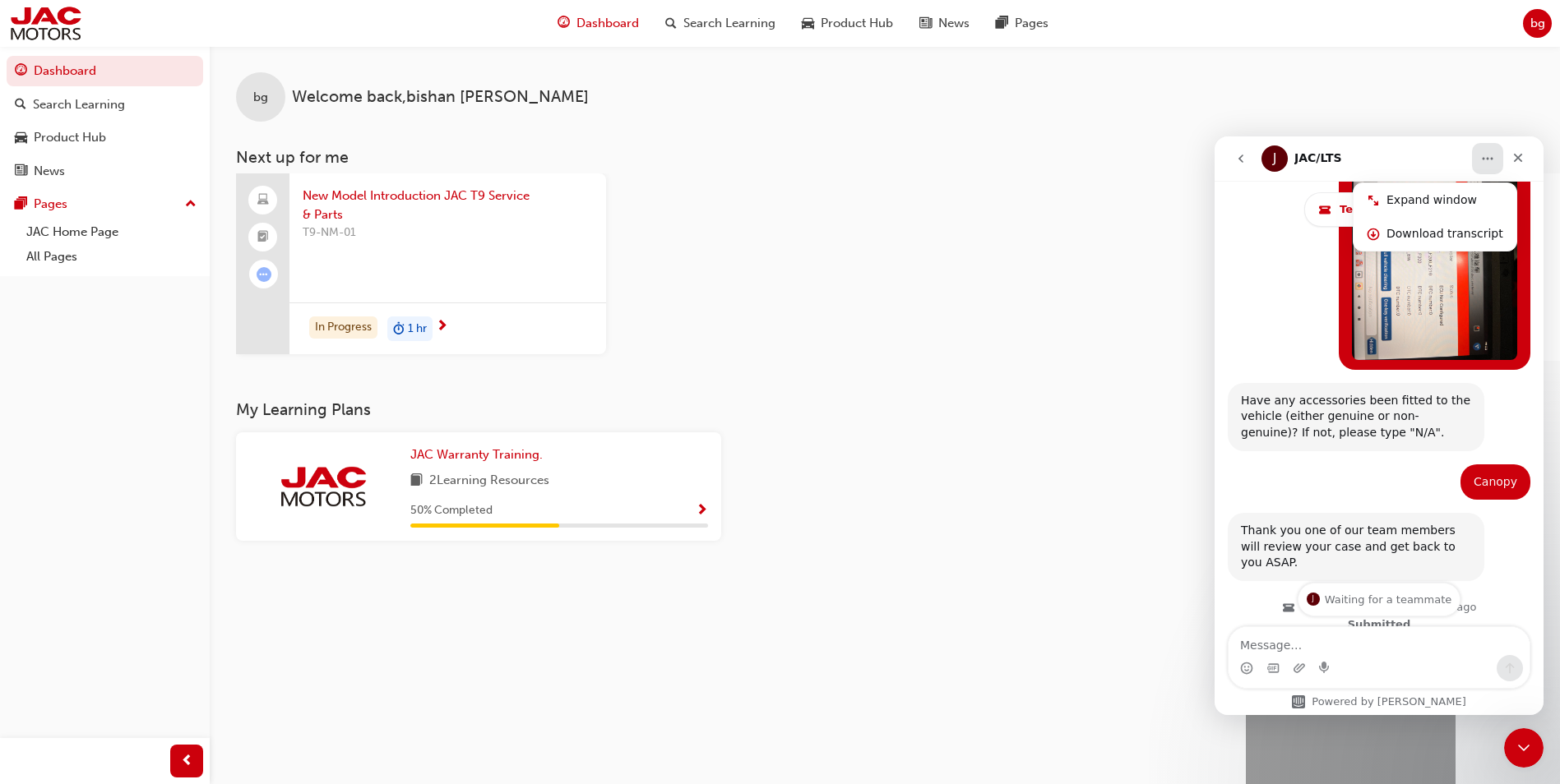
scroll to position [1500, 0]
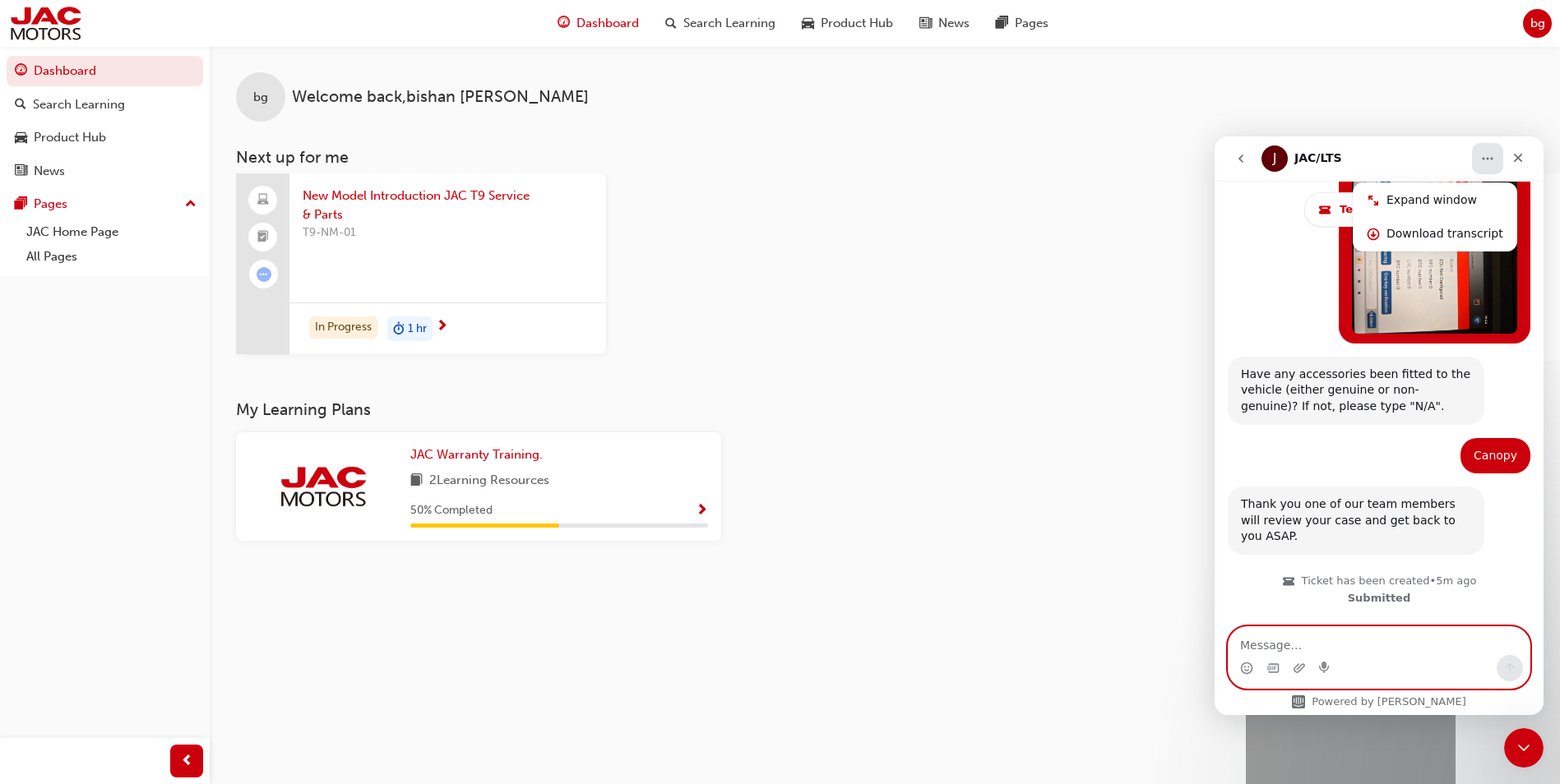
click at [1381, 639] on textarea "Message…" at bounding box center [1378, 641] width 301 height 28
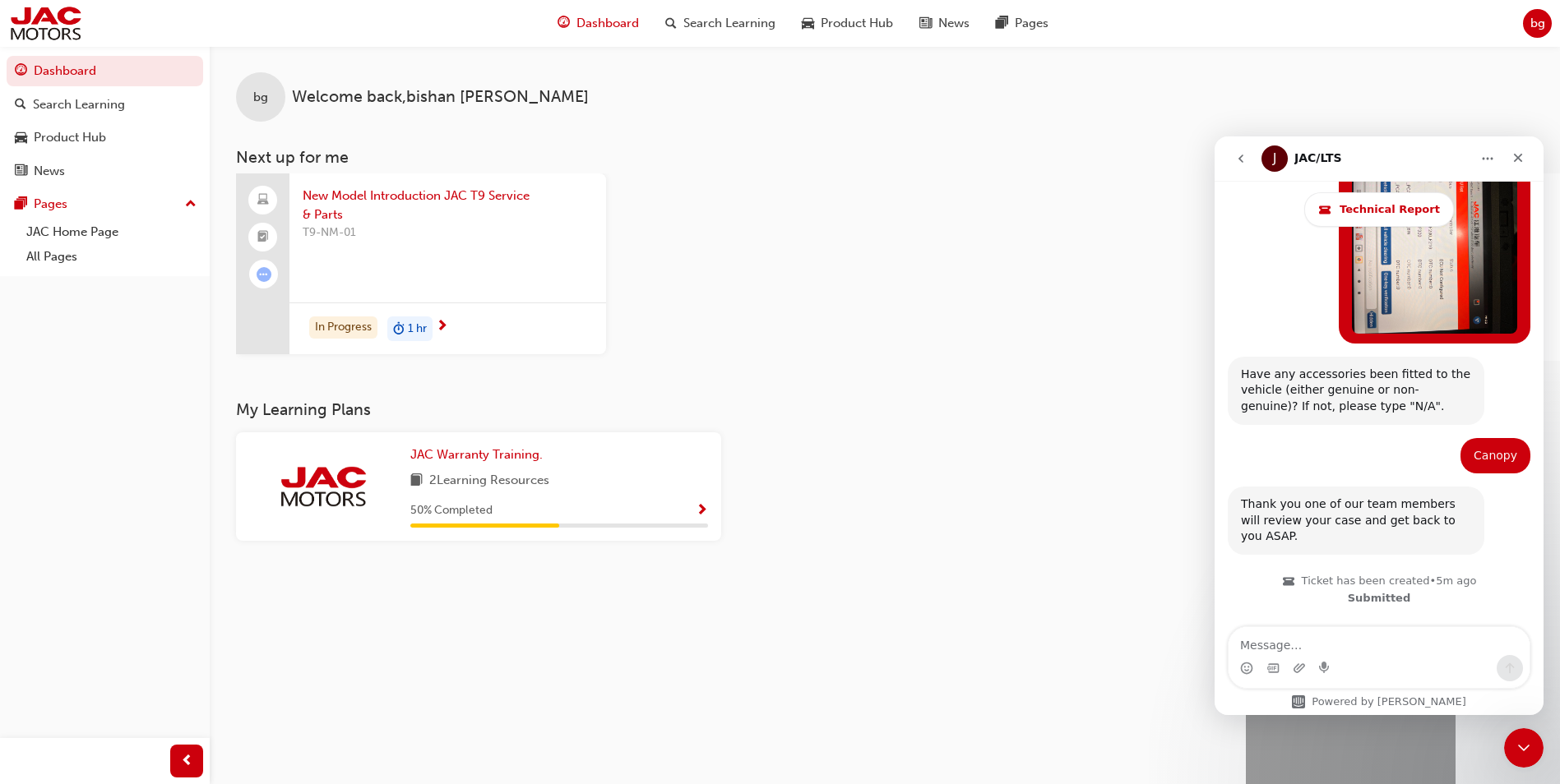
click at [1243, 163] on icon "go back" at bounding box center [1240, 158] width 13 height 13
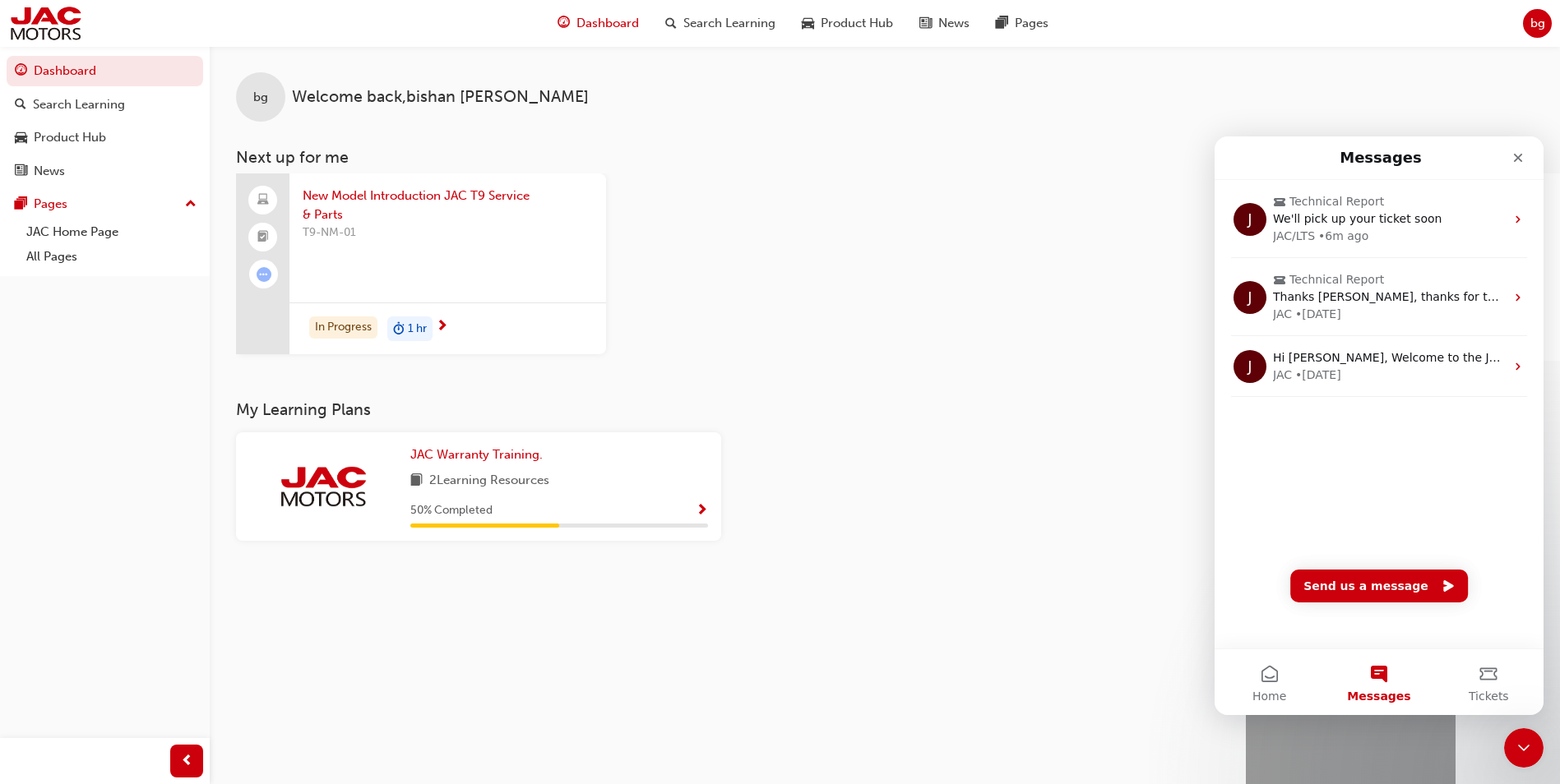
click at [1144, 322] on div "New Model Introduction JAC T9 Service & Parts T9-NM-01 In Progress 1 hr" at bounding box center [897, 266] width 1324 height 187
click at [1518, 166] on div "Close" at bounding box center [1518, 158] width 29 height 29
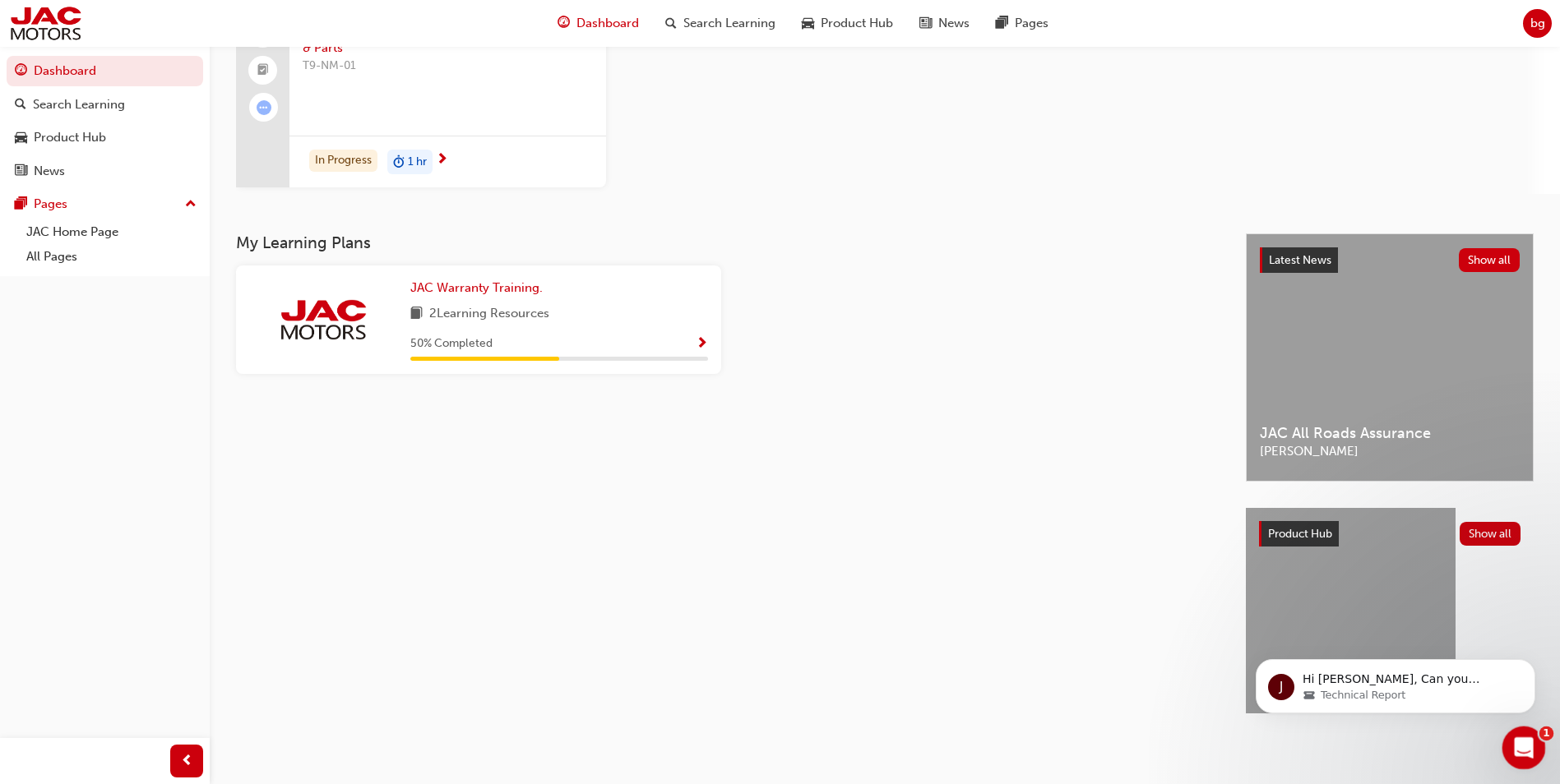
drag, startPoint x: 3011, startPoint y: 1457, endPoint x: 1513, endPoint y: 758, distance: 1653.1
click at [1512, 760] on div "Open Intercom Messenger" at bounding box center [1520, 745] width 54 height 54
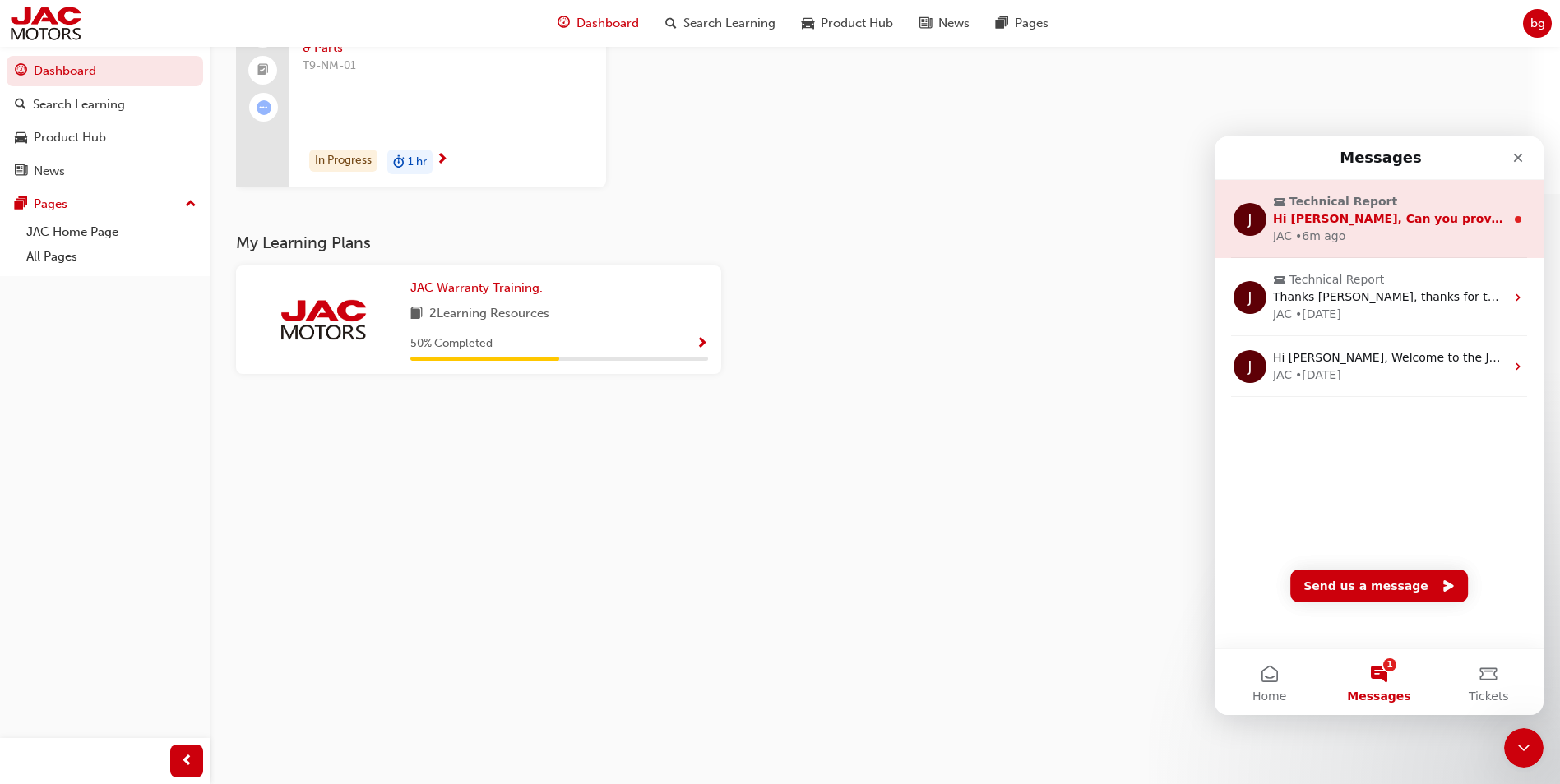
click at [1431, 196] on span "Technical Report" at bounding box center [1380, 202] width 216 height 18
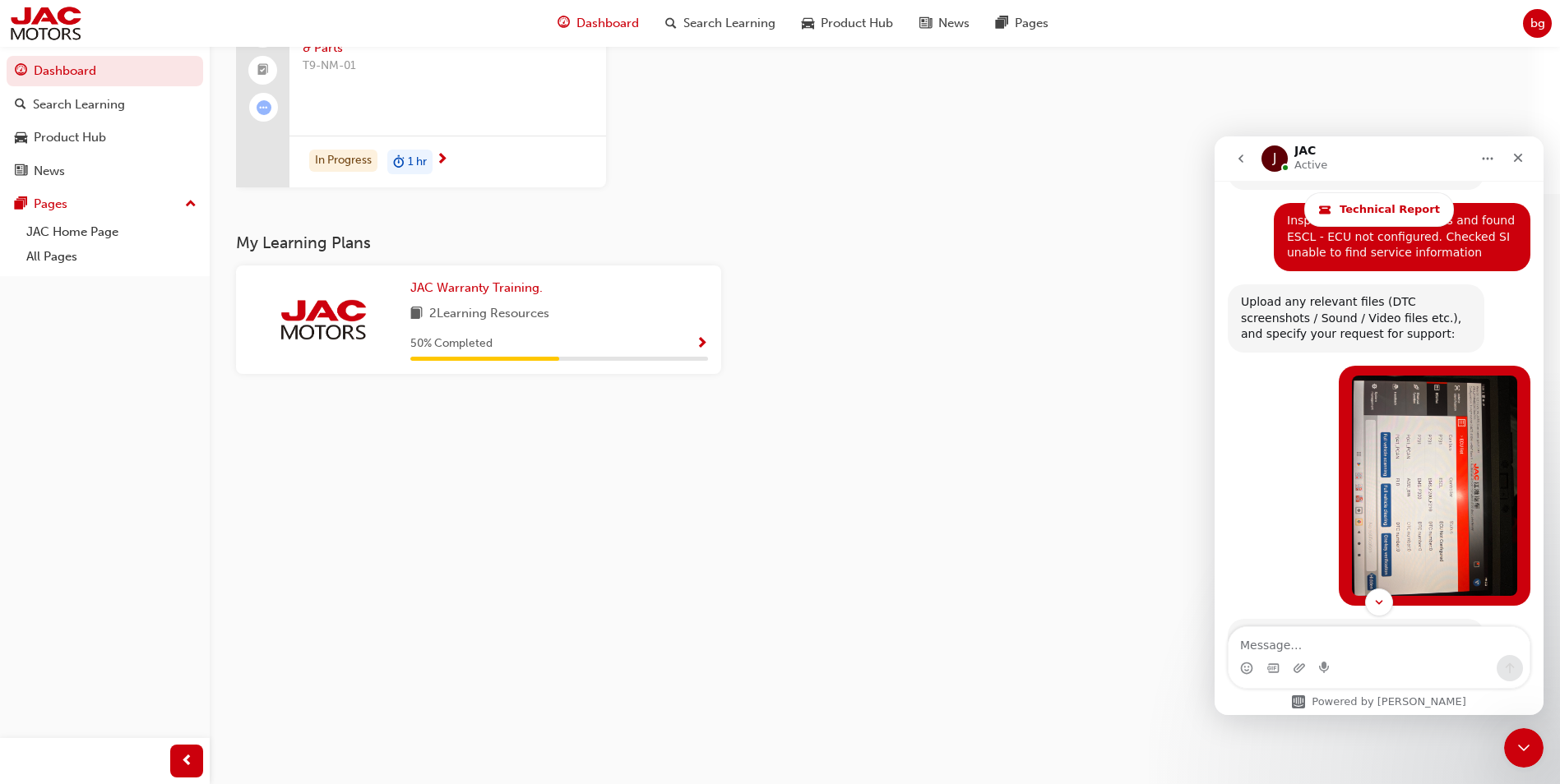
scroll to position [1501, 0]
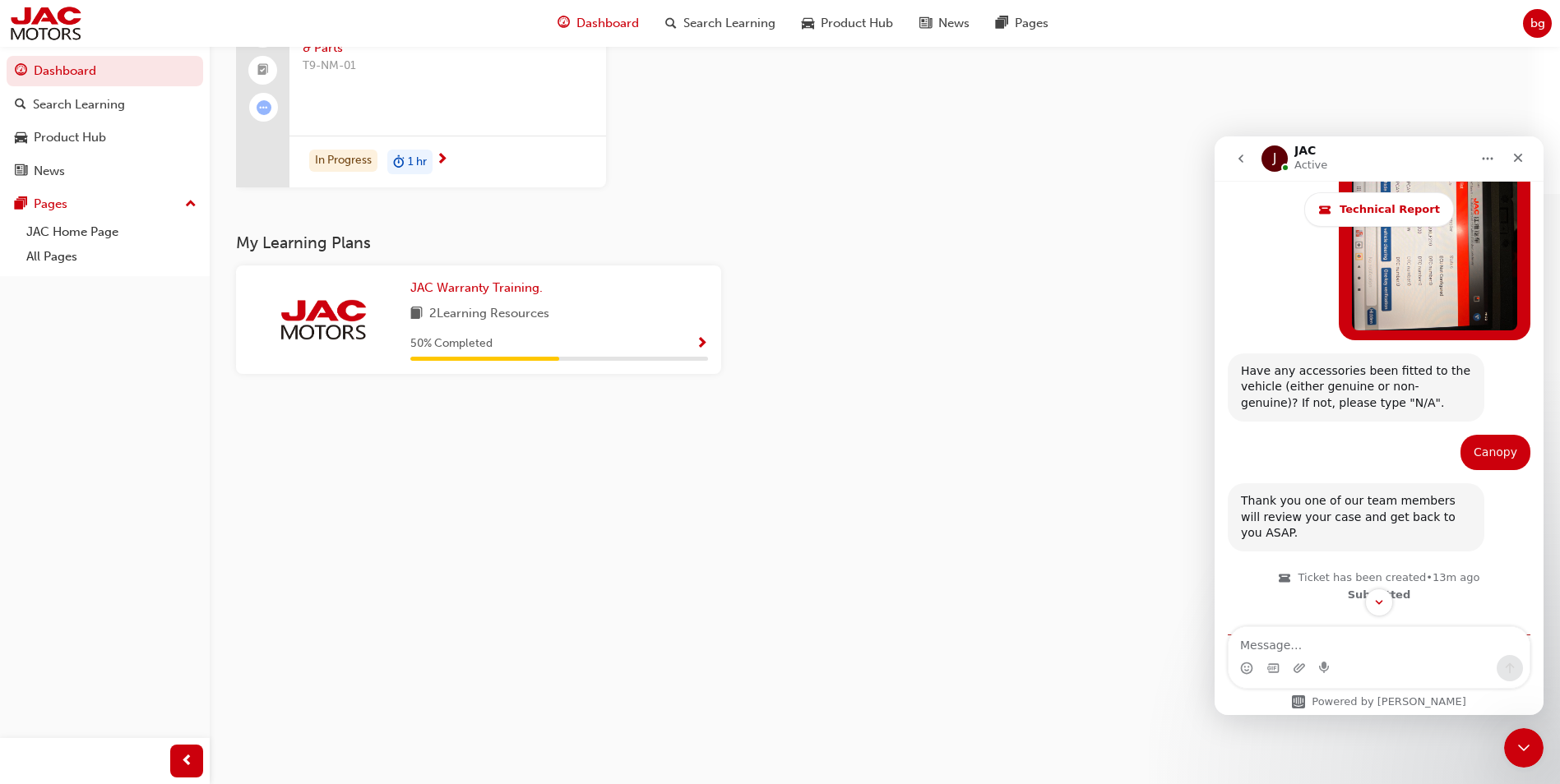
click at [1237, 162] on icon "go back" at bounding box center [1240, 158] width 13 height 13
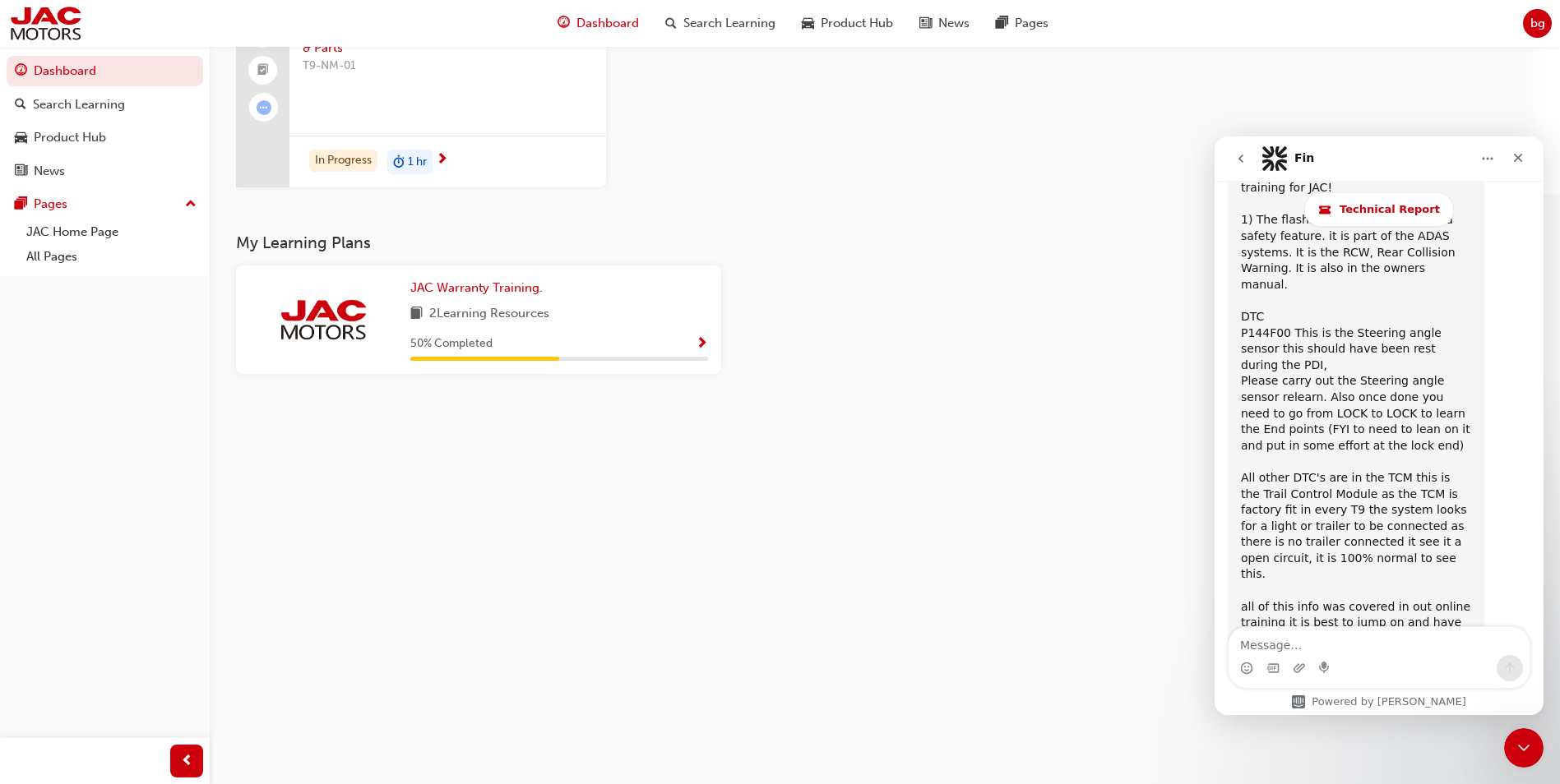
scroll to position [2528, 0]
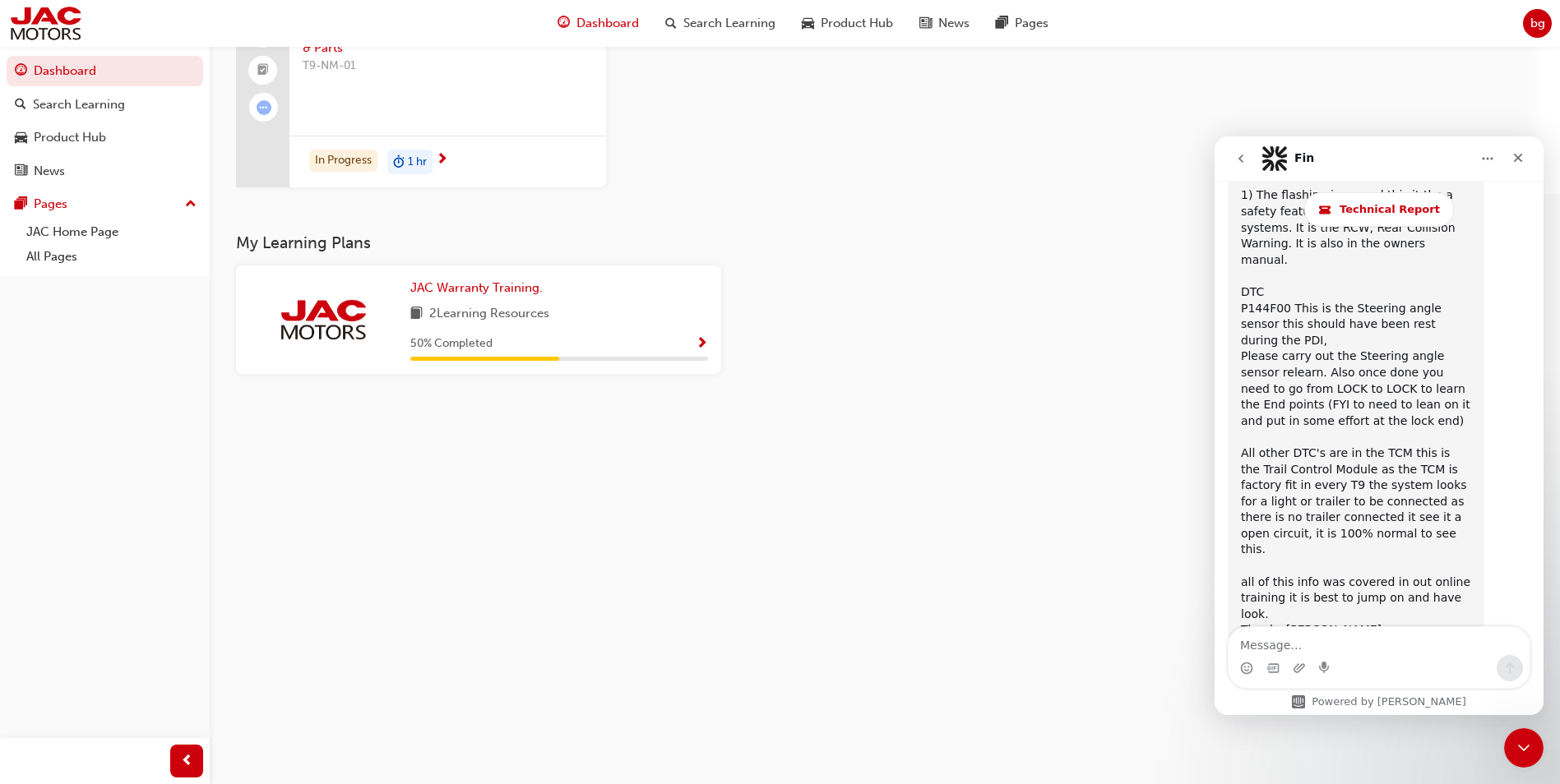
click at [1244, 168] on button "go back" at bounding box center [1241, 158] width 31 height 31
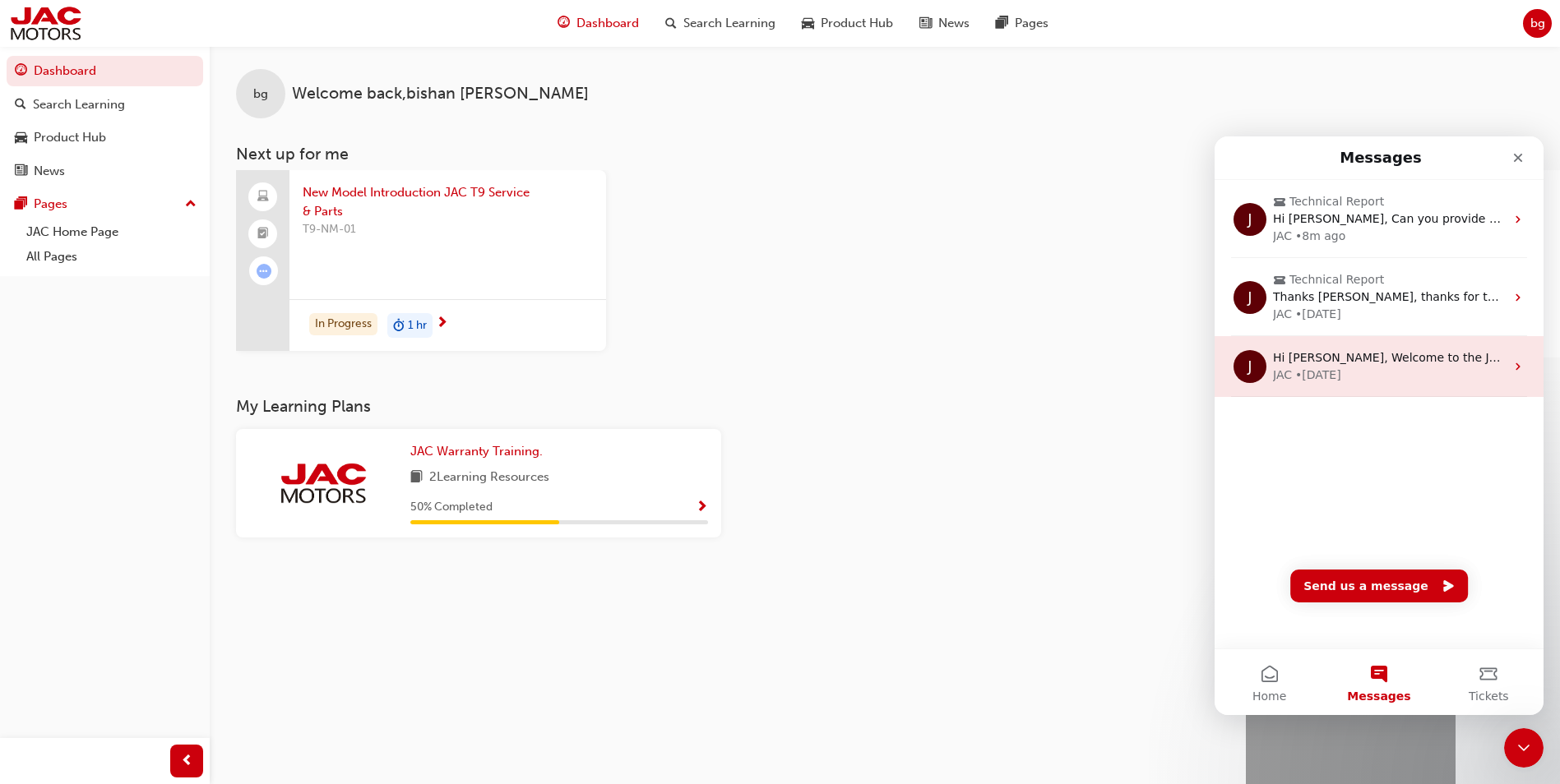
scroll to position [0, 0]
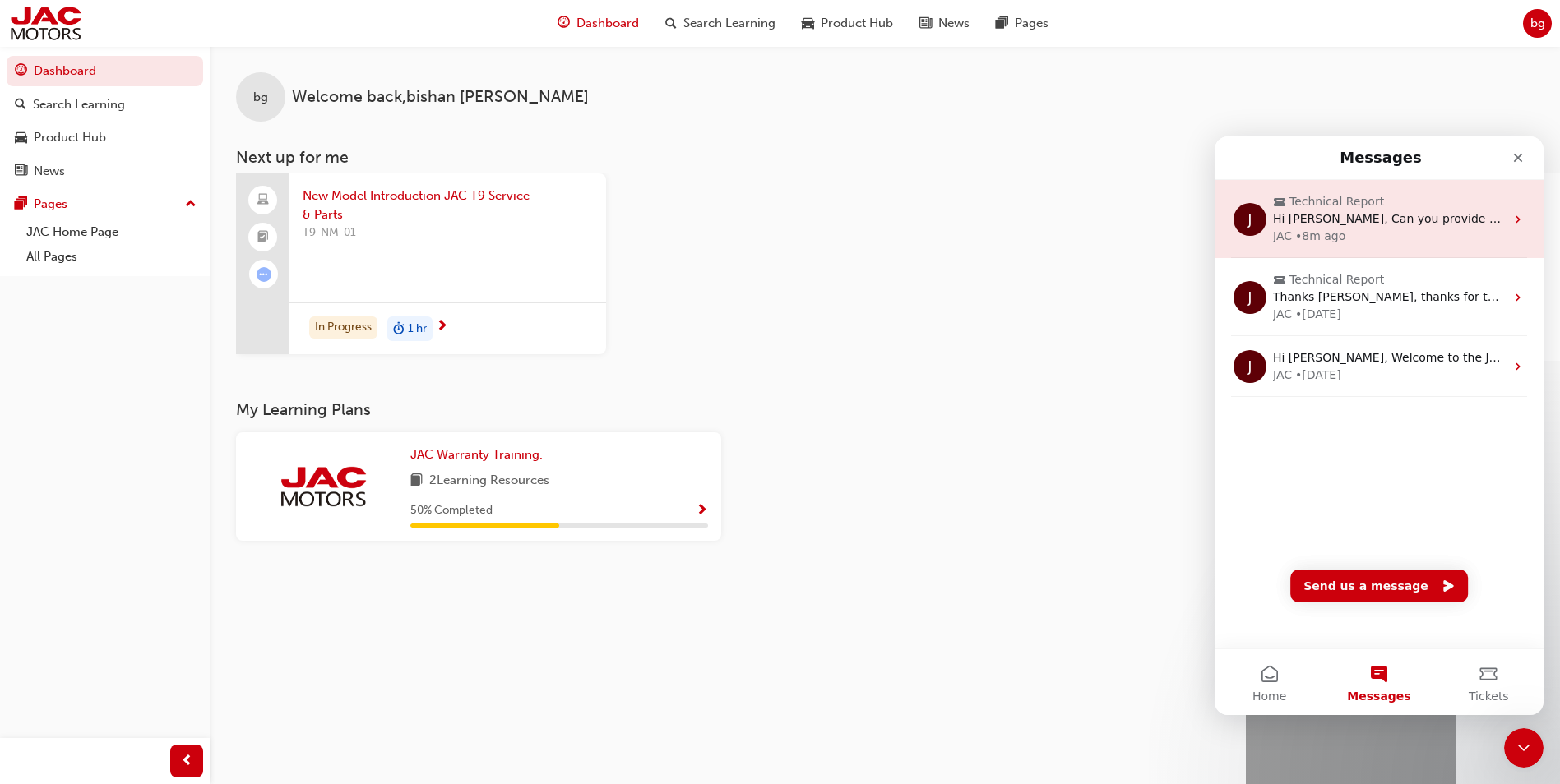
click at [1318, 242] on div "• 8m ago" at bounding box center [1320, 236] width 50 height 18
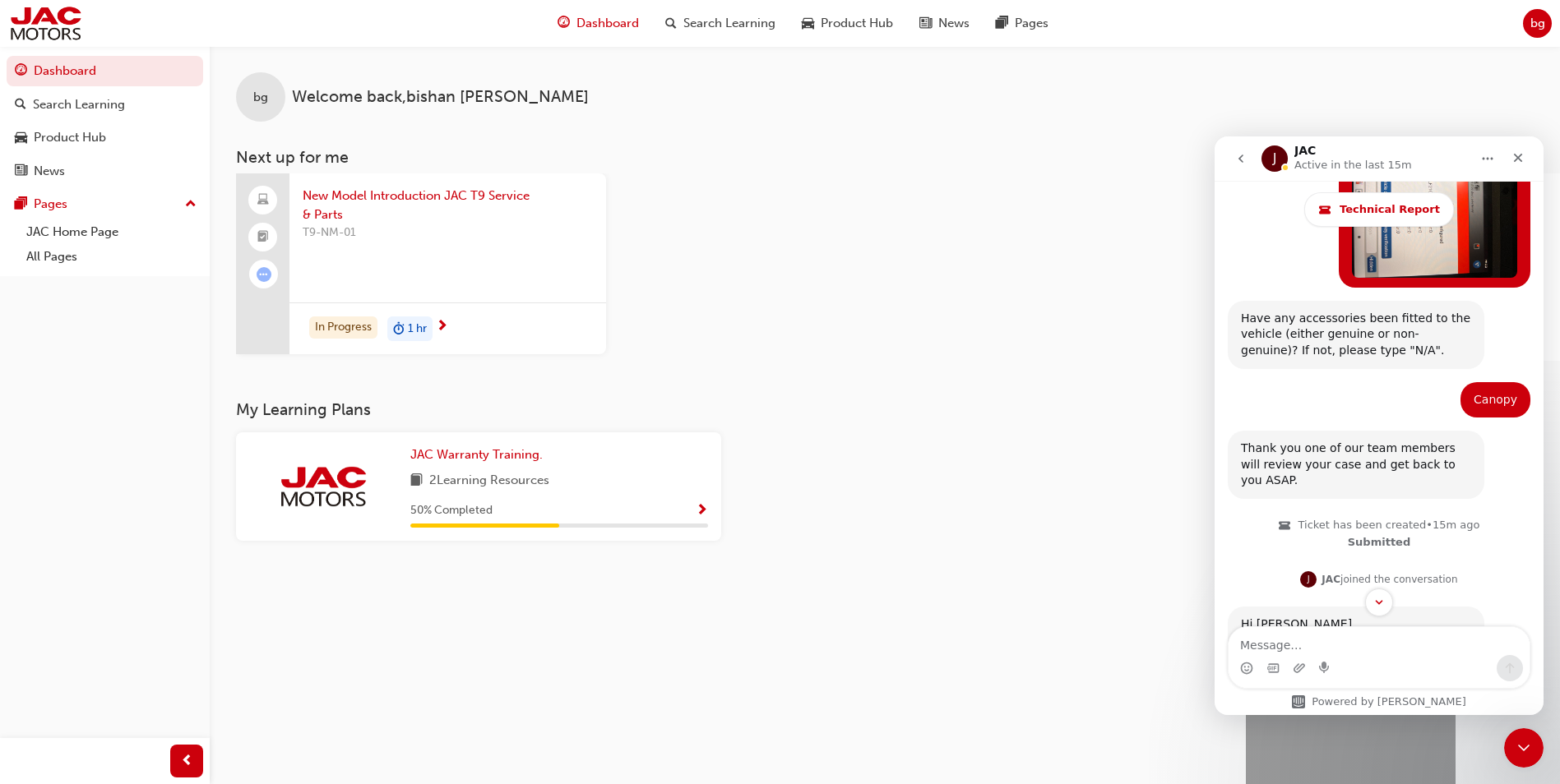
scroll to position [1638, 0]
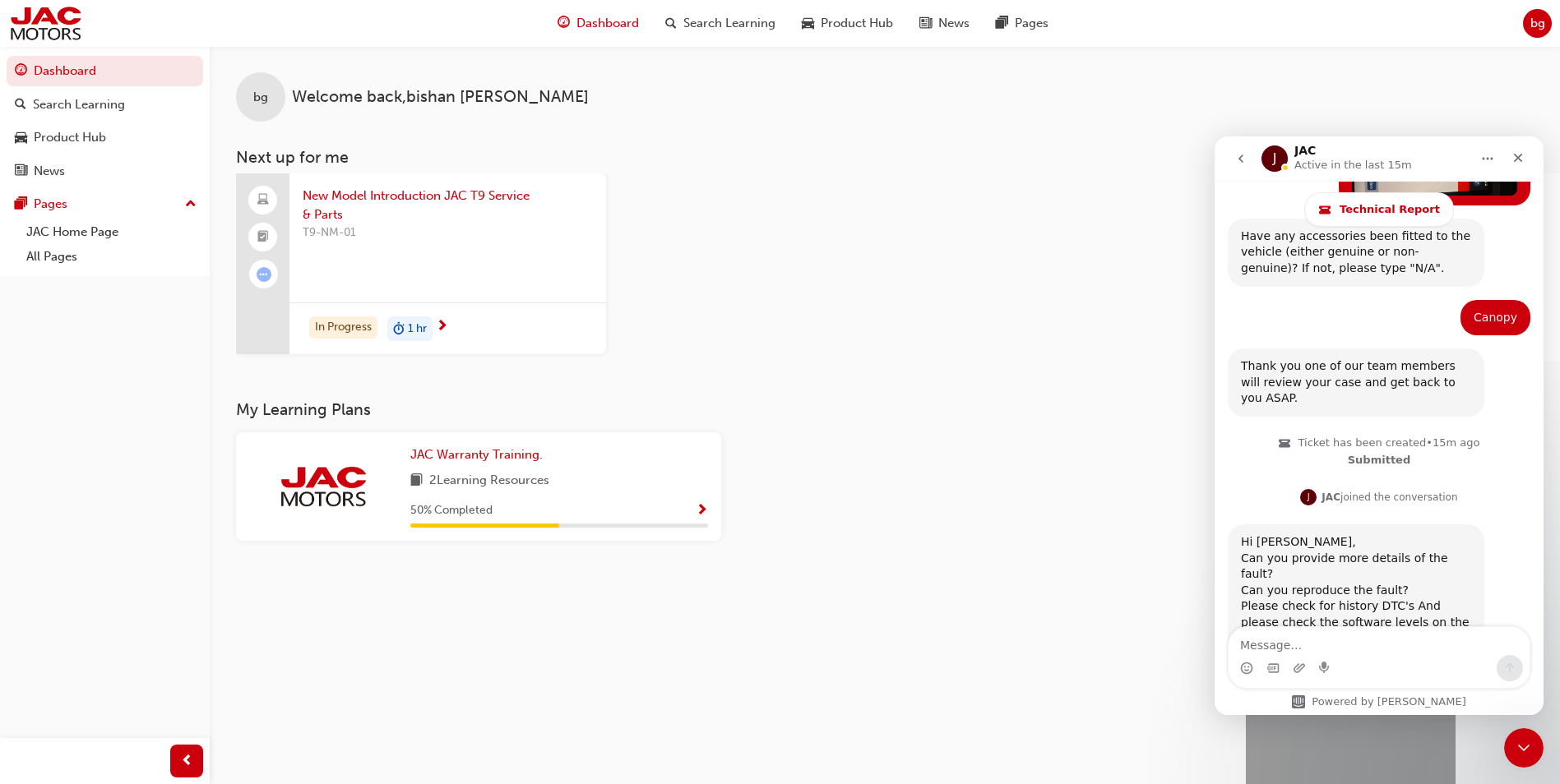
click at [1241, 161] on icon "go back" at bounding box center [1240, 158] width 5 height 8
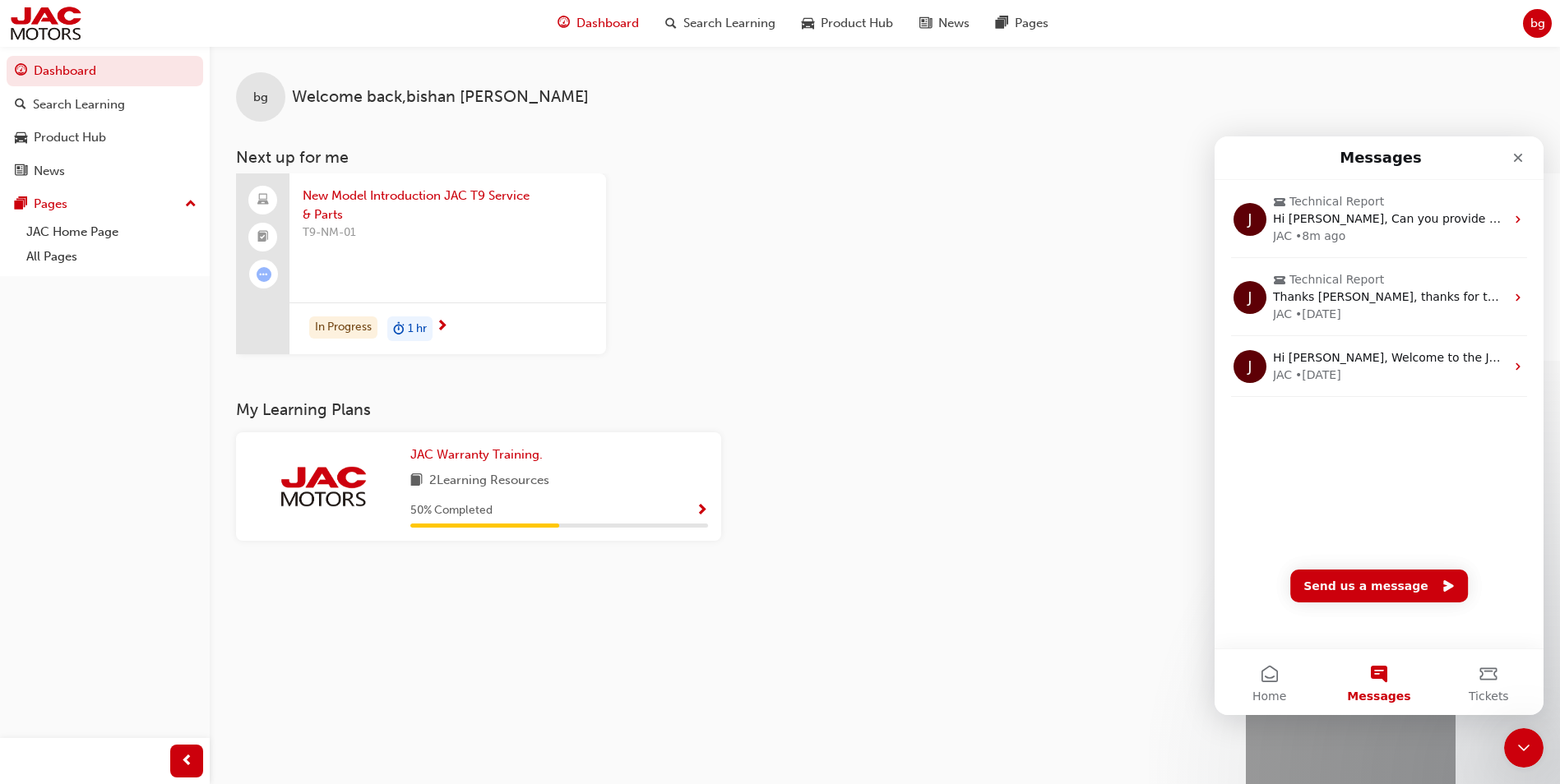
click at [1085, 242] on div "New Model Introduction JAC T9 Service & Parts T9-NM-01 In Progress 1 hr" at bounding box center [897, 266] width 1324 height 187
